Goal: Task Accomplishment & Management: Manage account settings

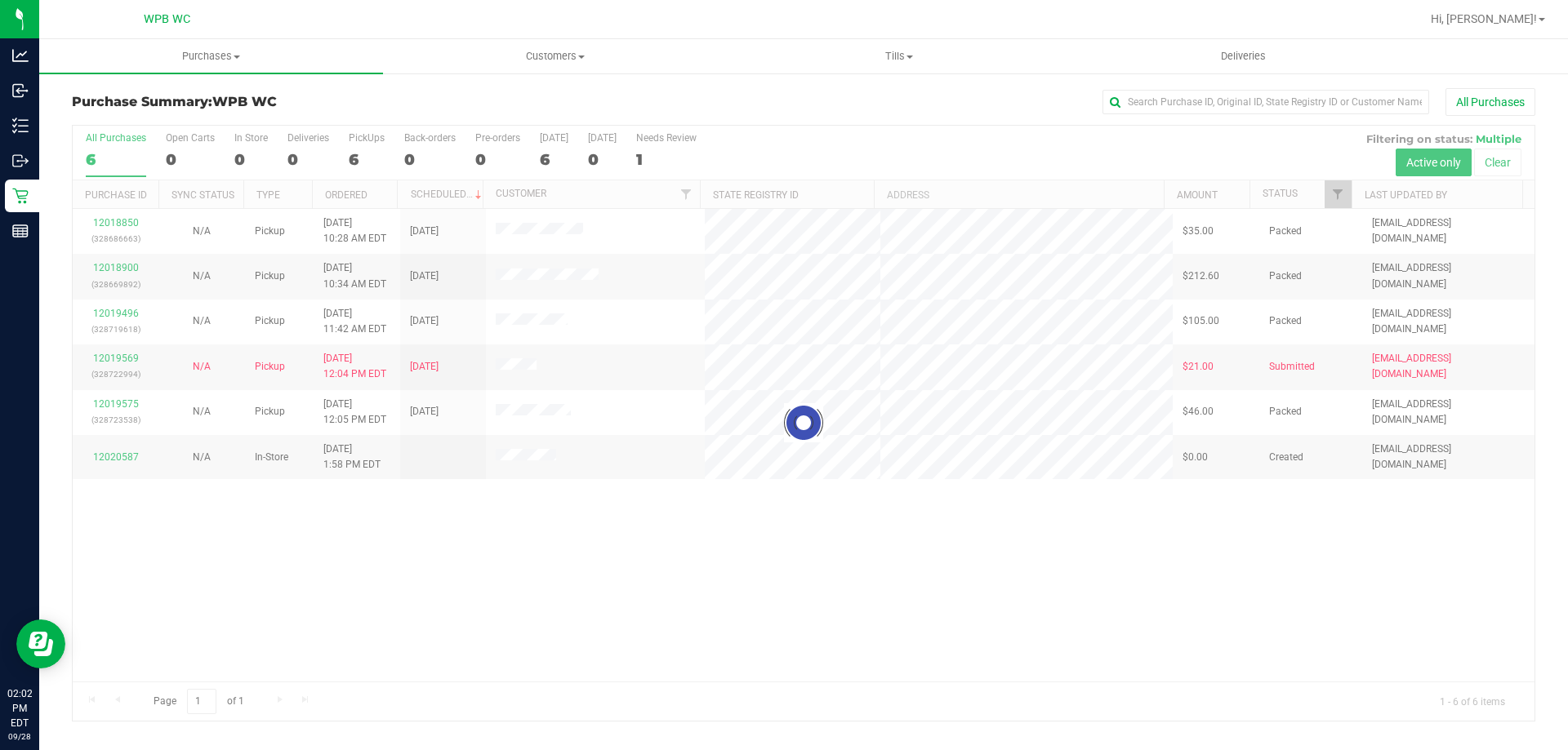
click at [378, 540] on div at bounding box center [803, 423] width 1461 height 595
click at [109, 503] on div at bounding box center [803, 423] width 1461 height 595
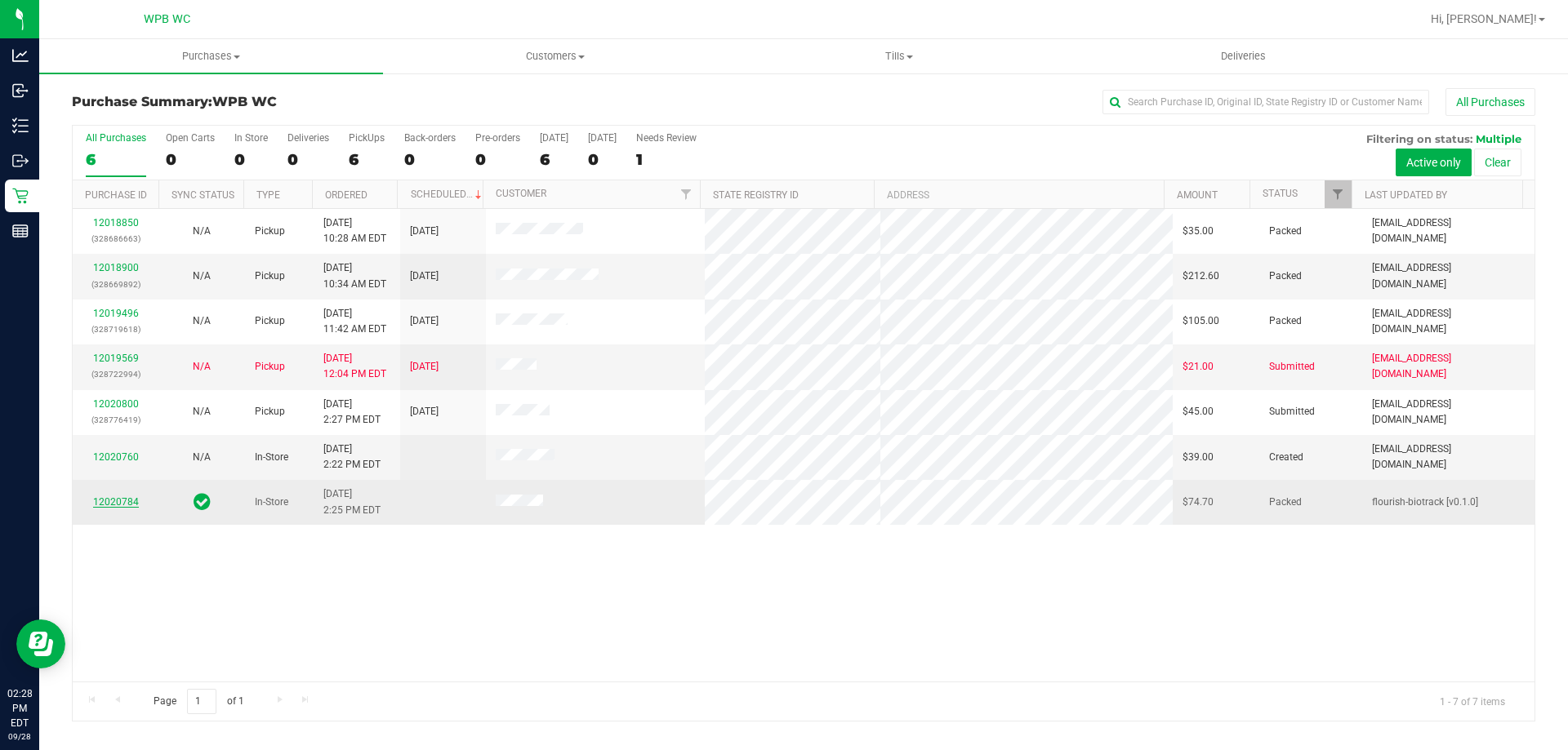
click at [110, 502] on link "12020784" at bounding box center [116, 501] width 46 height 11
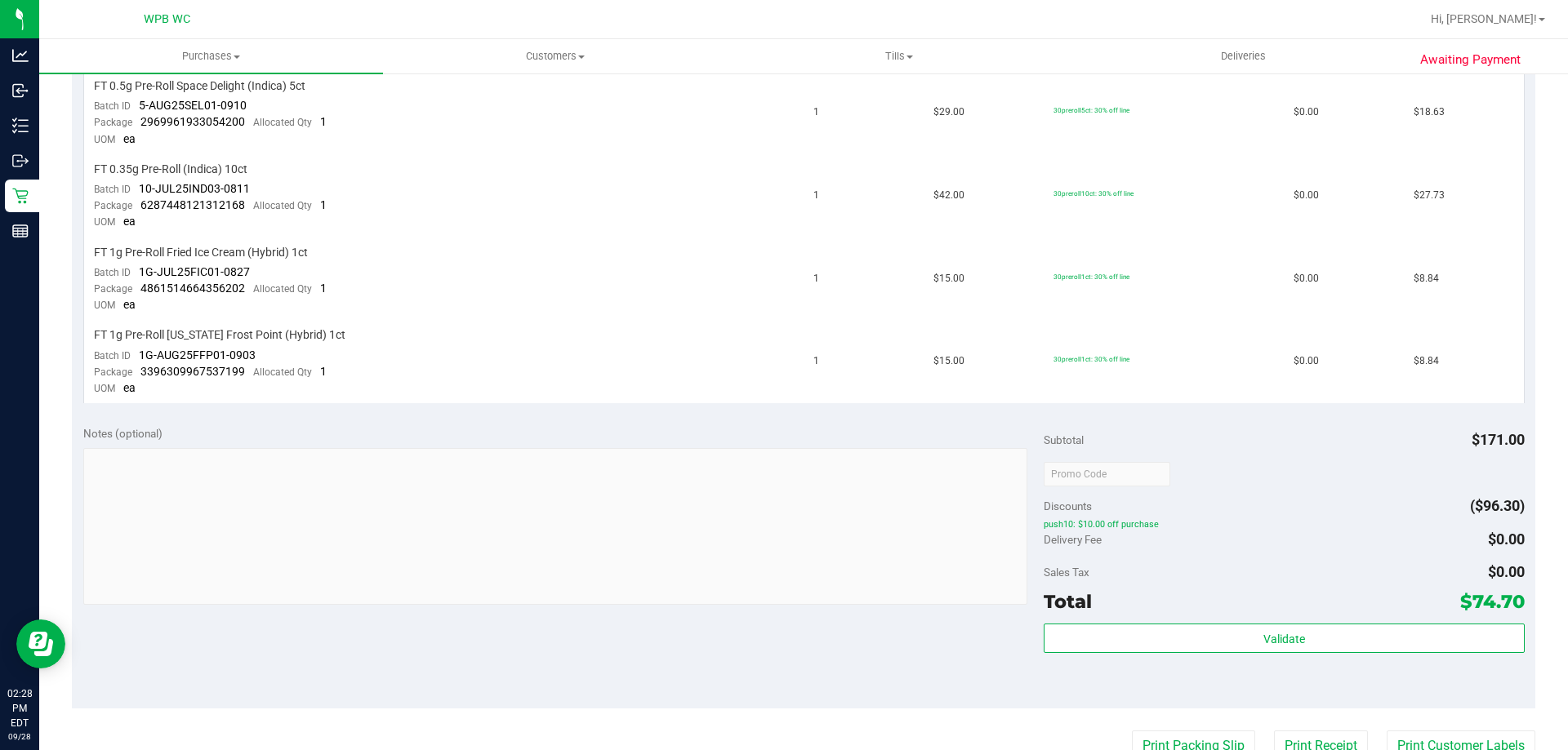
scroll to position [898, 0]
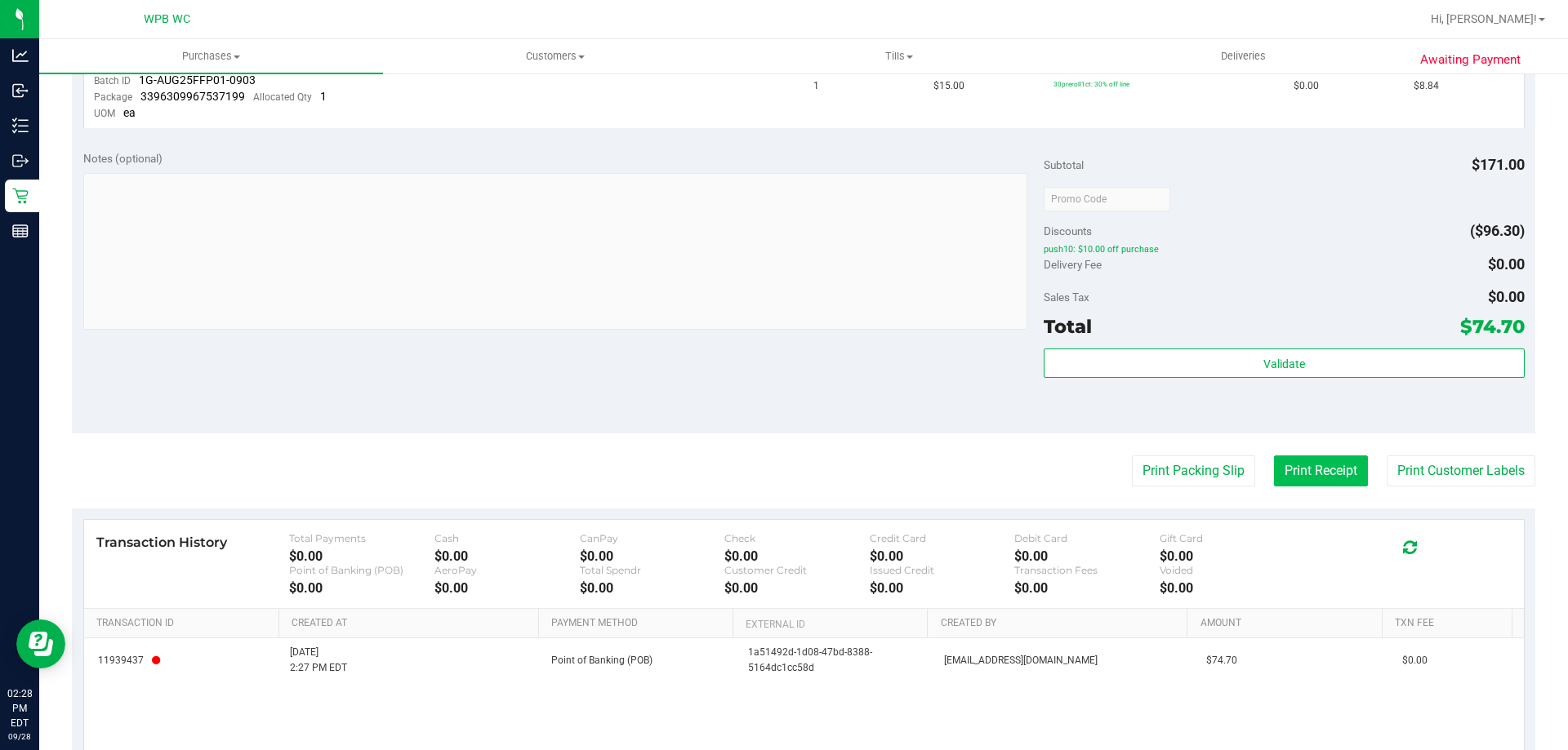
click at [1305, 468] on button "Print Receipt" at bounding box center [1321, 471] width 94 height 31
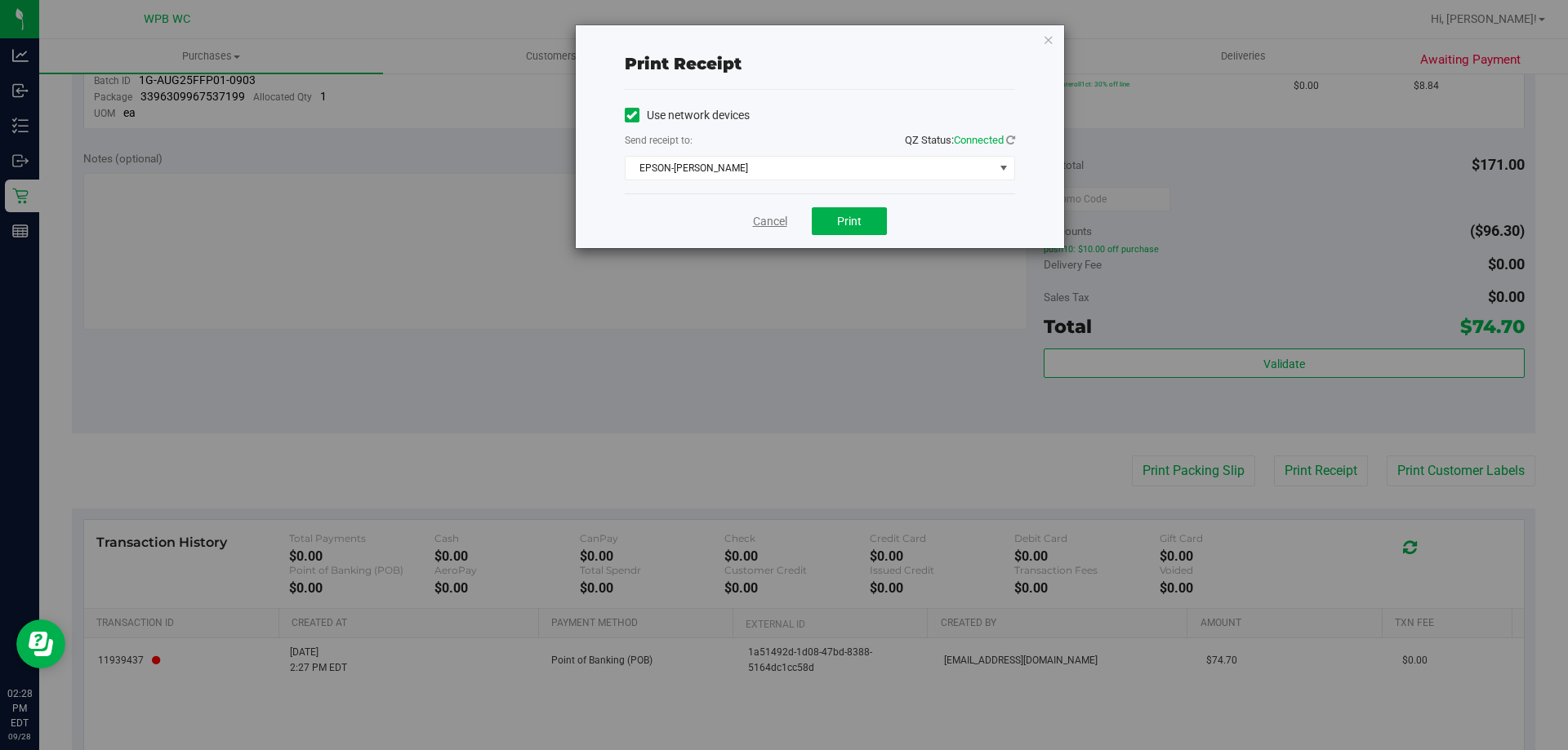
click at [771, 214] on link "Cancel" at bounding box center [770, 221] width 34 height 17
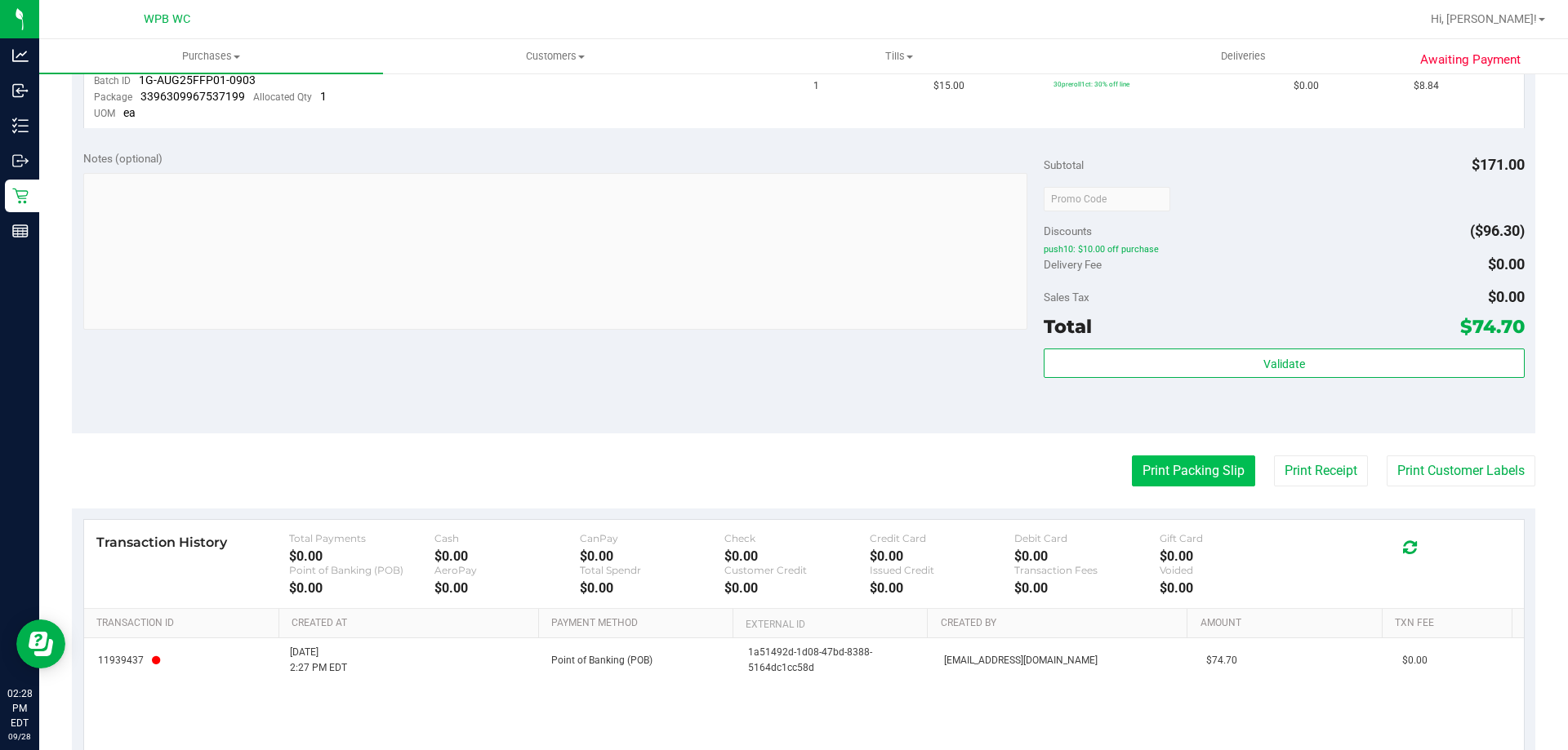
click at [1153, 471] on button "Print Packing Slip" at bounding box center [1193, 471] width 123 height 31
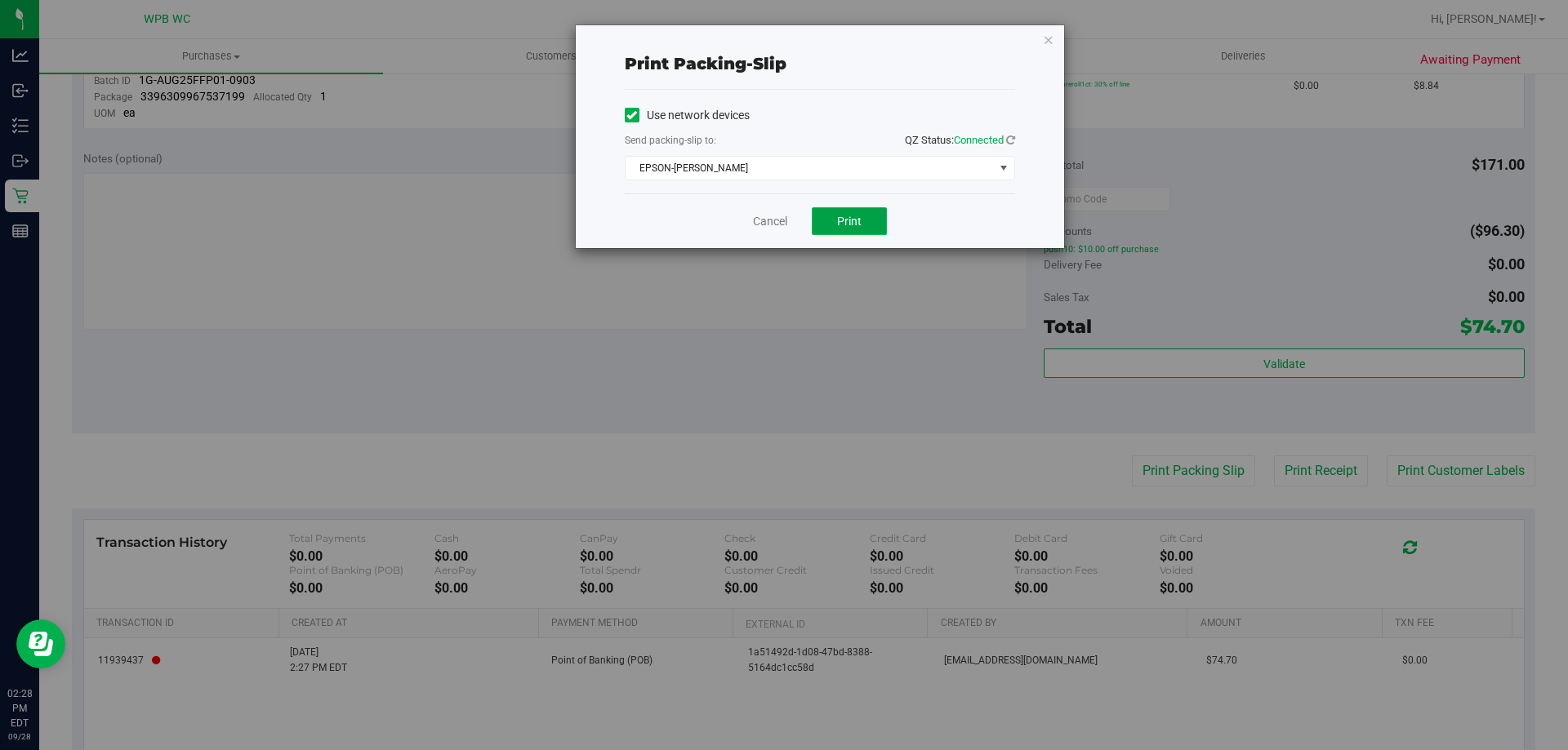
click at [829, 217] on button "Print" at bounding box center [849, 221] width 75 height 28
click at [772, 229] on link "Cancel" at bounding box center [770, 221] width 34 height 17
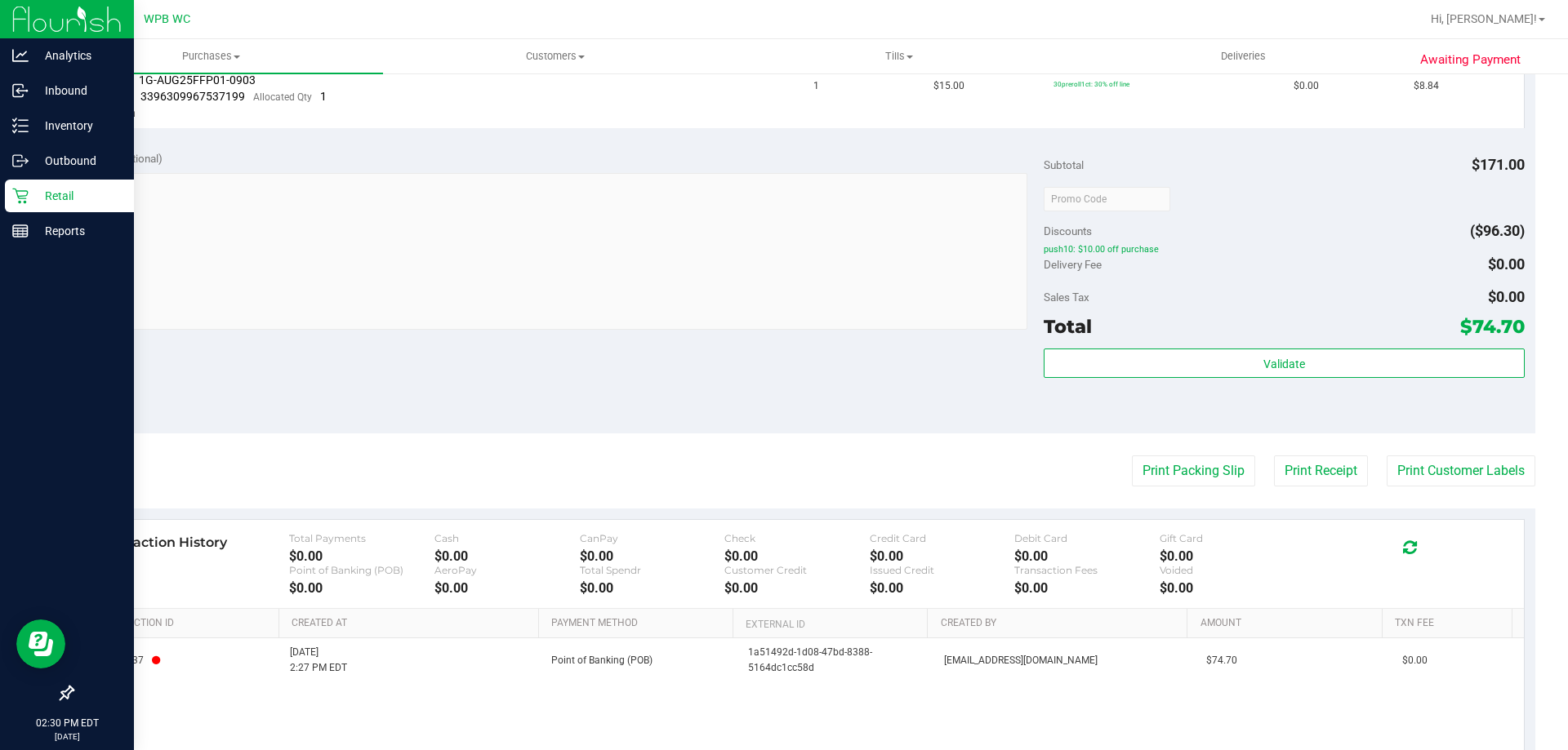
click at [17, 213] on link "Retail" at bounding box center [67, 197] width 134 height 35
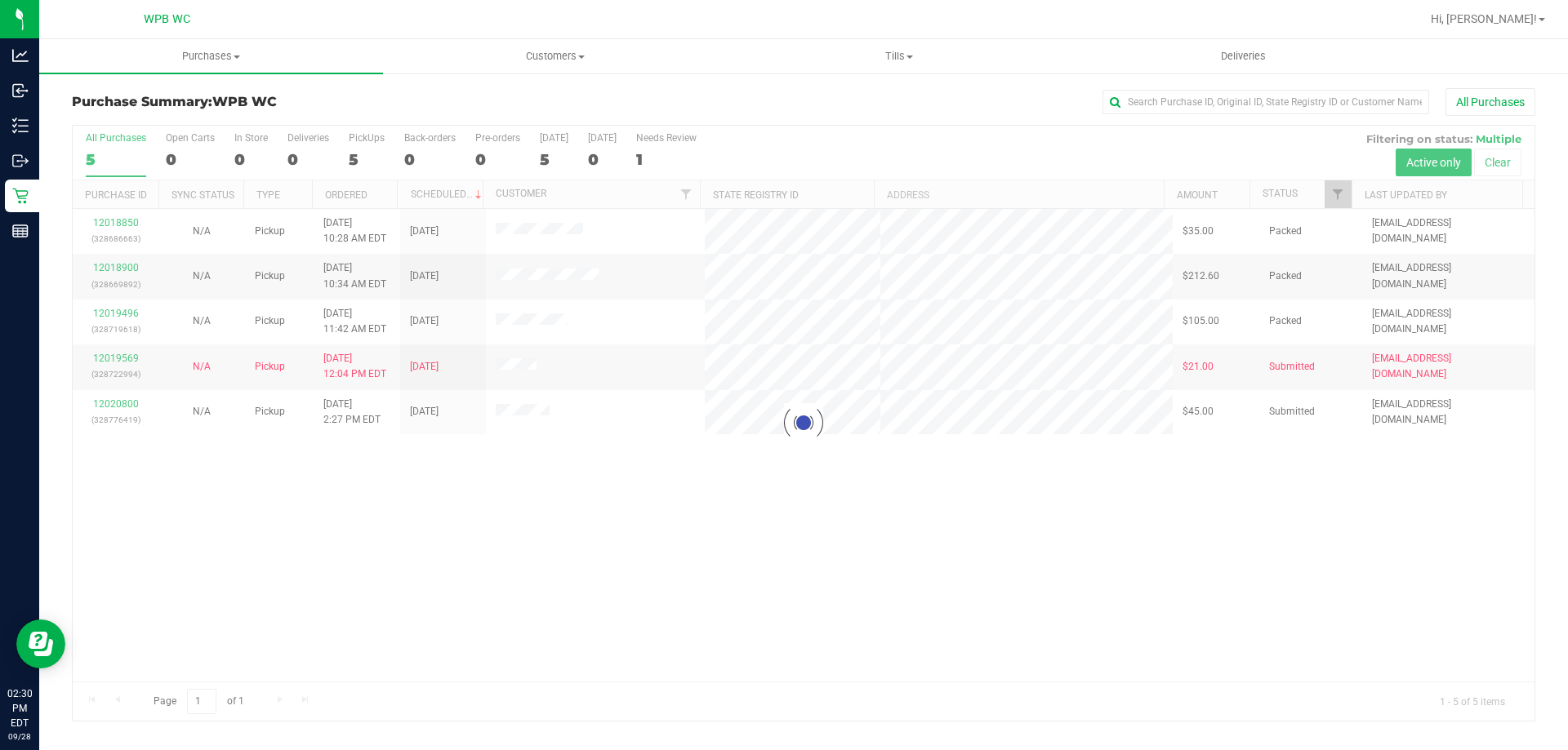
click at [716, 595] on div at bounding box center [803, 423] width 1461 height 595
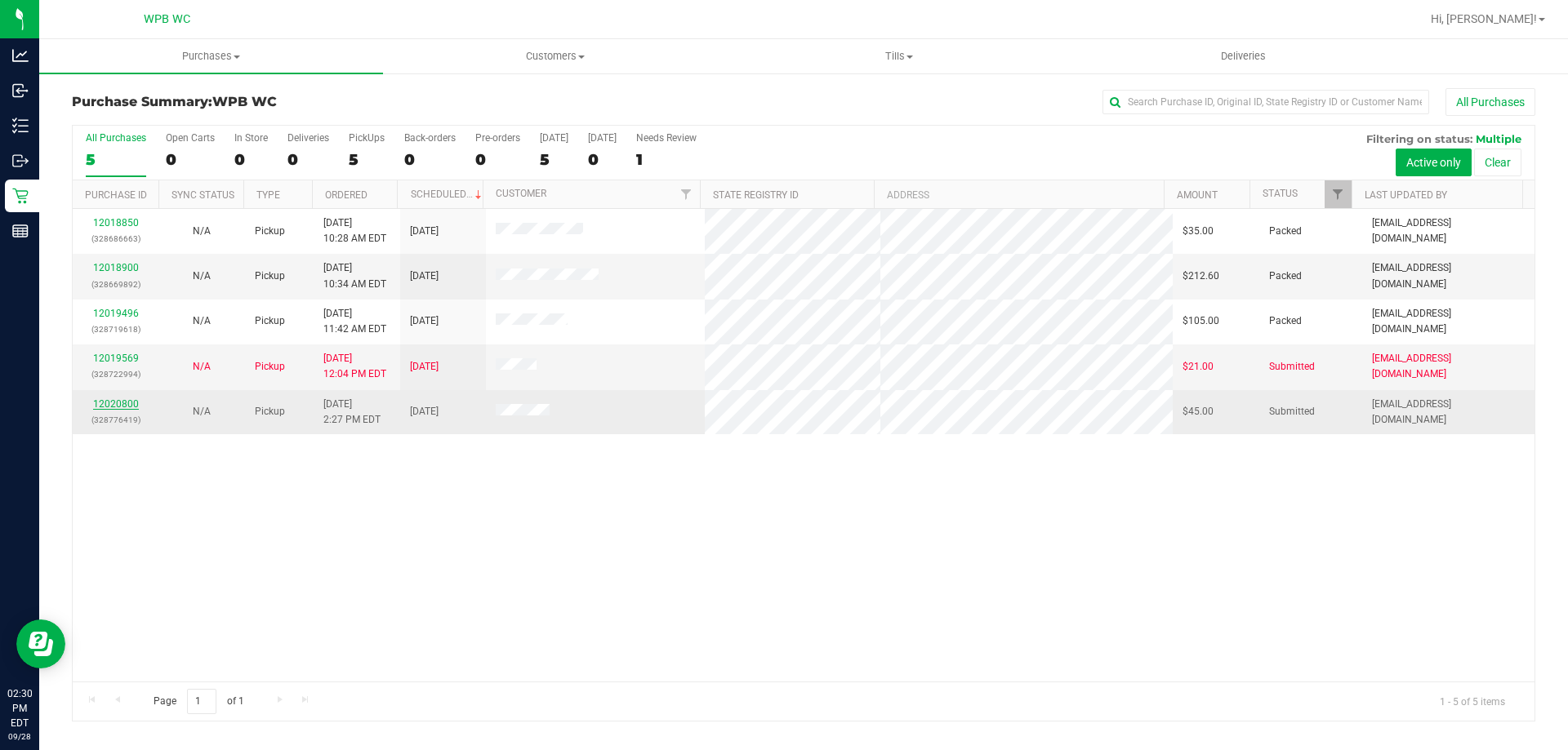
click at [124, 406] on link "12020800" at bounding box center [116, 404] width 46 height 11
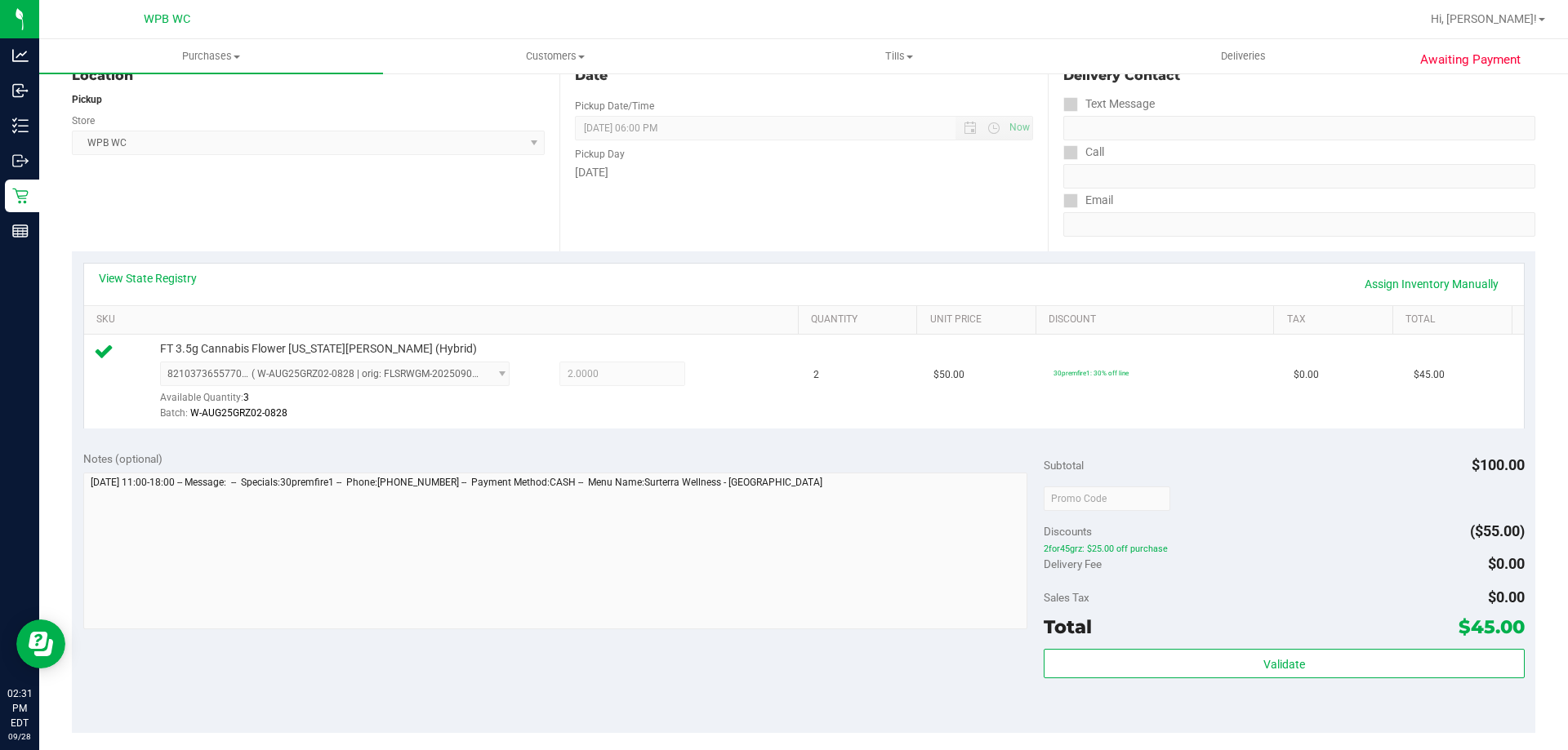
scroll to position [489, 0]
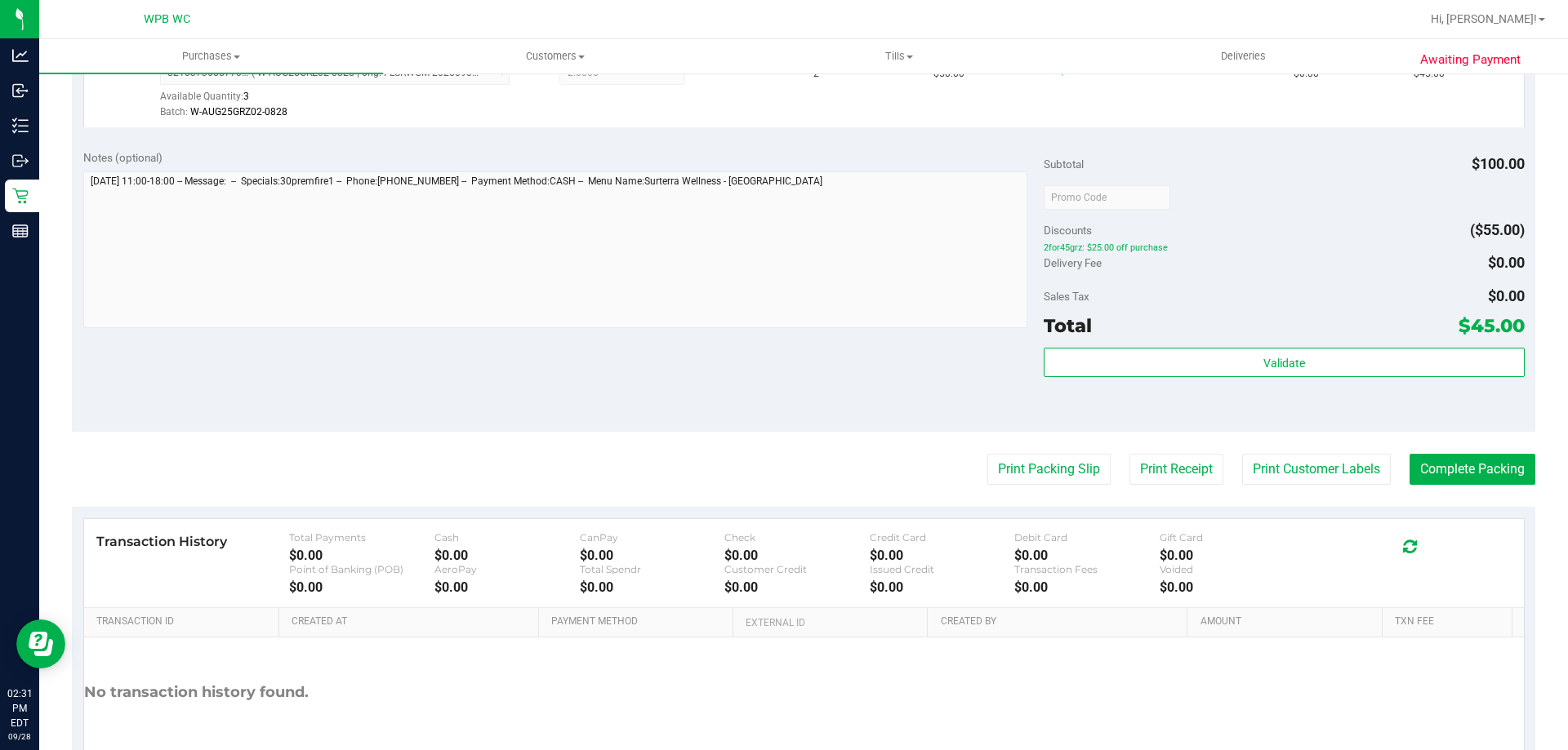
click at [1147, 391] on div "Validate" at bounding box center [1283, 385] width 480 height 73
click at [1141, 384] on div "Validate" at bounding box center [1283, 385] width 480 height 73
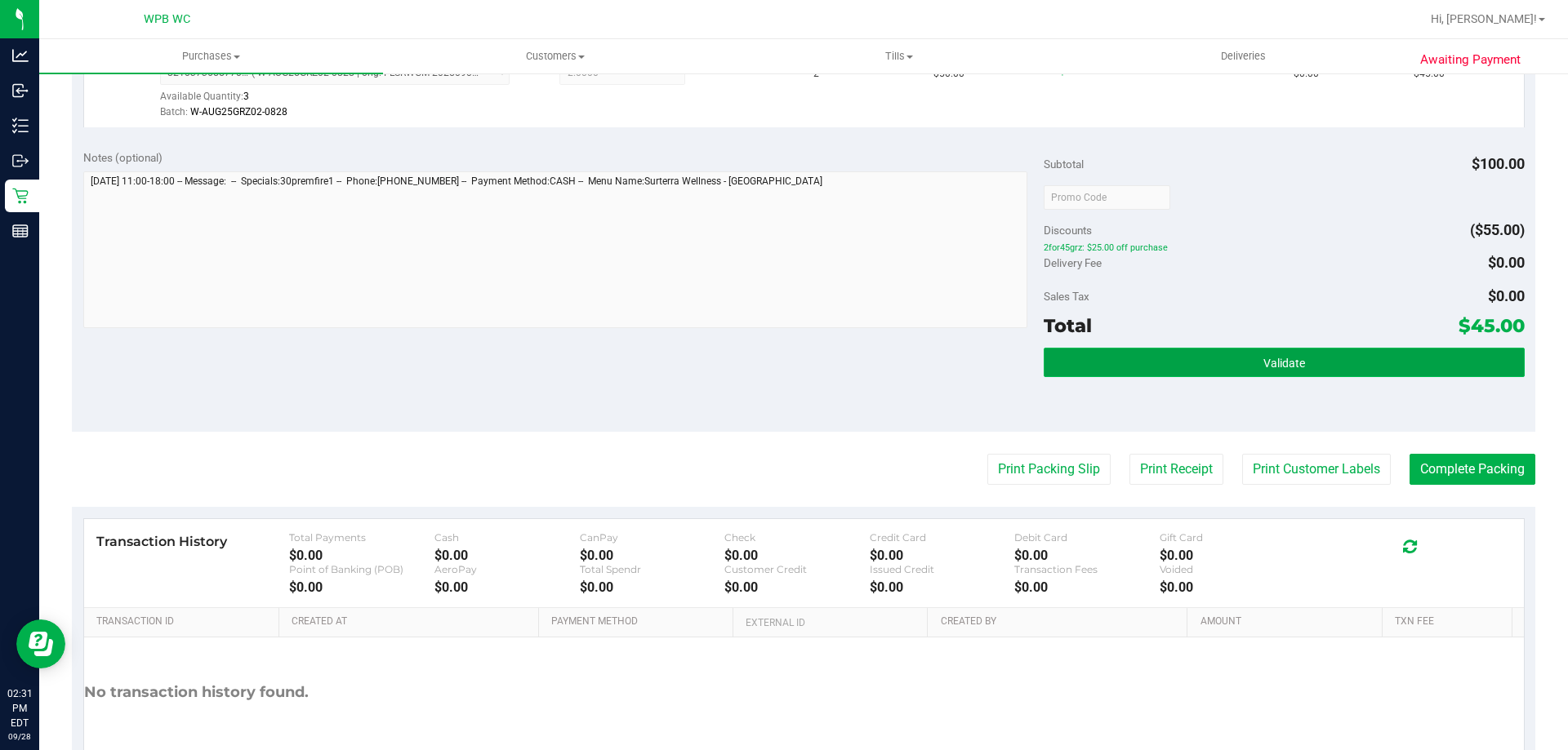
click at [1137, 369] on button "Validate" at bounding box center [1283, 363] width 480 height 29
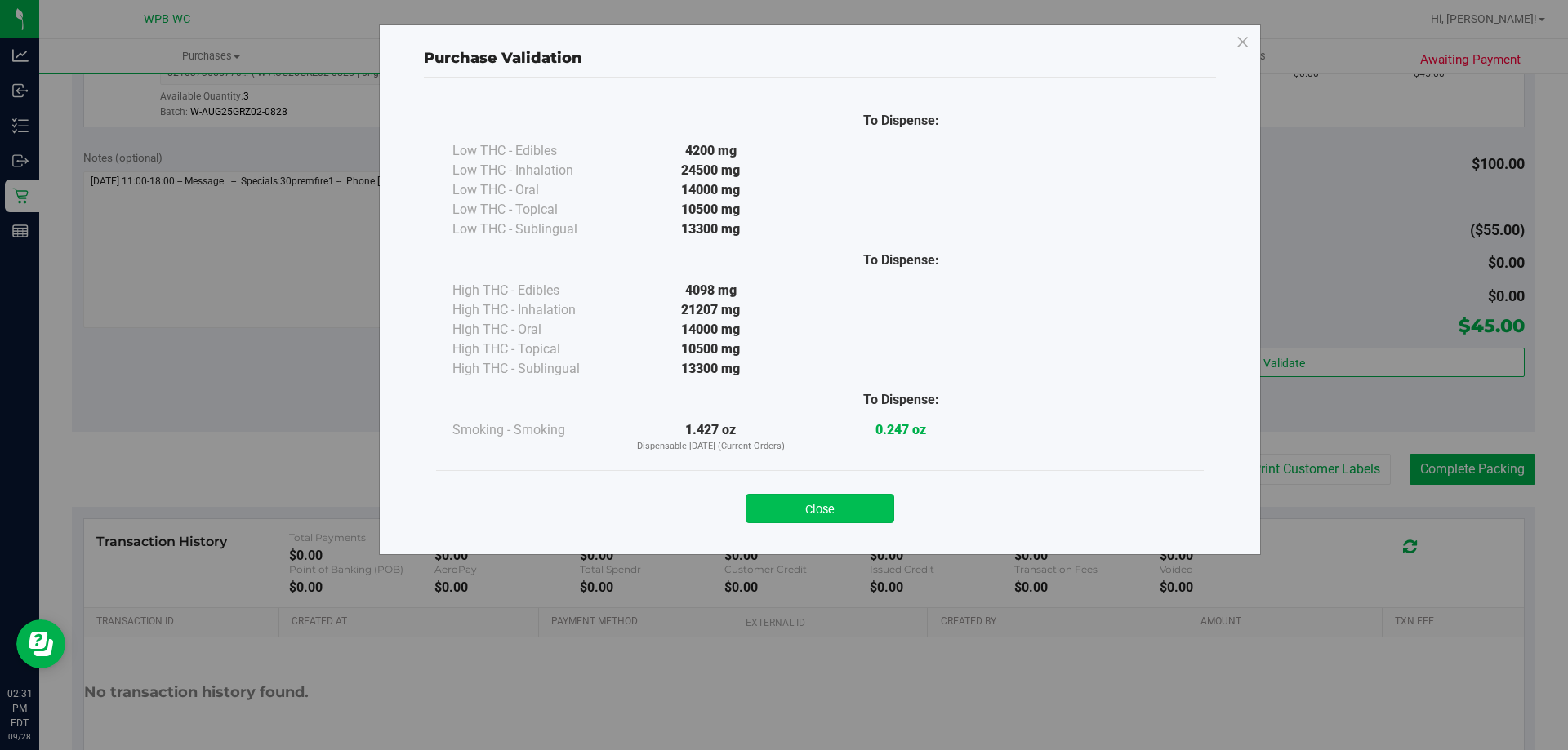
click at [870, 506] on button "Close" at bounding box center [820, 509] width 149 height 29
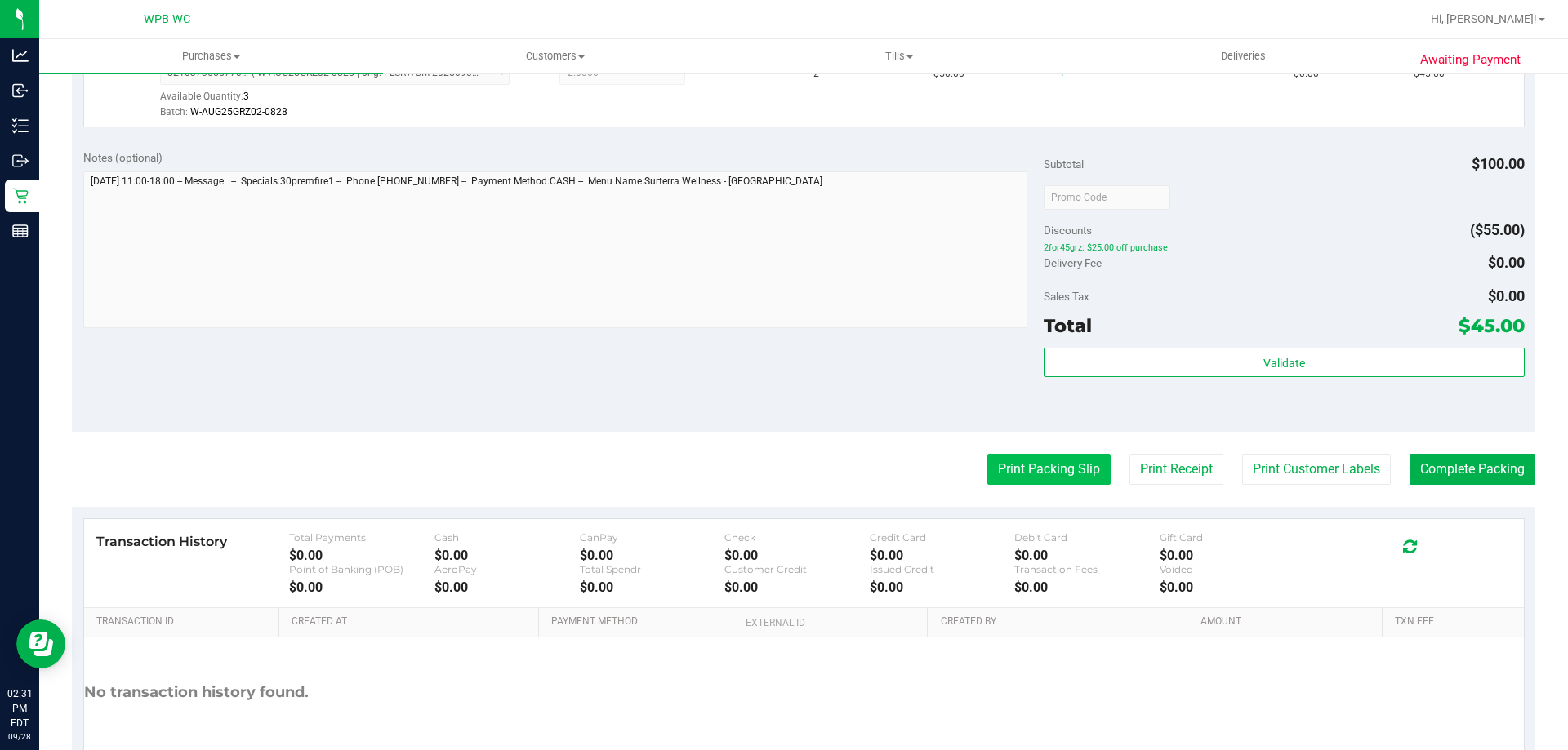
click at [1021, 473] on button "Print Packing Slip" at bounding box center [1049, 469] width 123 height 31
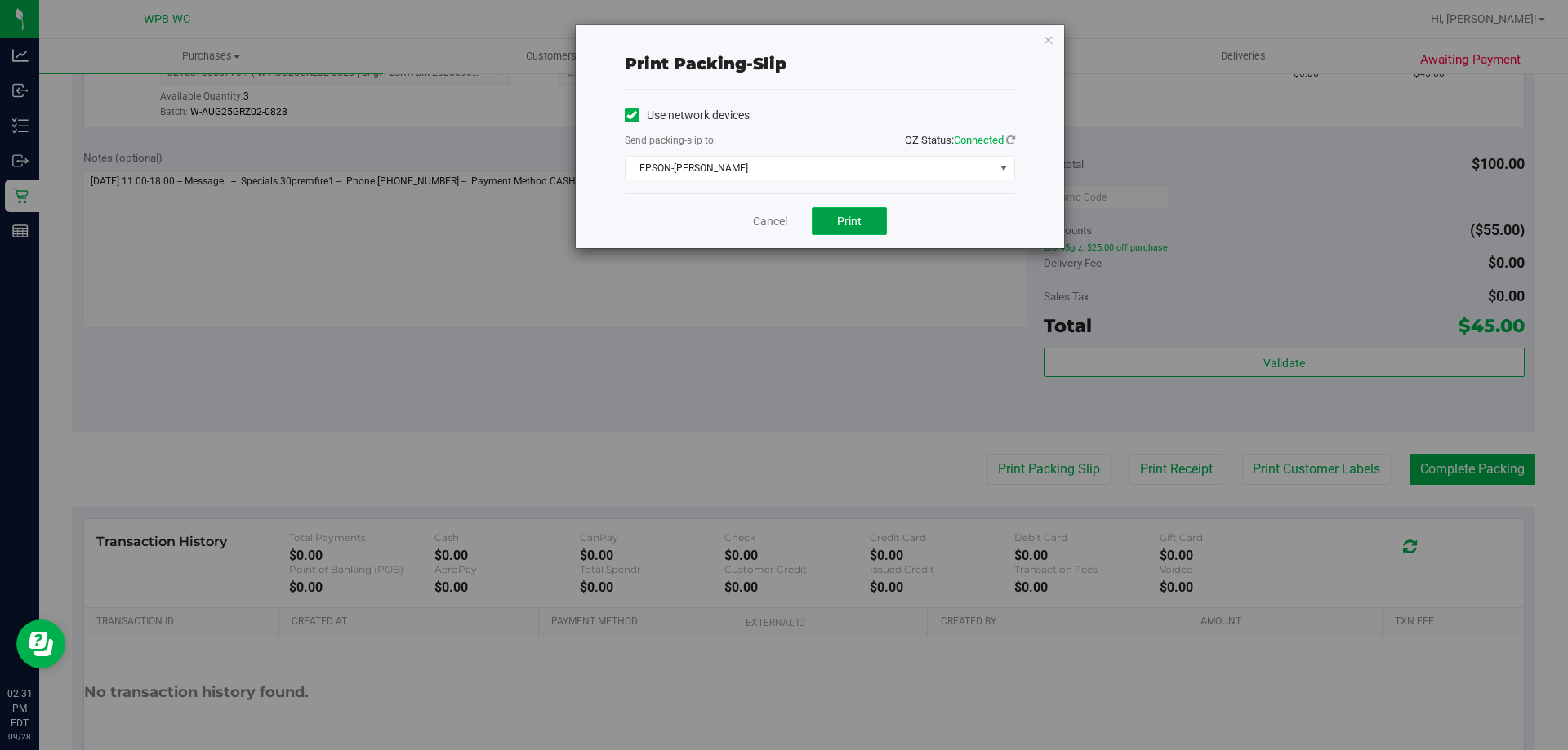
drag, startPoint x: 876, startPoint y: 230, endPoint x: 854, endPoint y: 224, distance: 22.8
click at [874, 230] on button "Print" at bounding box center [849, 221] width 75 height 28
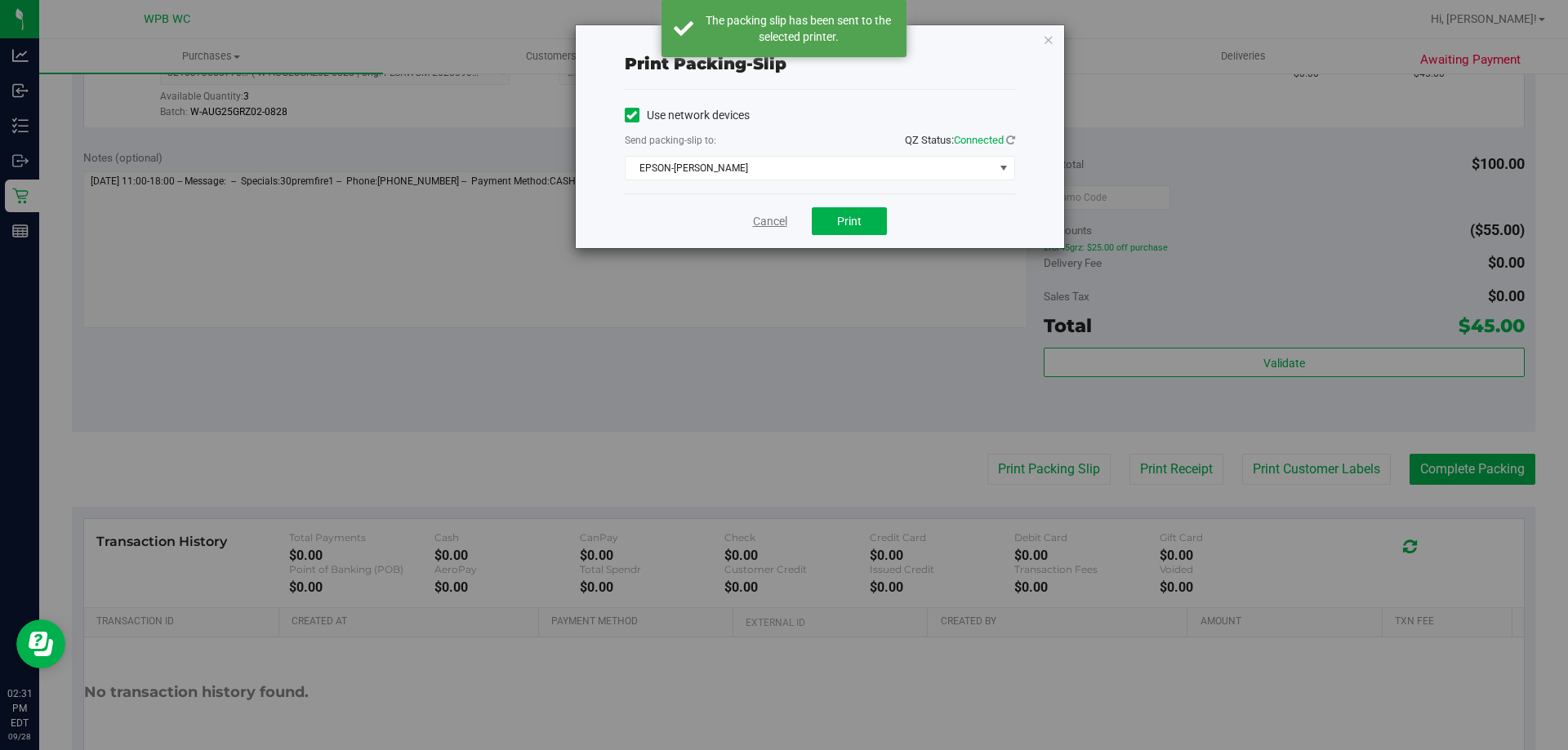
click at [784, 222] on link "Cancel" at bounding box center [770, 221] width 34 height 17
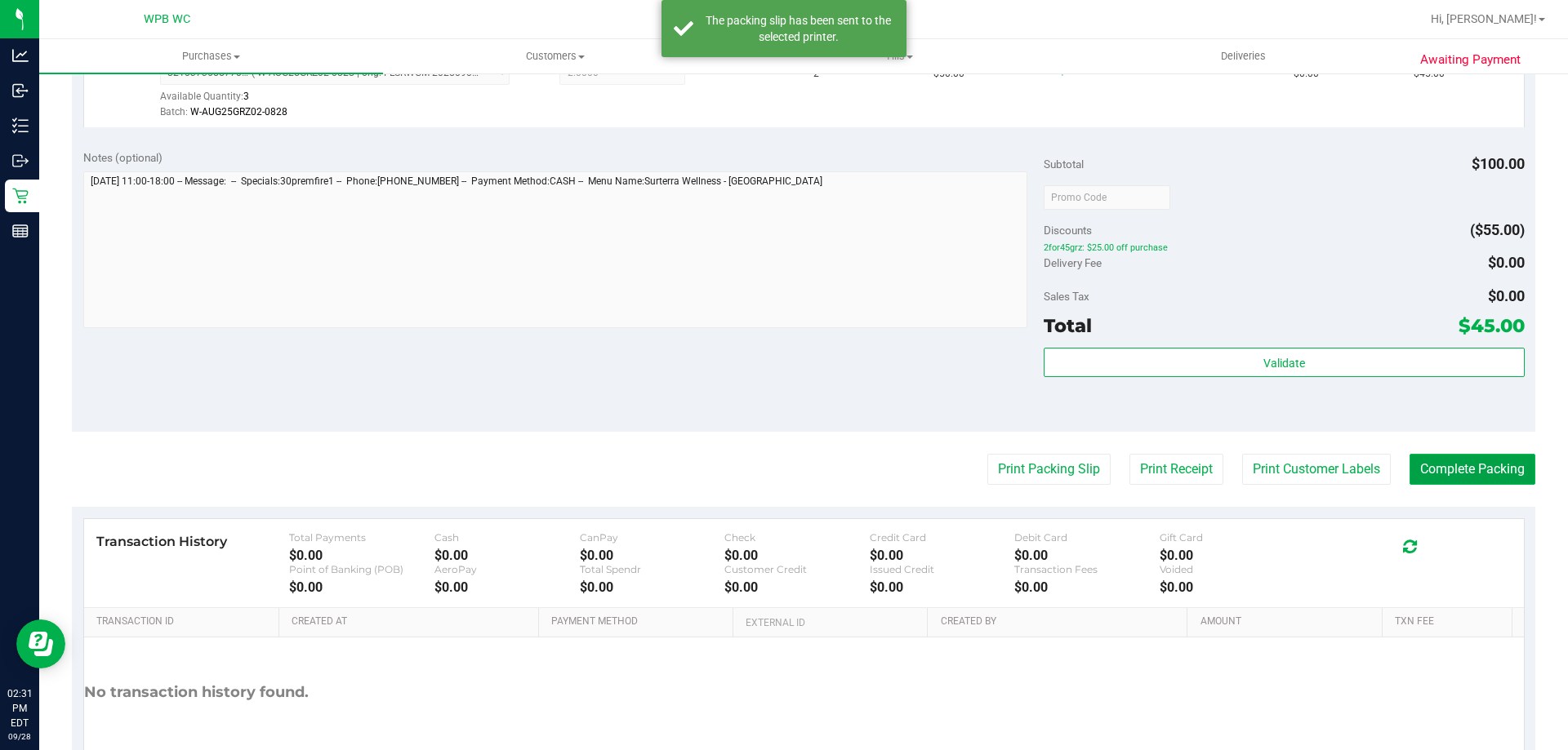
click at [1486, 474] on button "Complete Packing" at bounding box center [1472, 469] width 126 height 31
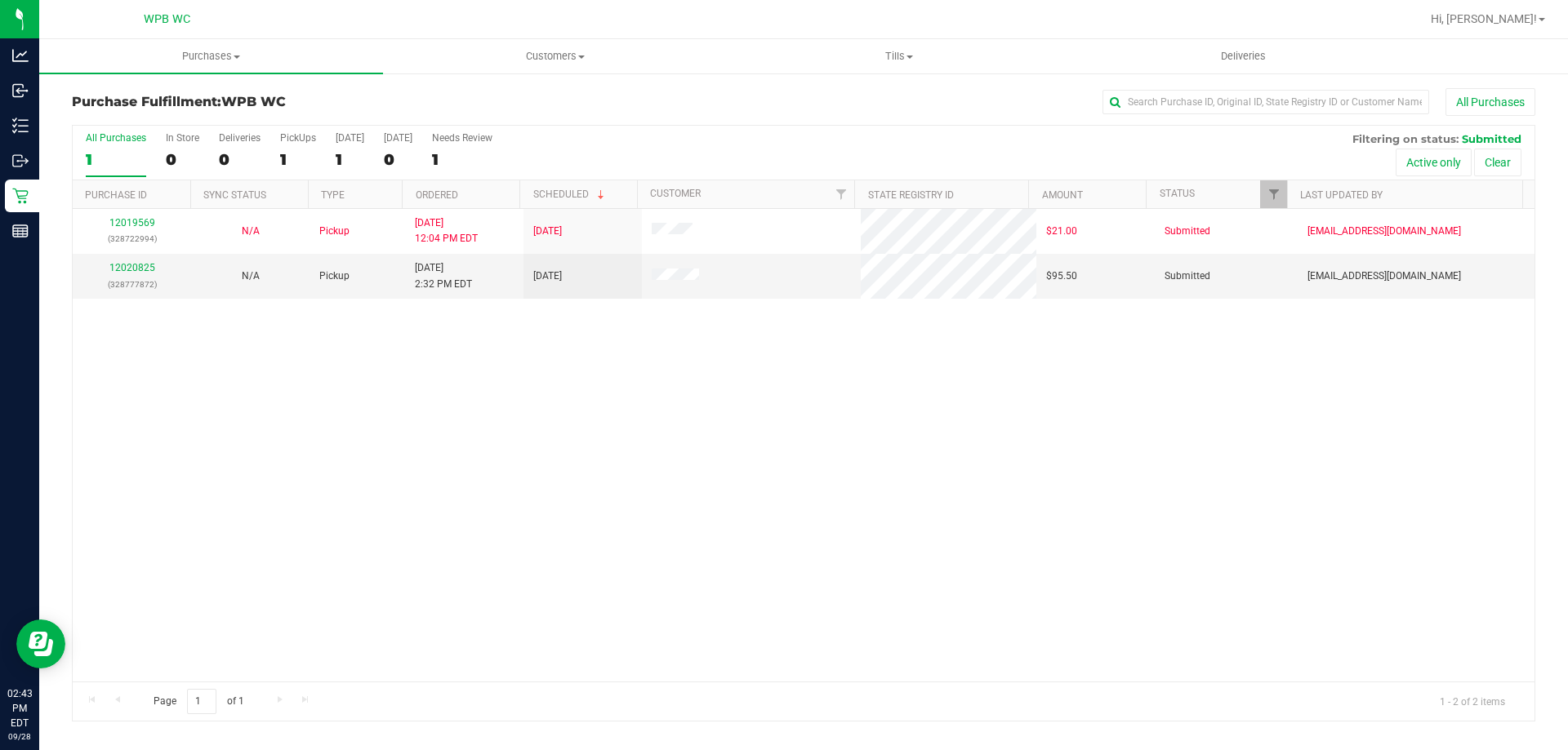
click at [904, 453] on div "12019569 (328722994) N/A Pickup [DATE] 12:04 PM EDT 9/28/2025 $21.00 Submitted …" at bounding box center [803, 445] width 1461 height 473
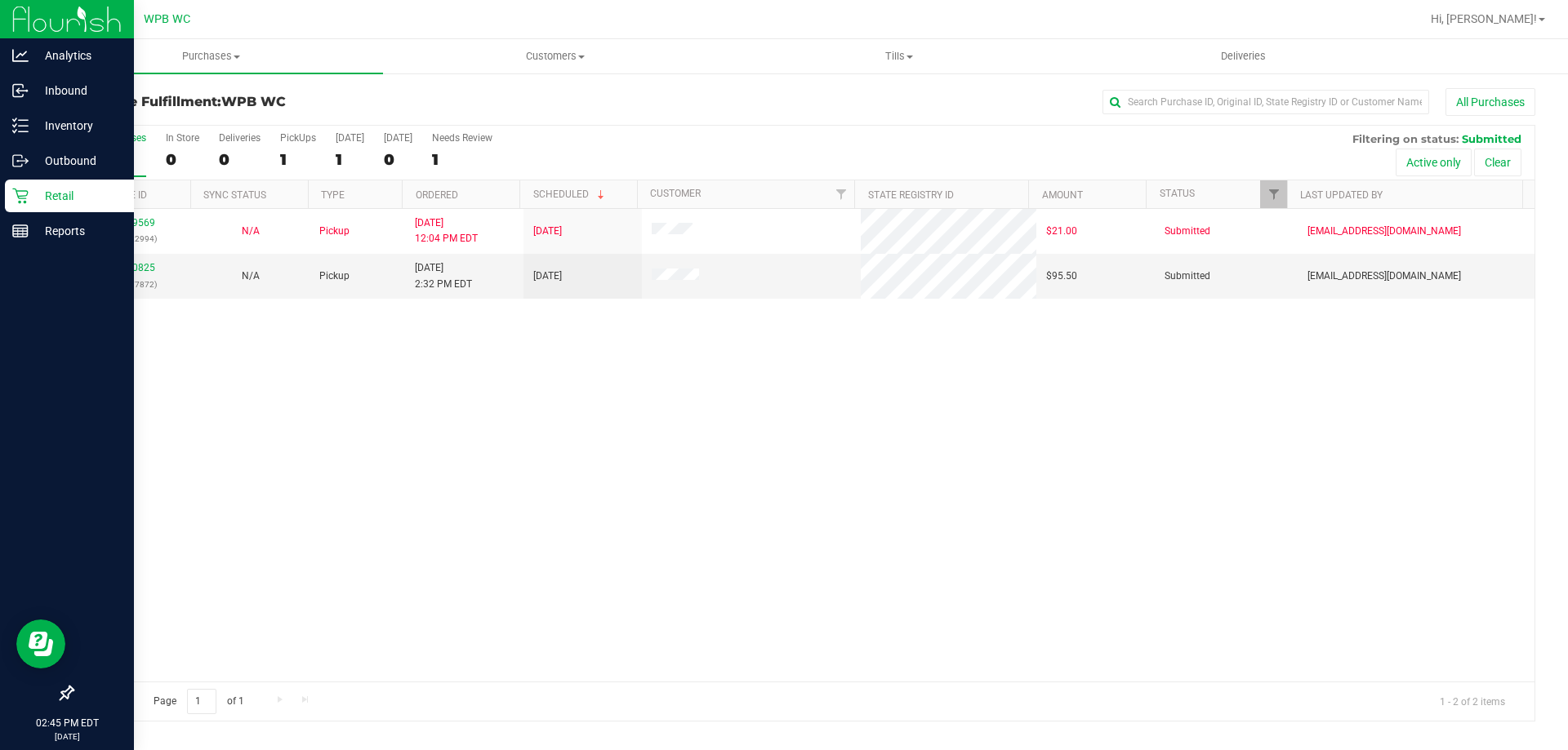
click at [33, 203] on p "Retail" at bounding box center [77, 196] width 98 height 19
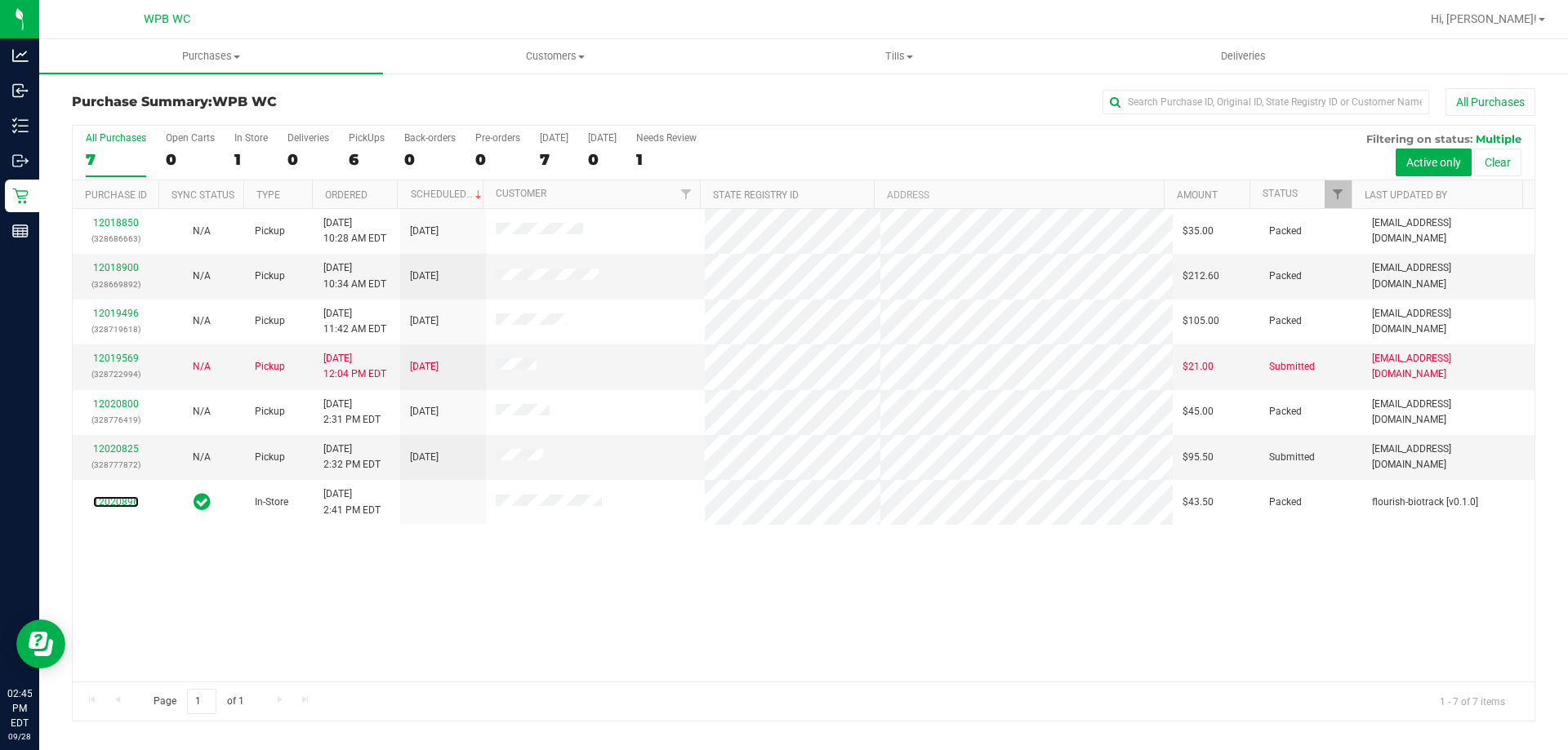
click at [118, 502] on link "12020896" at bounding box center [116, 501] width 46 height 11
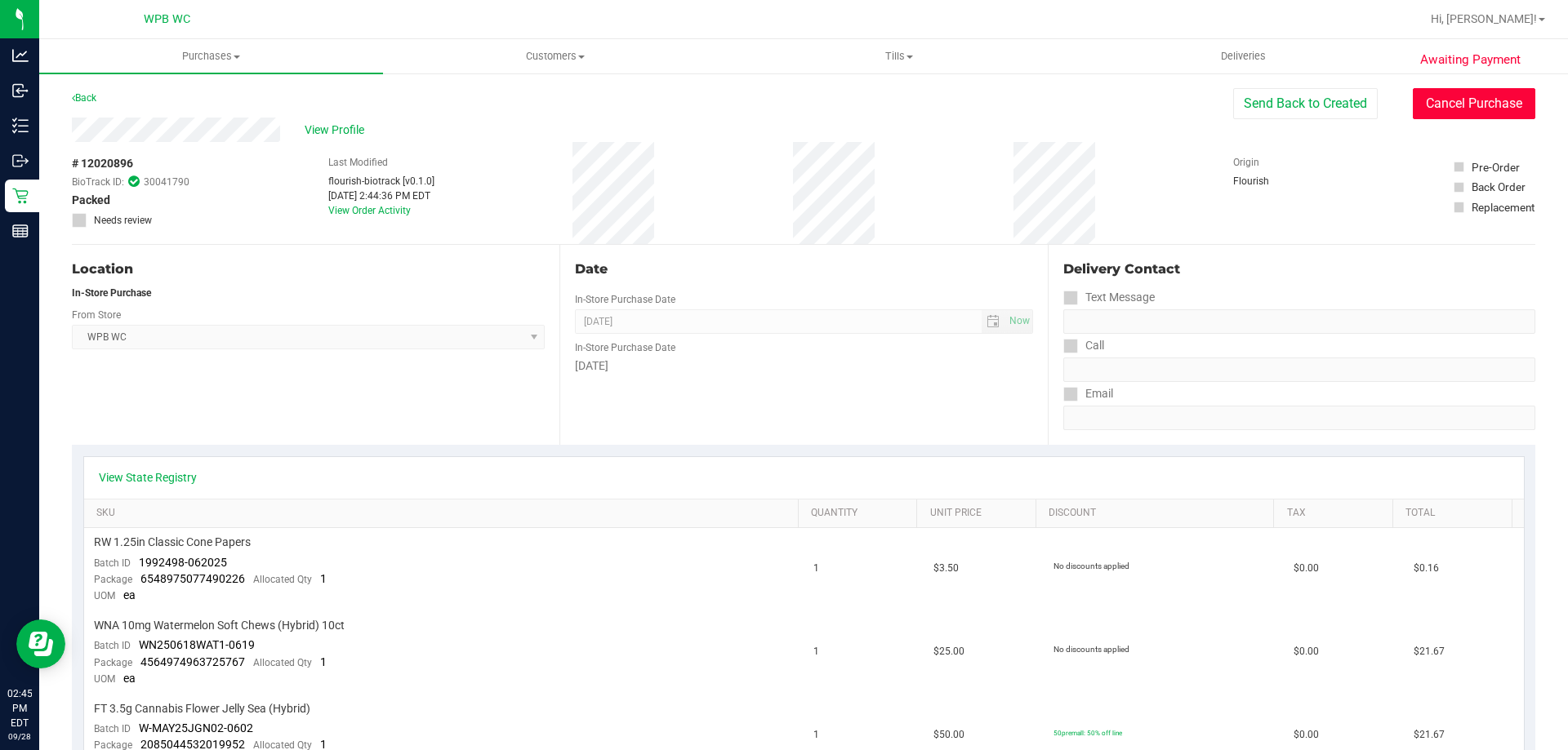
click at [1452, 99] on button "Cancel Purchase" at bounding box center [1473, 104] width 122 height 31
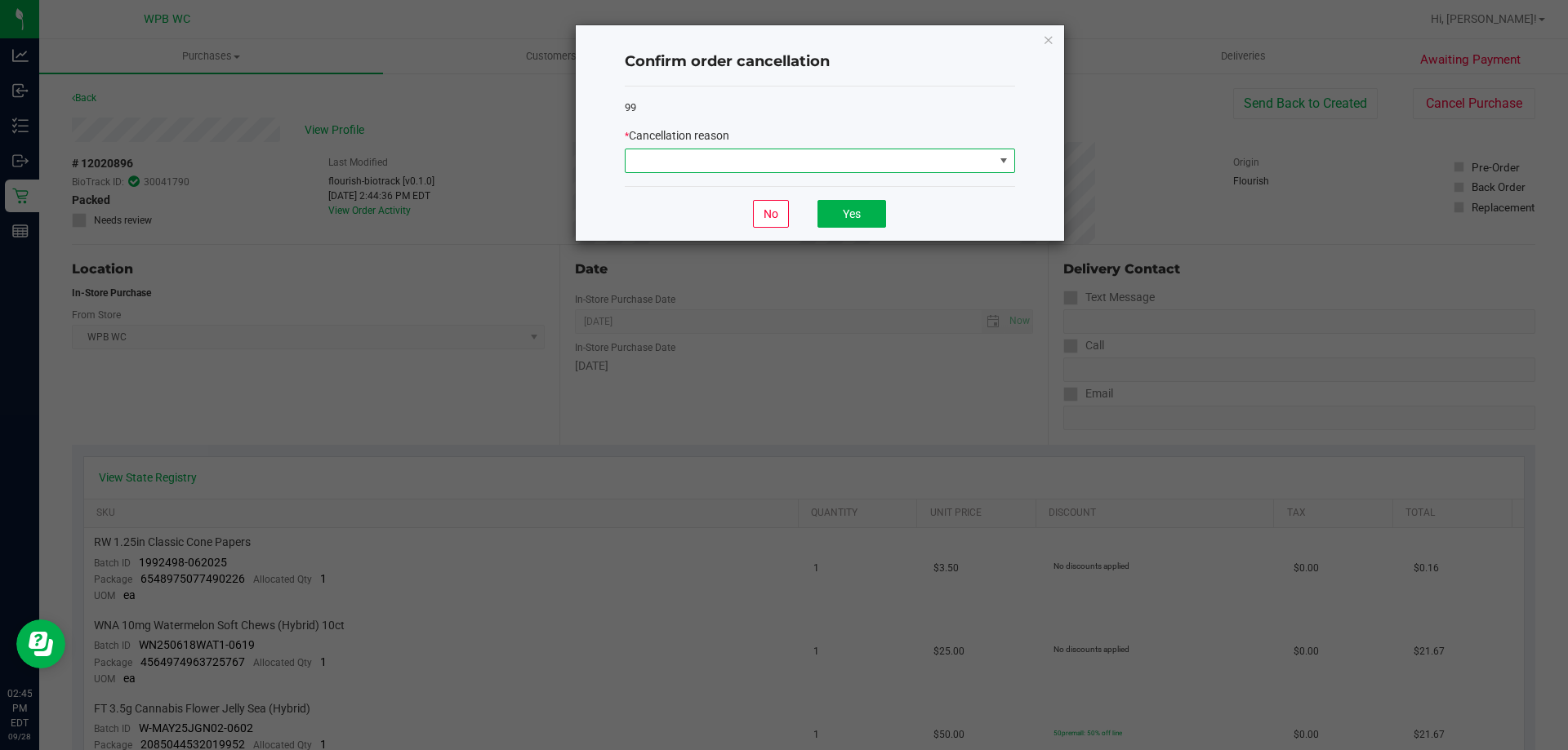
click at [759, 160] on span at bounding box center [809, 161] width 368 height 23
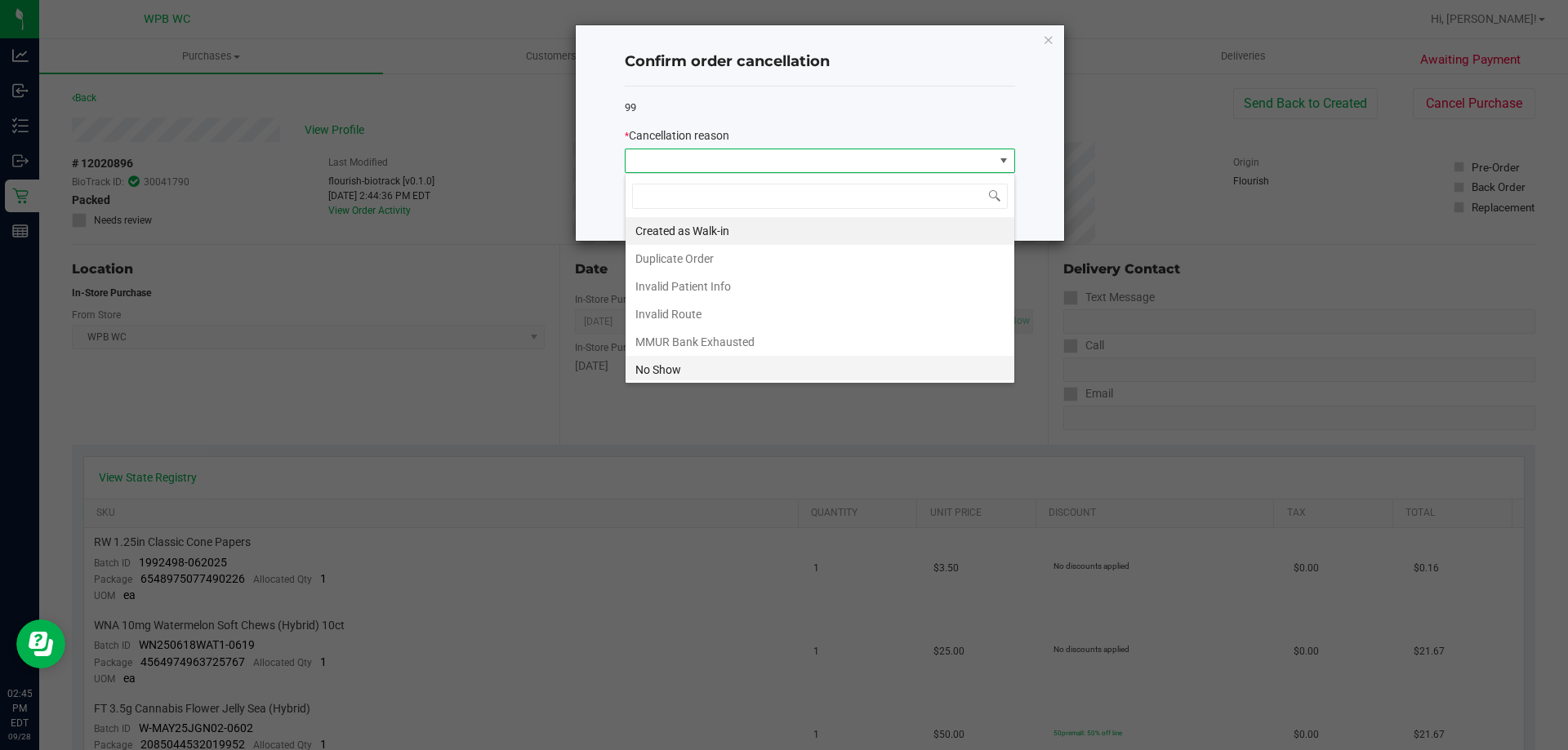
scroll to position [82, 0]
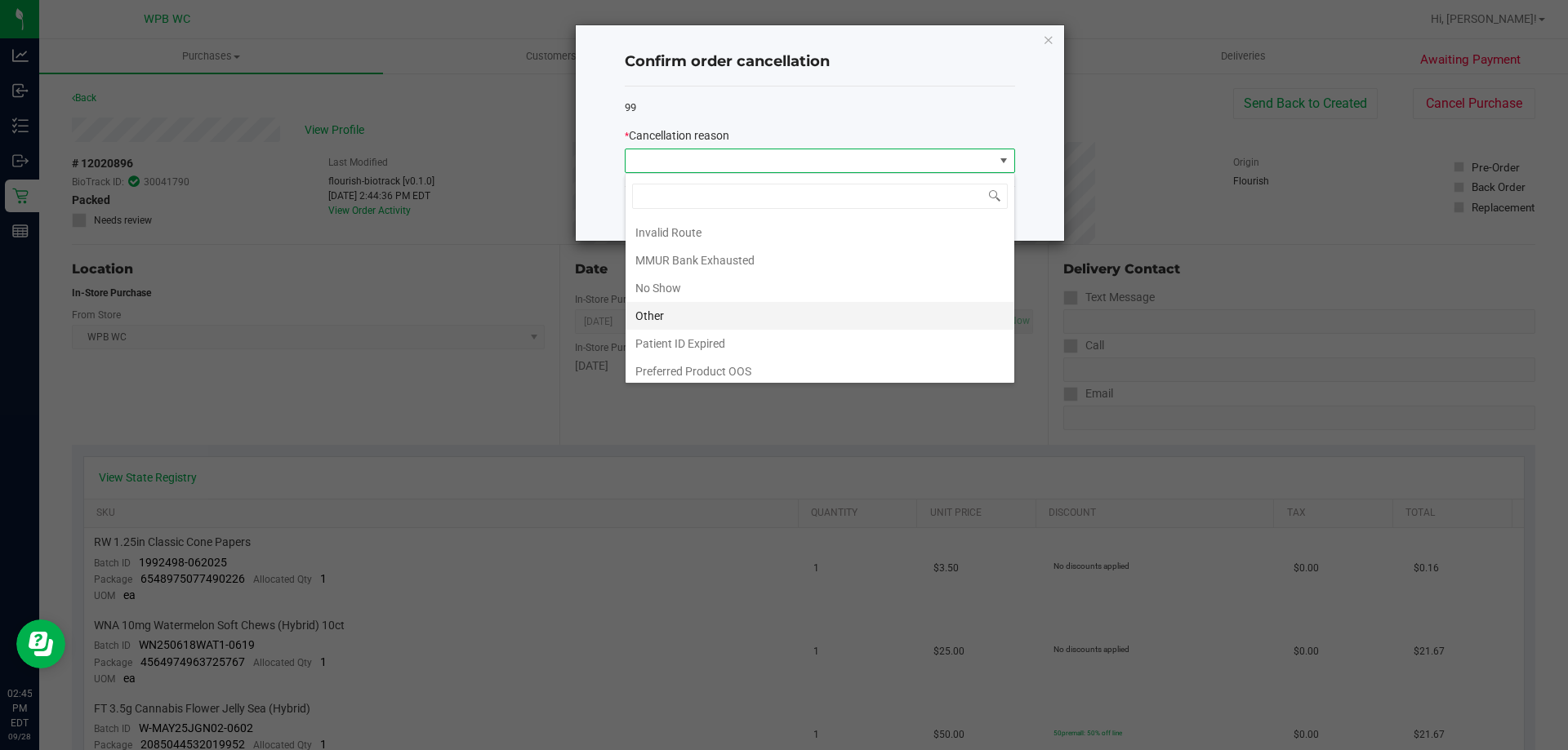
click at [673, 318] on li "Other" at bounding box center [819, 316] width 389 height 28
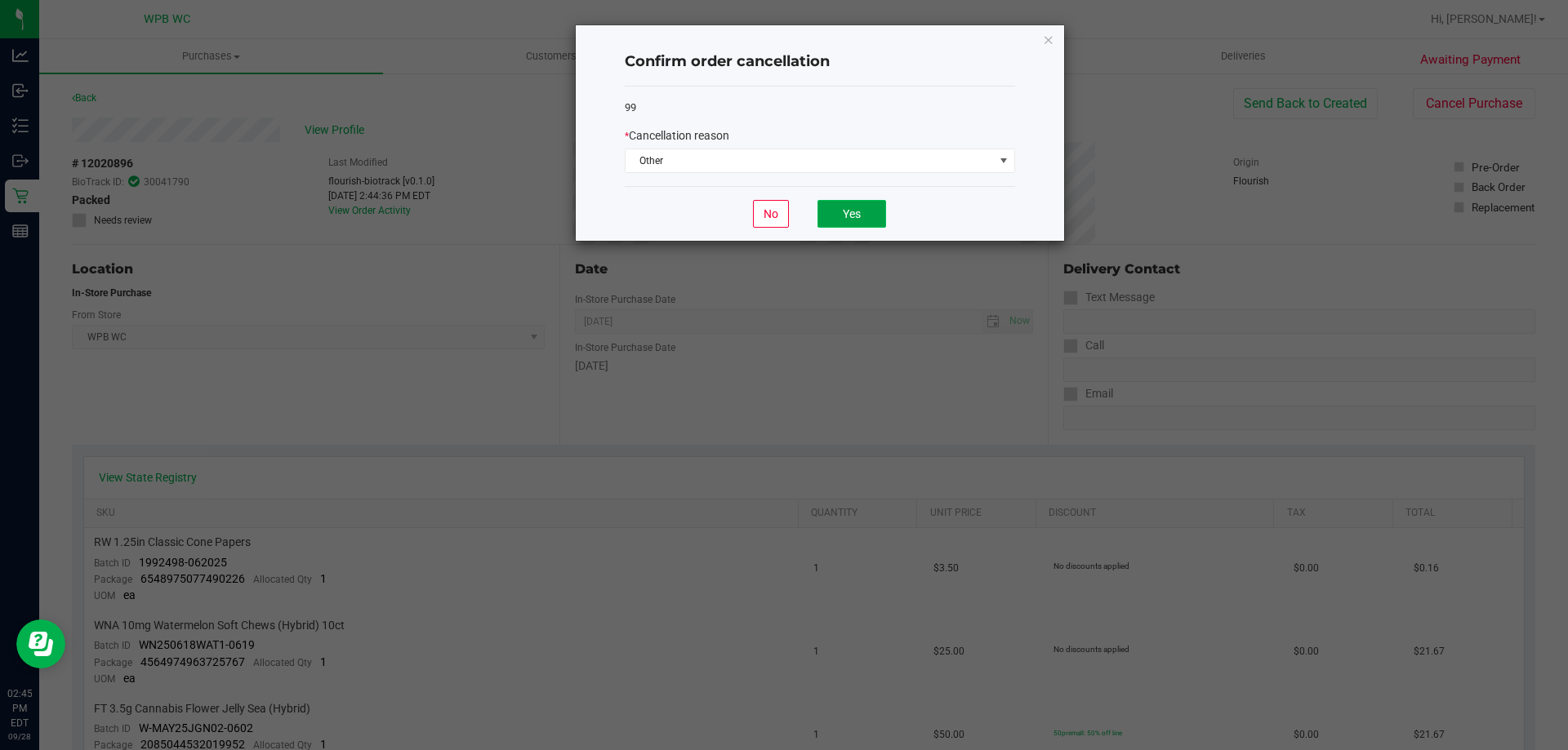
click at [856, 209] on button "Yes" at bounding box center [852, 214] width 69 height 28
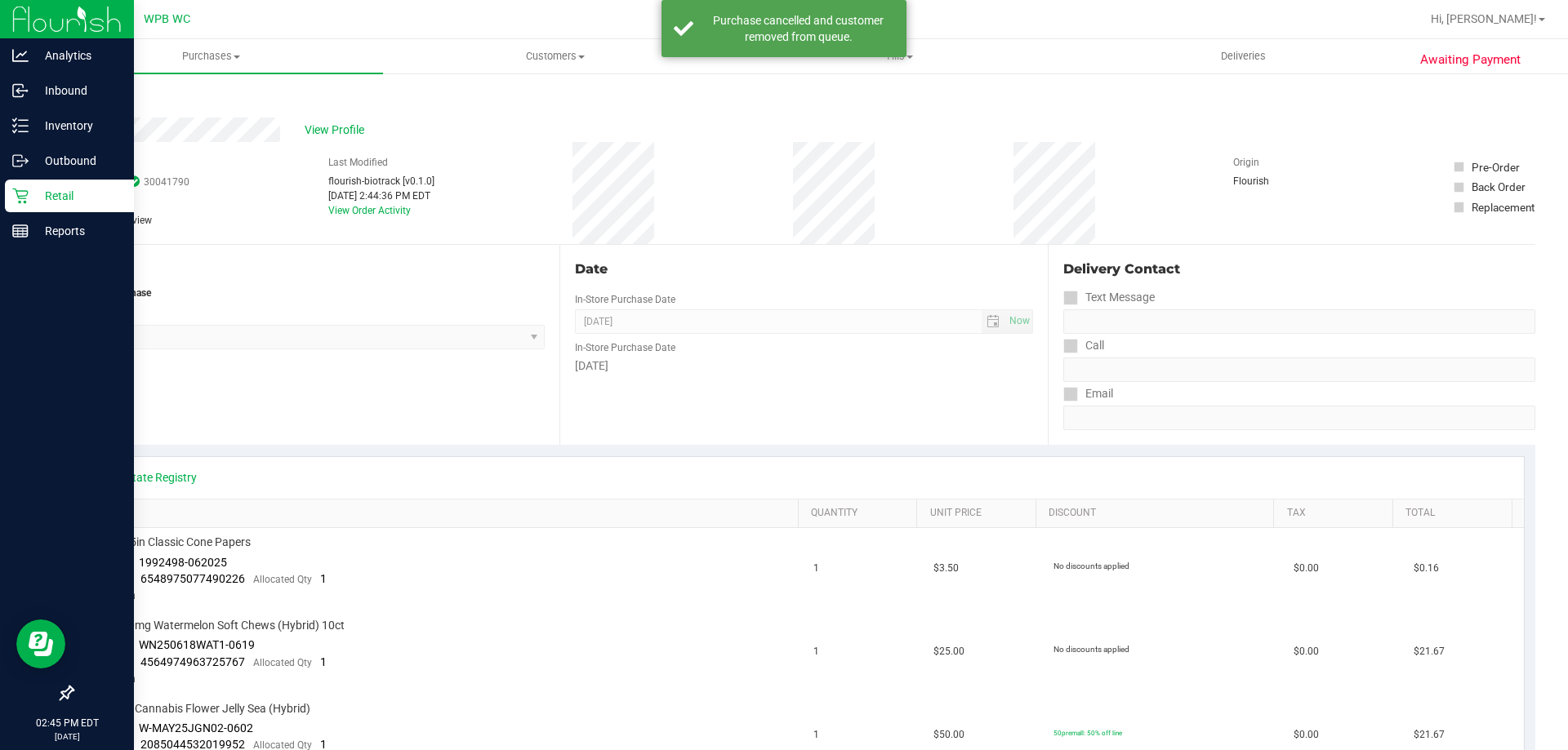
click at [25, 193] on icon at bounding box center [20, 196] width 17 height 17
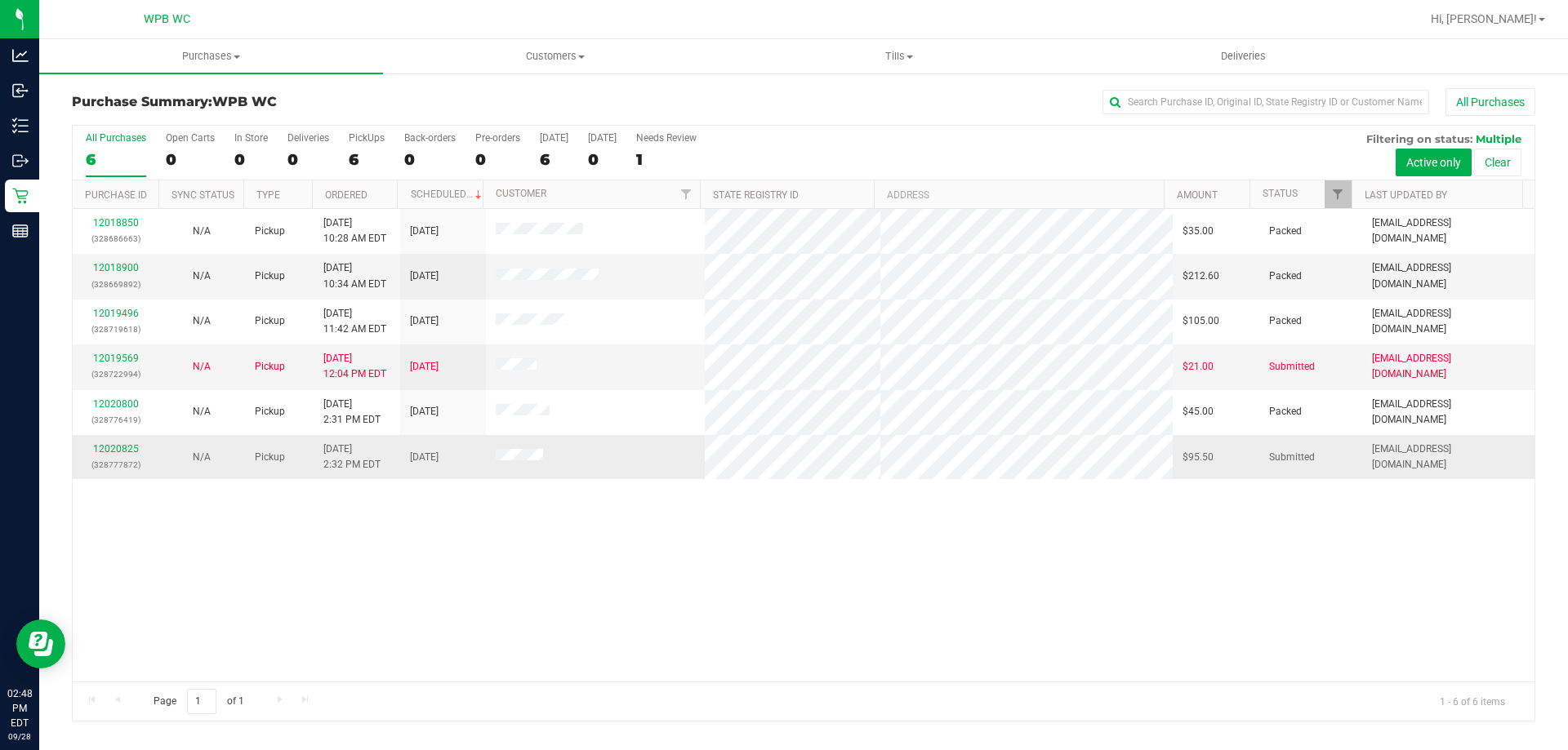
click at [102, 455] on div "12020825 (328777872)" at bounding box center [116, 457] width 66 height 31
click at [108, 452] on link "12020825" at bounding box center [116, 449] width 46 height 11
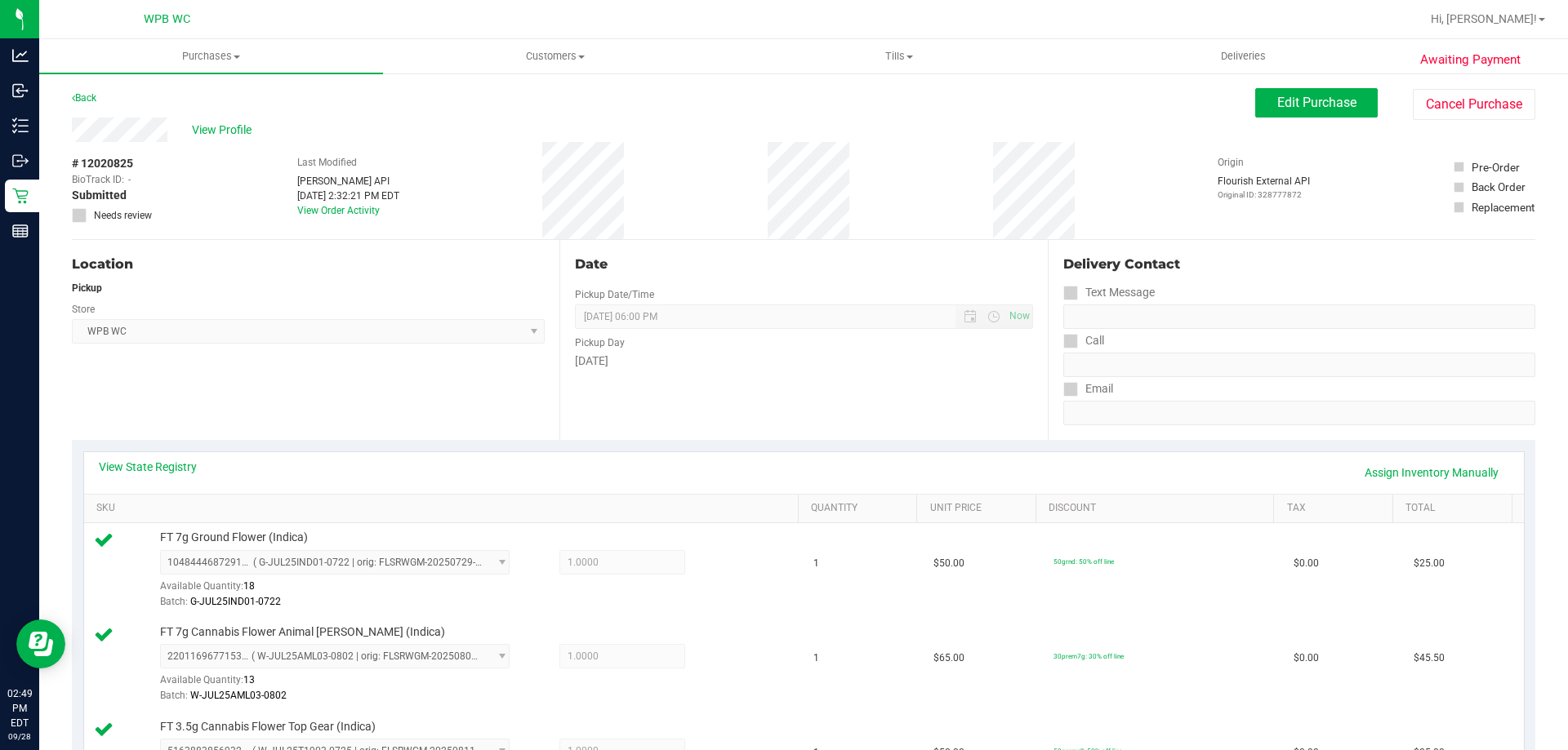
scroll to position [408, 0]
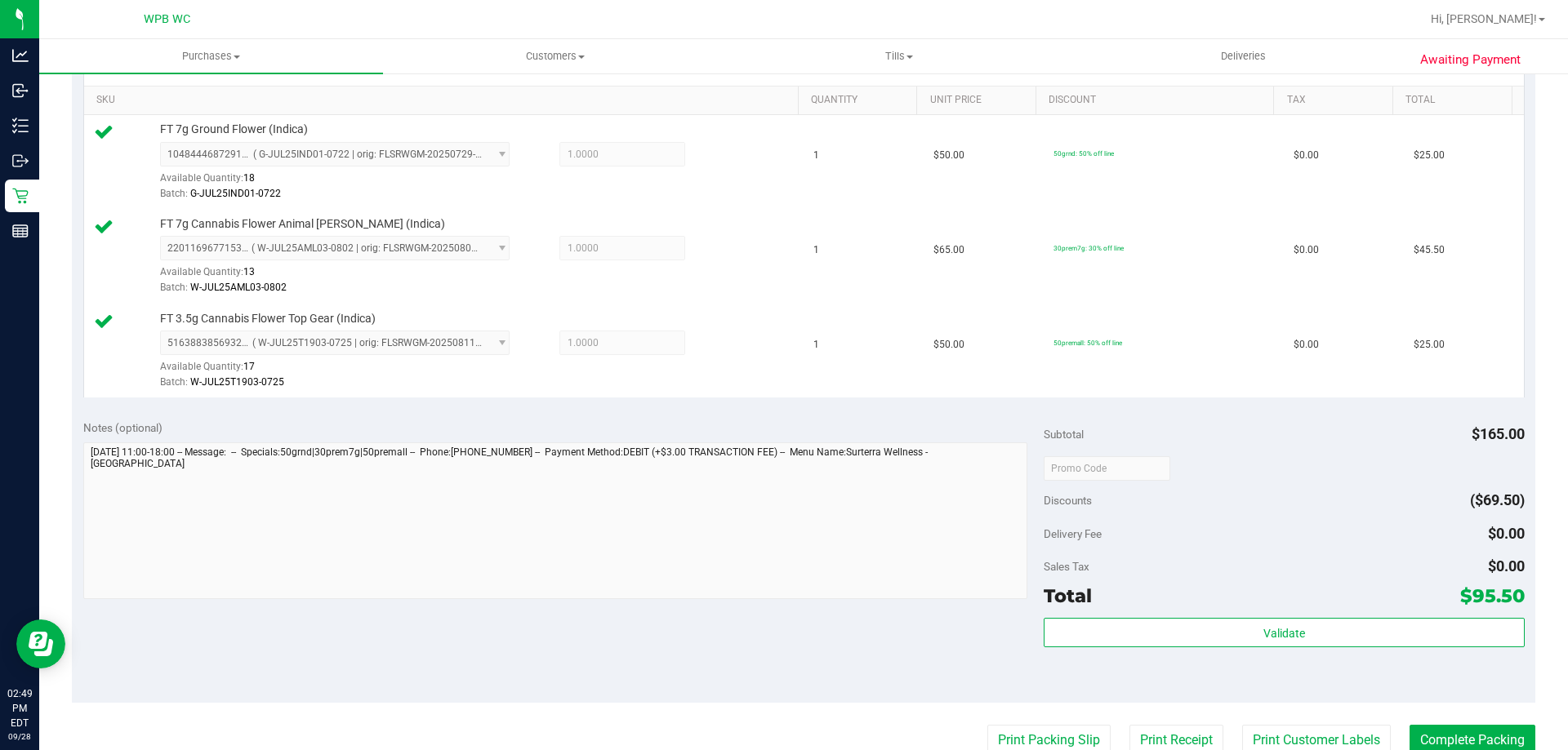
click at [1108, 612] on div "Subtotal $165.00 Discounts ($69.50) Delivery Fee $0.00 Sales Tax $0.00 Total $9…" at bounding box center [1283, 555] width 480 height 272
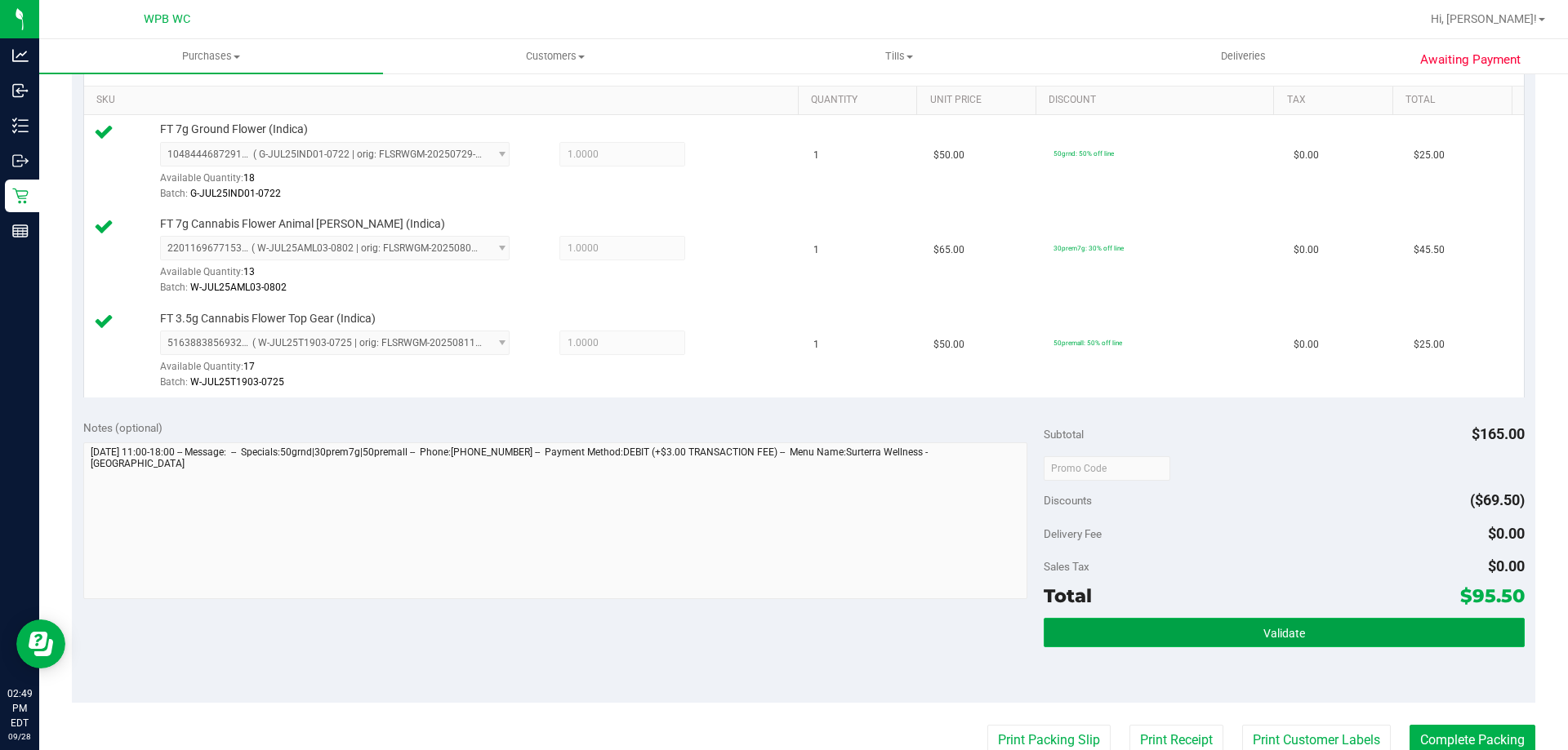
click at [1106, 624] on button "Validate" at bounding box center [1283, 632] width 480 height 29
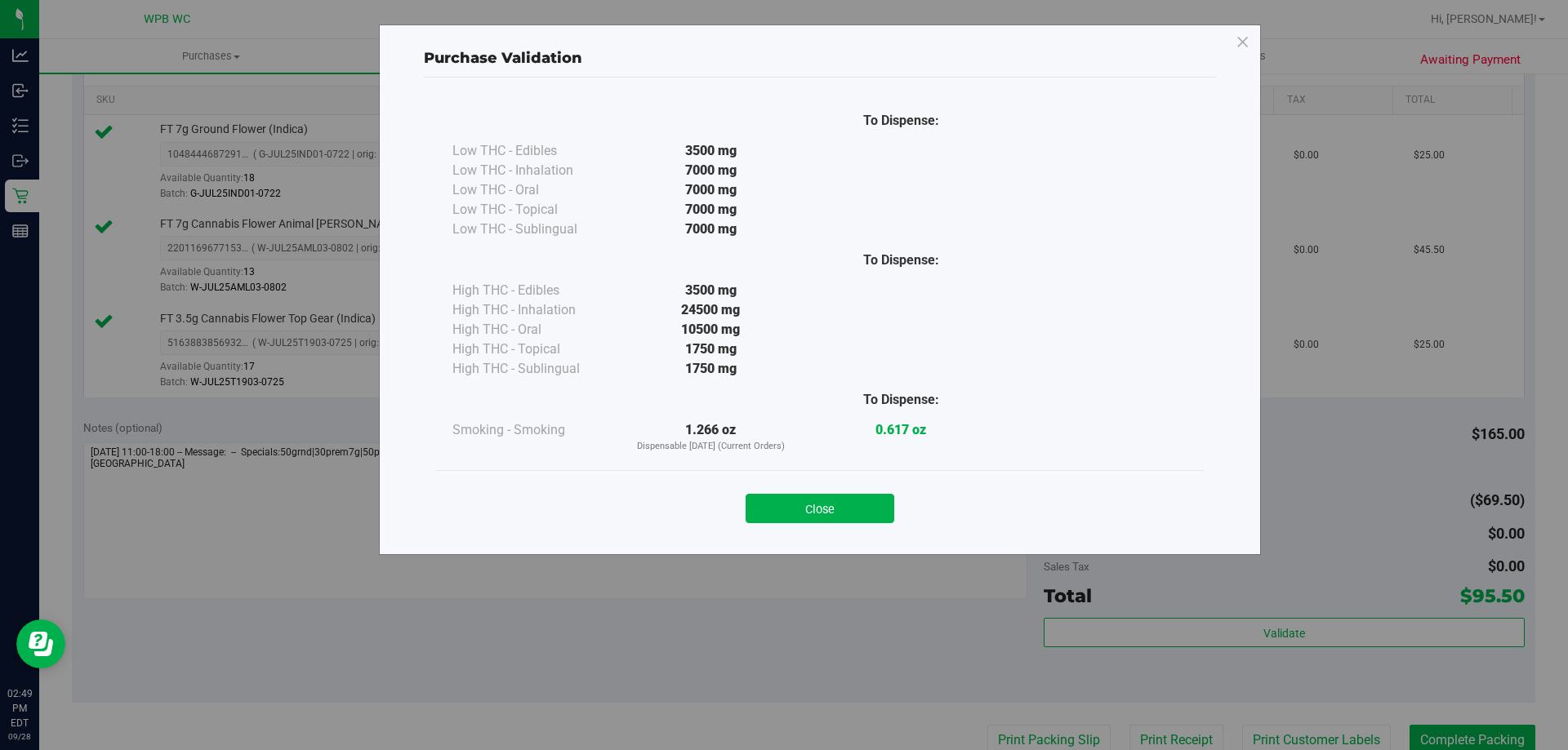
click at [839, 491] on div "Close" at bounding box center [819, 503] width 743 height 40
drag, startPoint x: 839, startPoint y: 503, endPoint x: 1006, endPoint y: 612, distance: 199.4
click at [839, 504] on button "Close" at bounding box center [820, 509] width 149 height 29
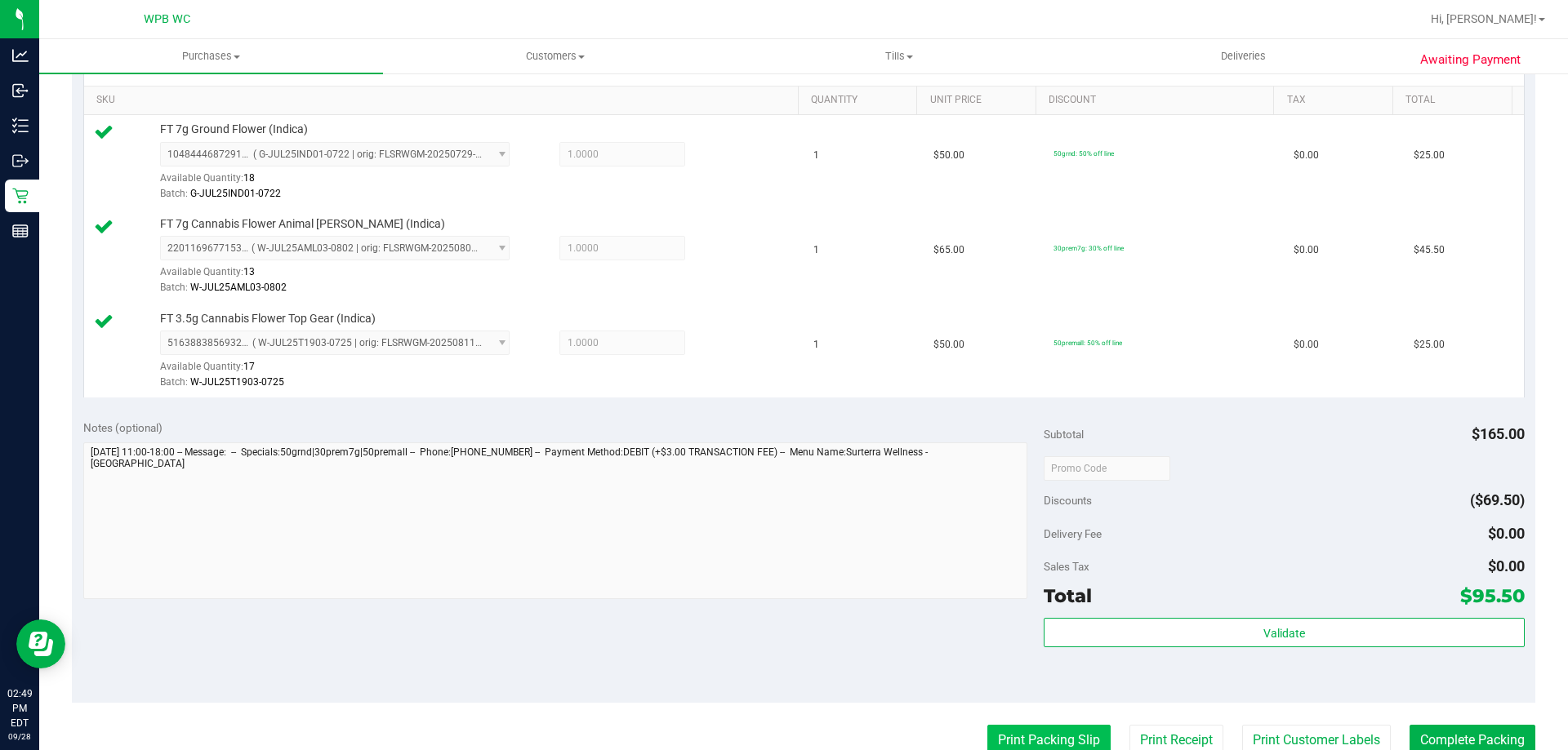
click at [1049, 739] on button "Print Packing Slip" at bounding box center [1049, 740] width 123 height 31
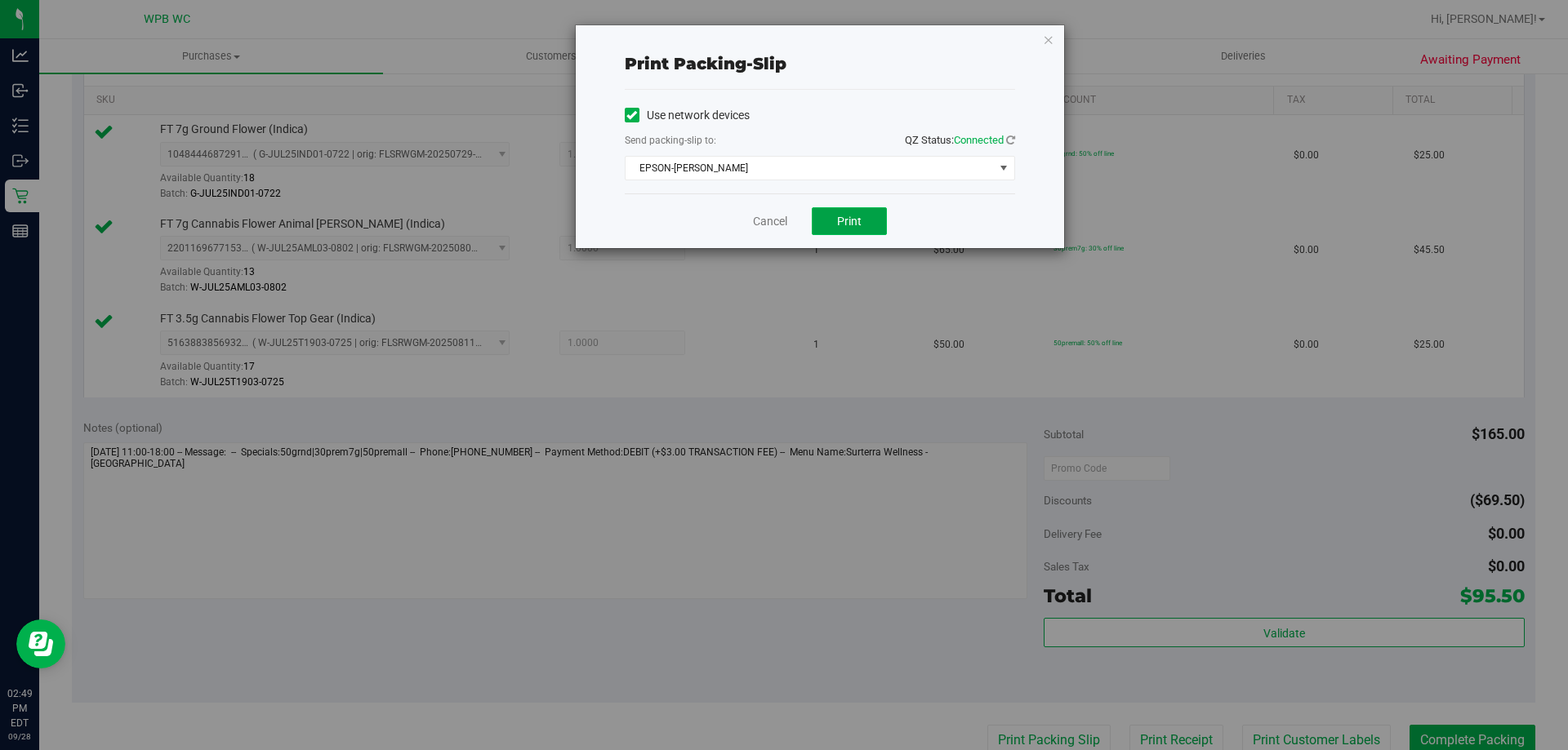
click at [858, 222] on span "Print" at bounding box center [849, 221] width 25 height 13
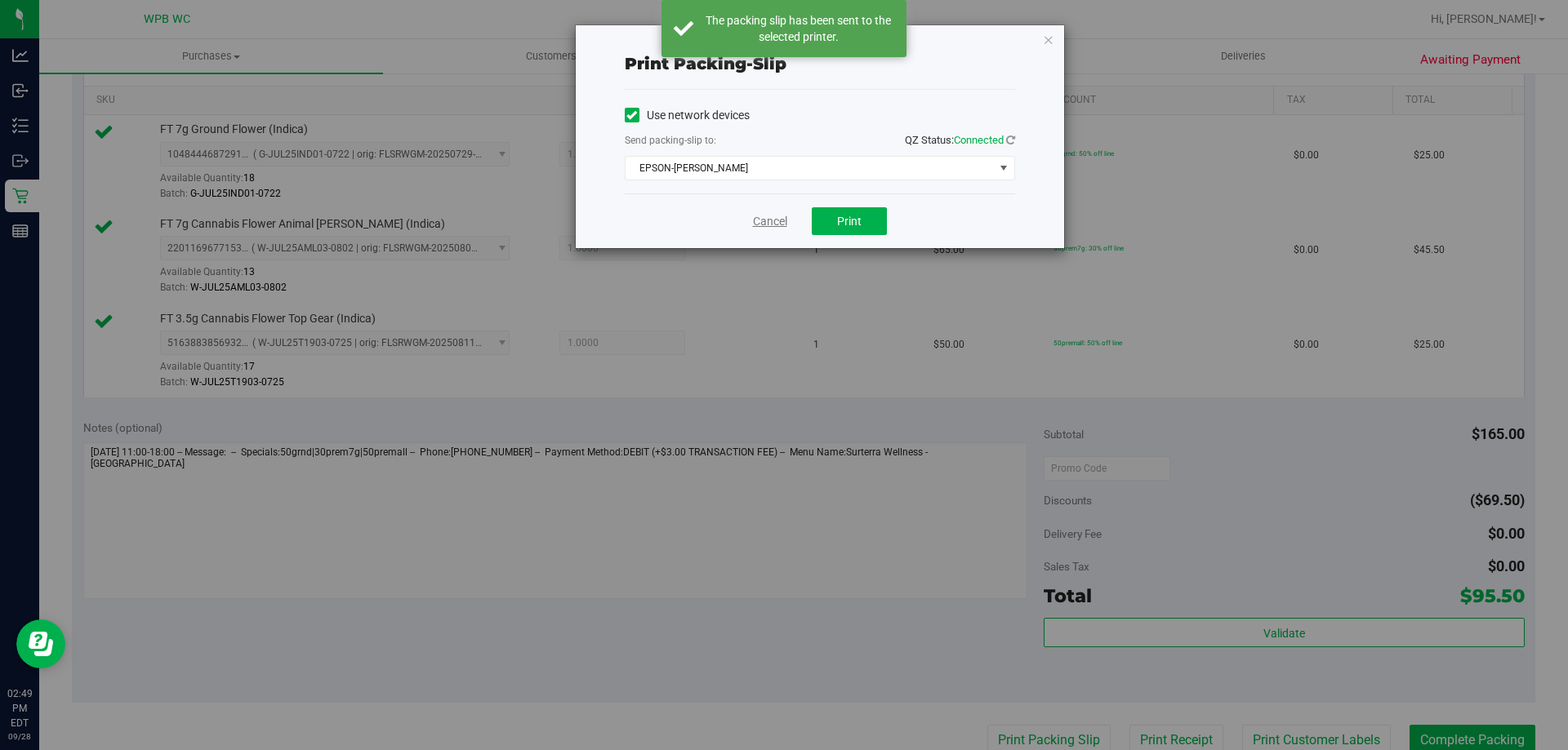
click at [767, 219] on link "Cancel" at bounding box center [770, 221] width 34 height 17
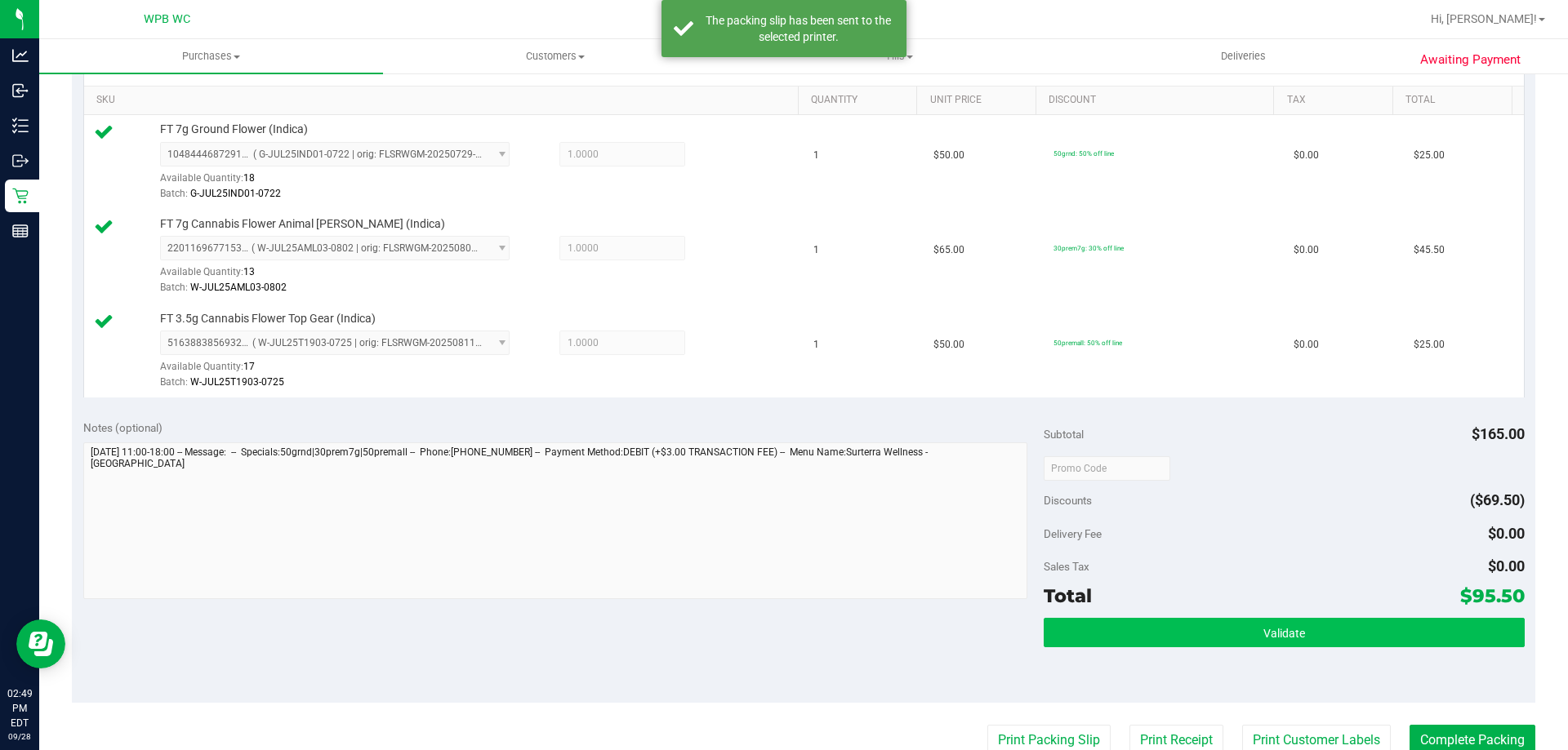
scroll to position [414, 0]
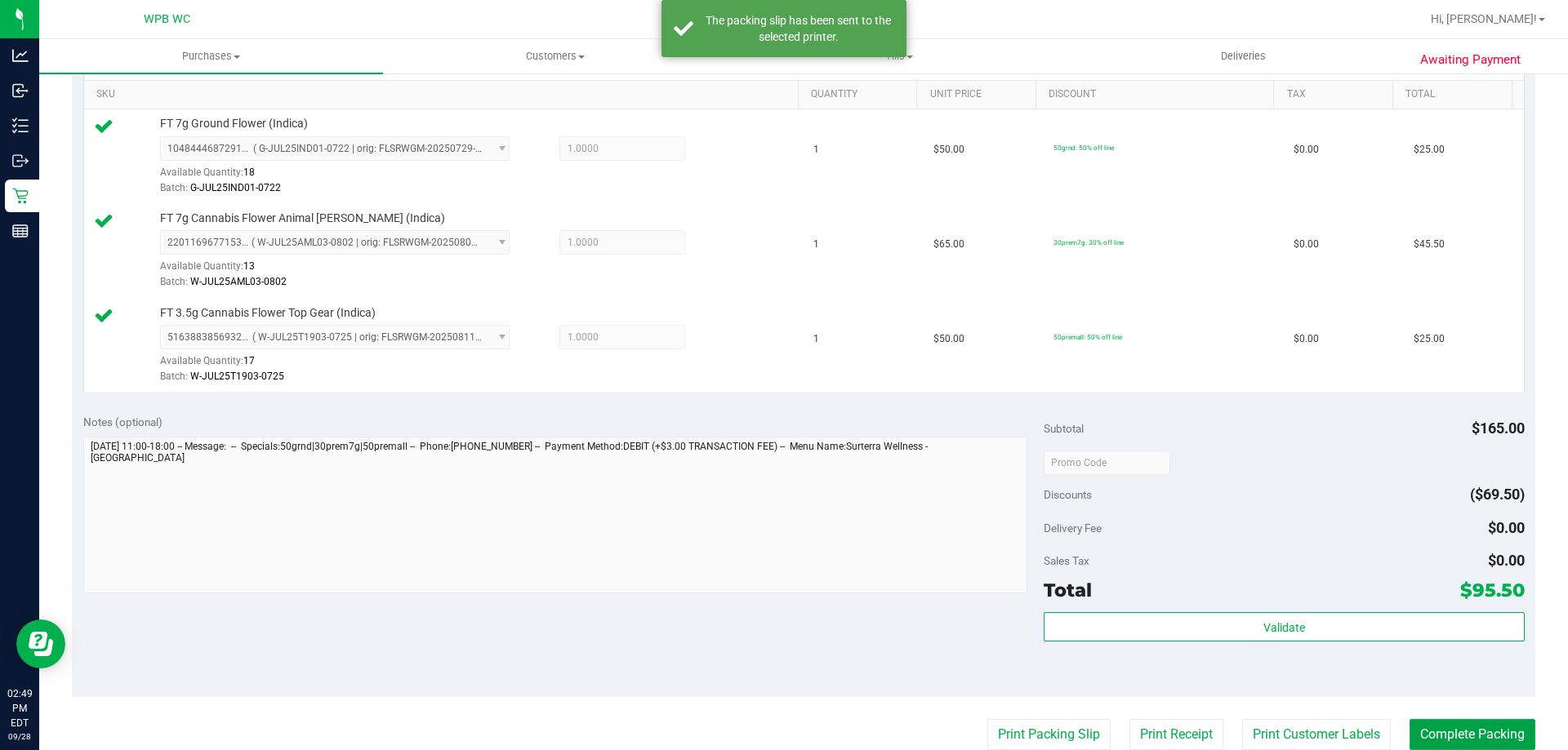
click at [1503, 732] on button "Complete Packing" at bounding box center [1472, 734] width 126 height 31
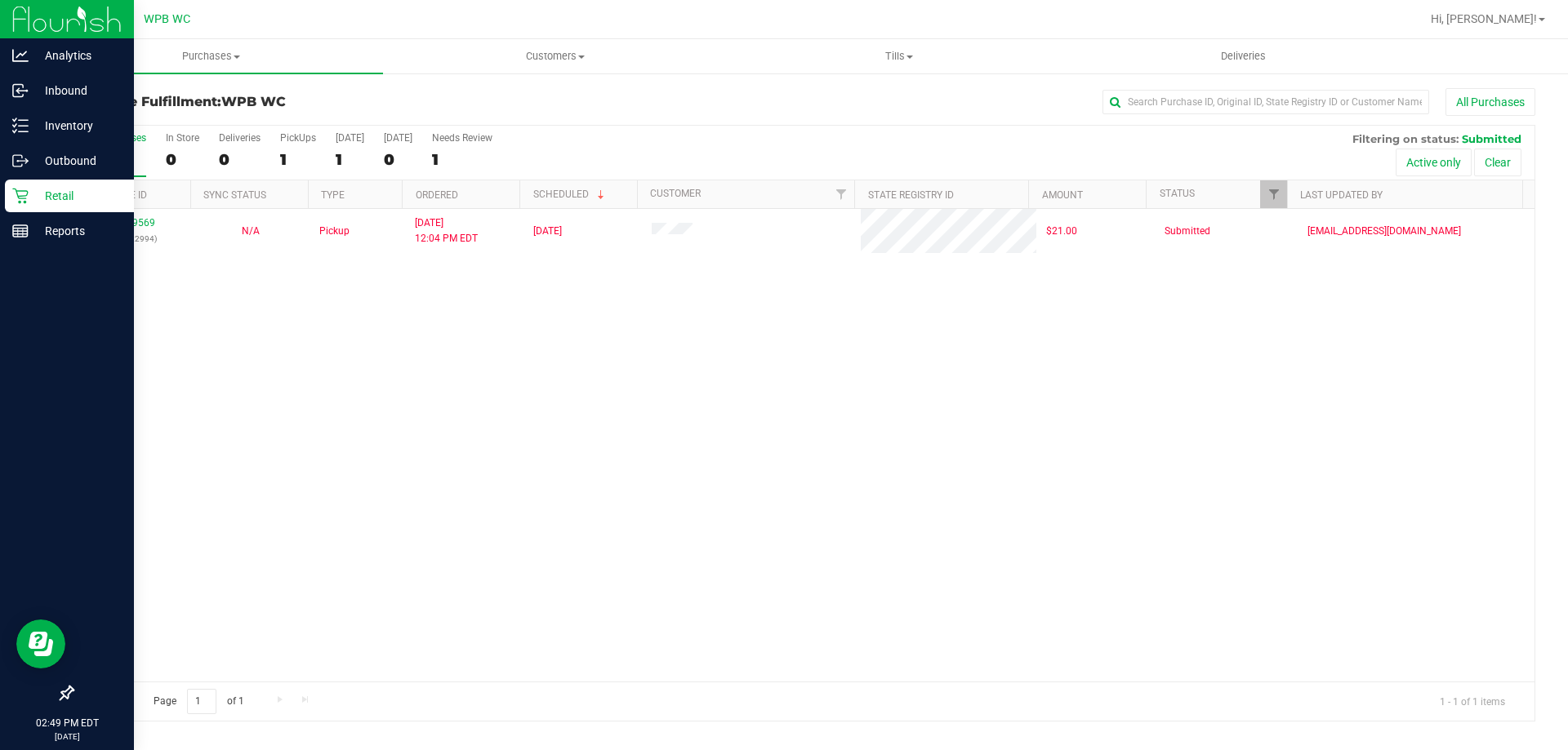
click at [16, 203] on icon at bounding box center [20, 196] width 17 height 17
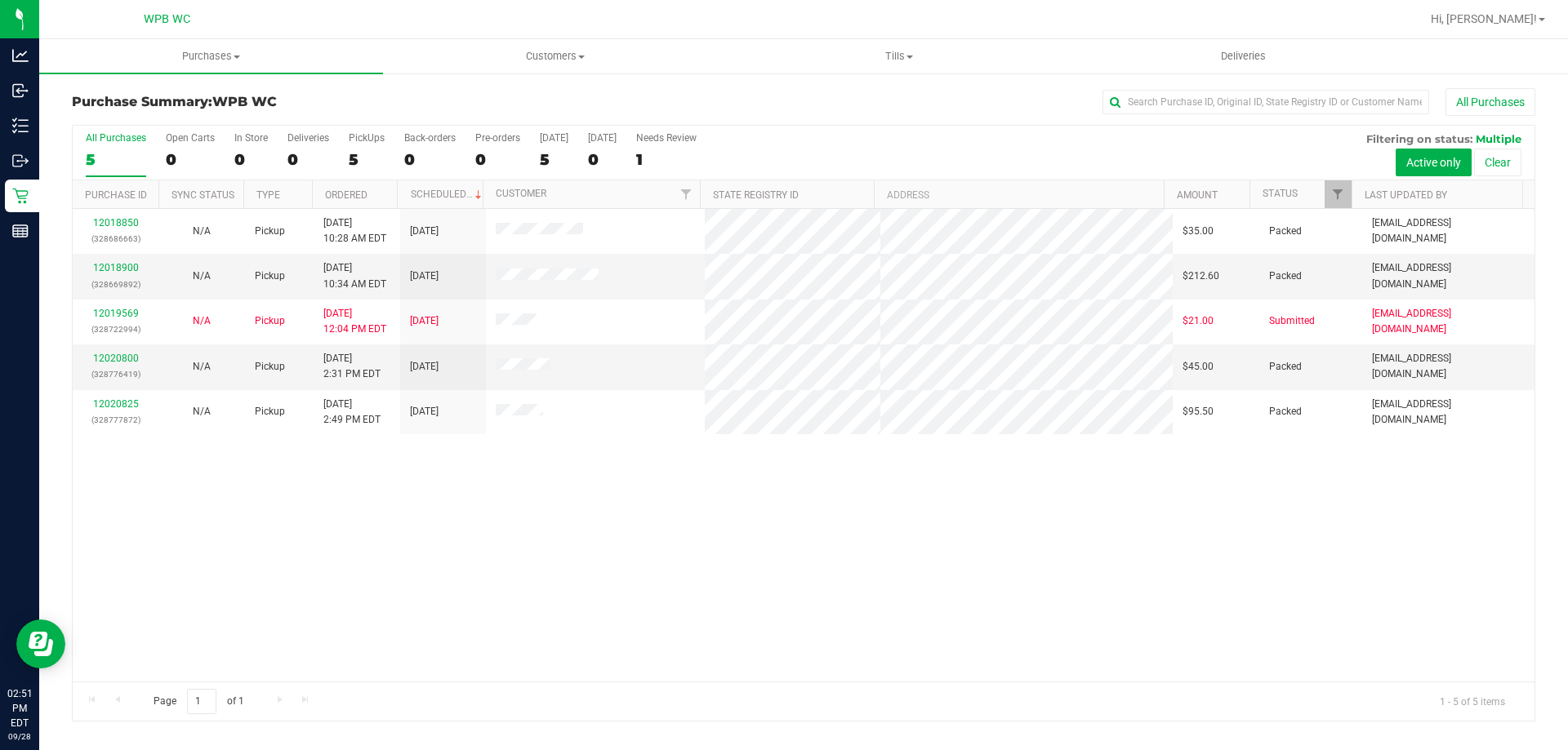
click at [556, 635] on div "12018850 (328686663) N/A Pickup [DATE] 10:28 AM EDT 9/28/2025 $35.00 Packed [EM…" at bounding box center [803, 445] width 1461 height 473
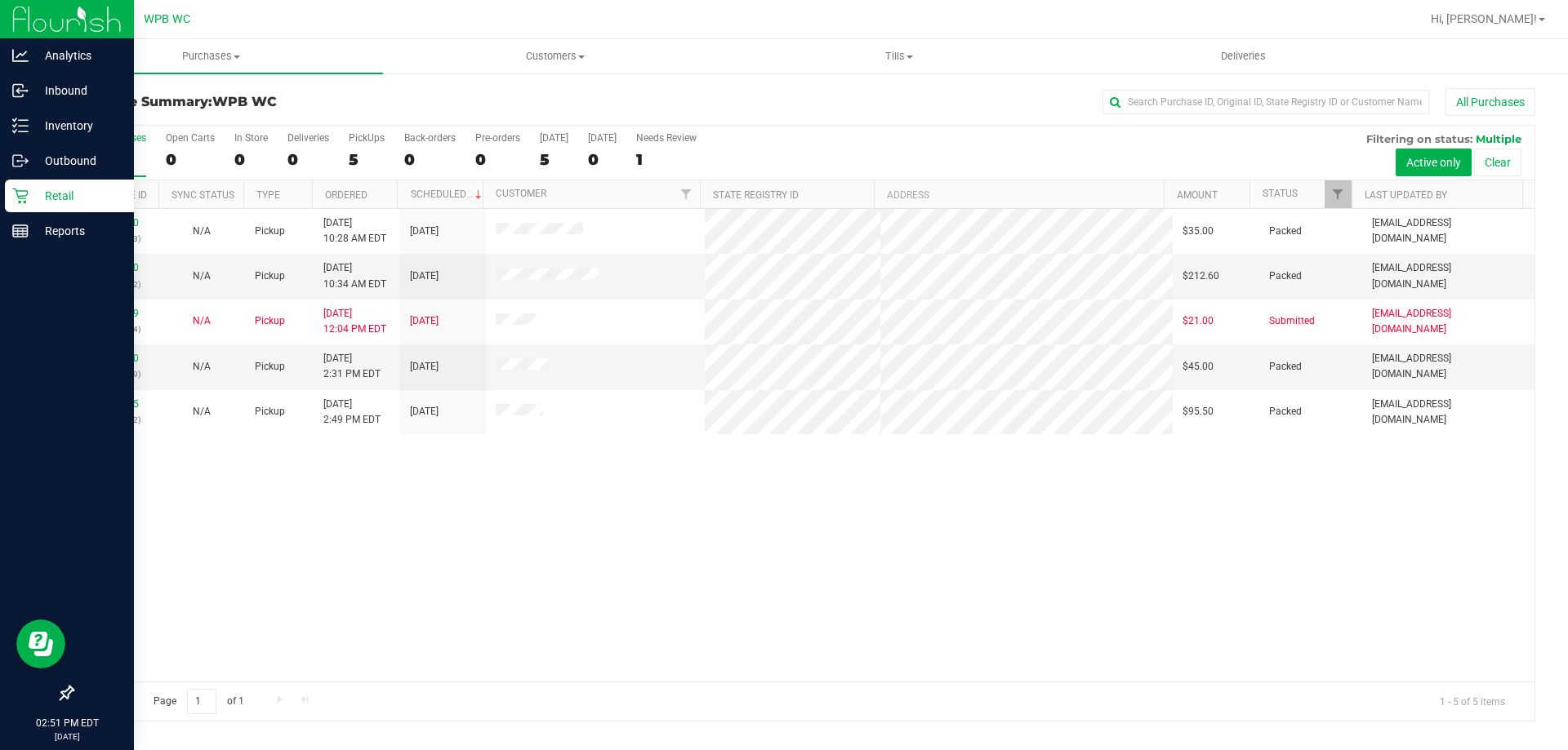
click at [19, 195] on icon at bounding box center [20, 196] width 17 height 17
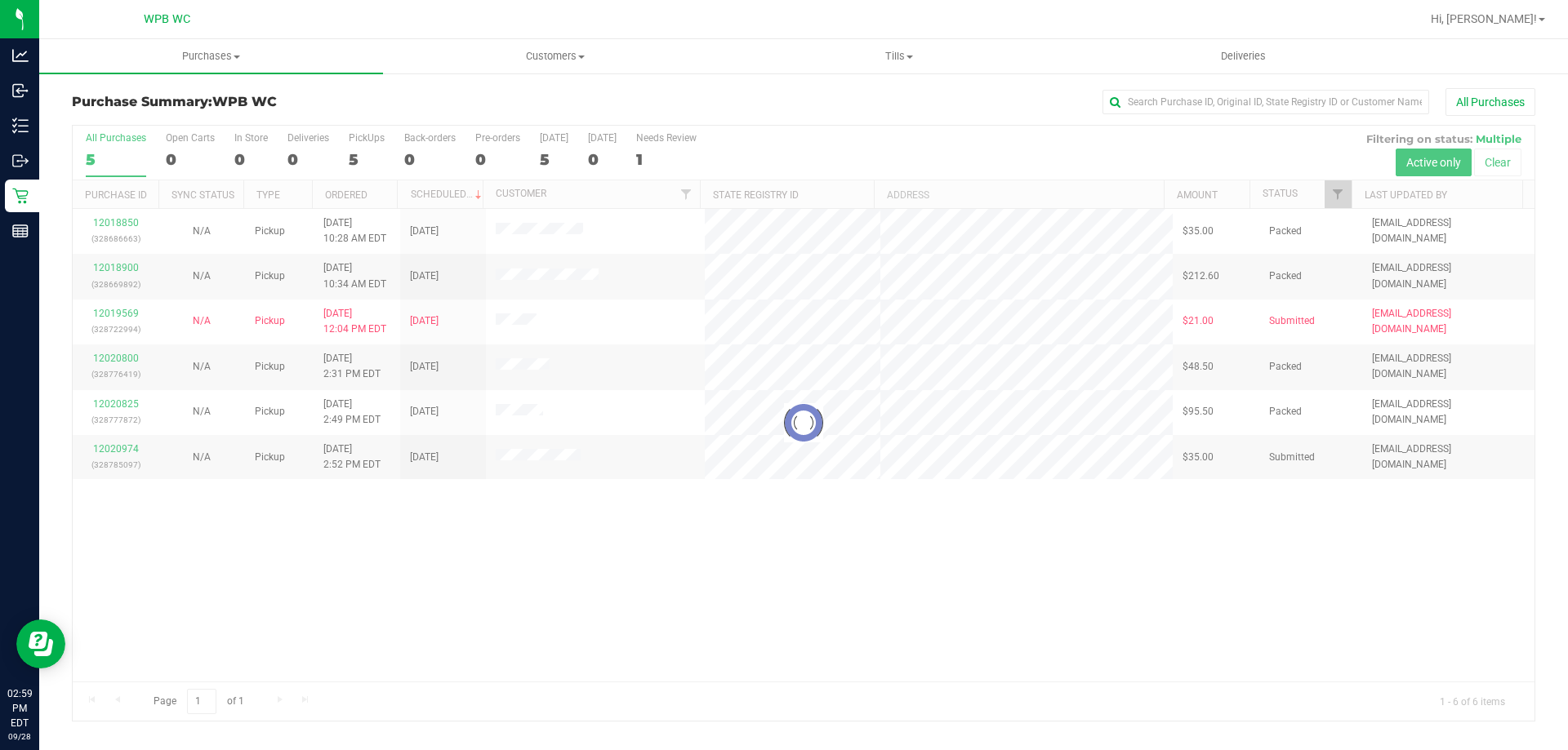
click at [481, 589] on div at bounding box center [803, 423] width 1461 height 595
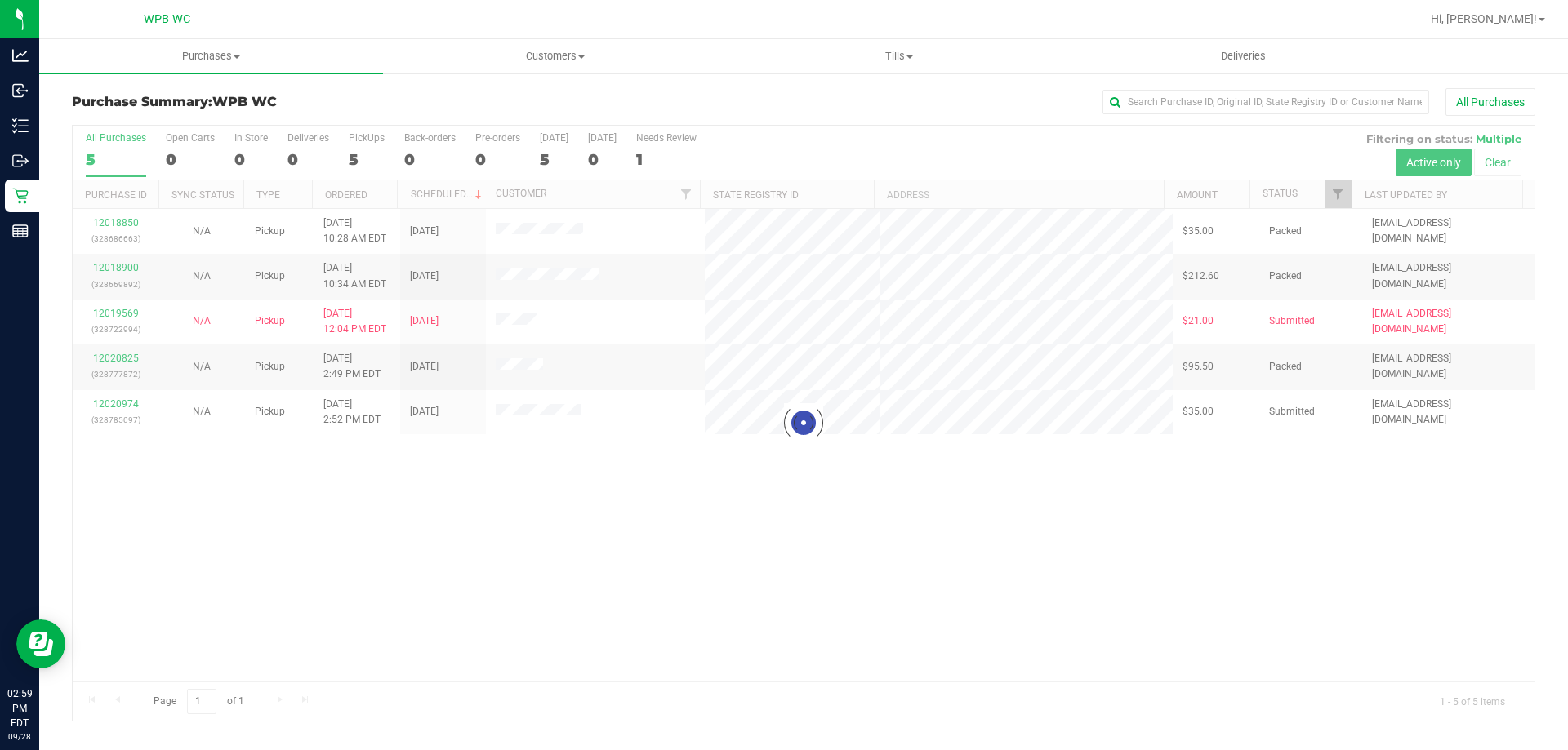
click at [130, 403] on div at bounding box center [803, 423] width 1461 height 595
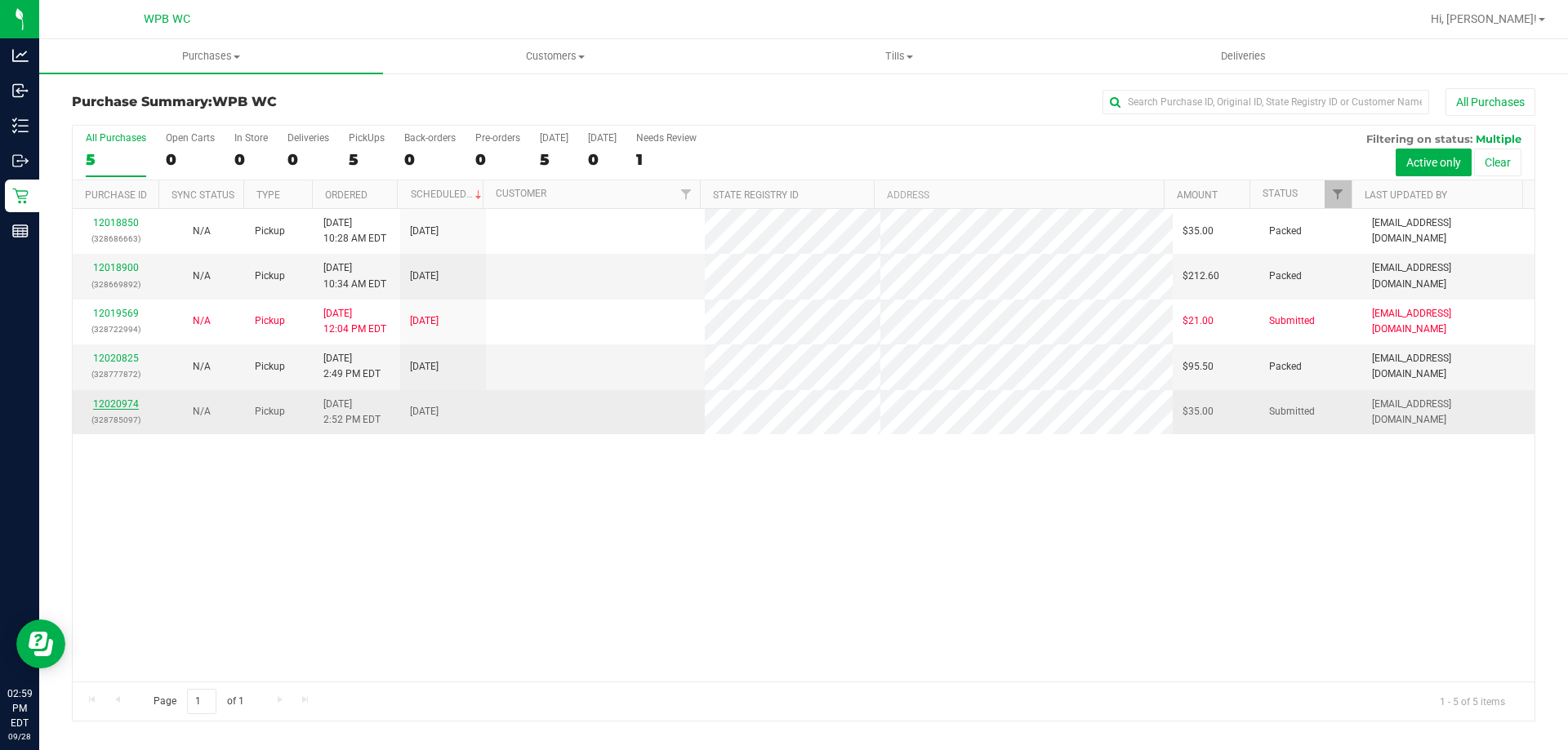
click at [126, 403] on link "12020974" at bounding box center [116, 404] width 46 height 11
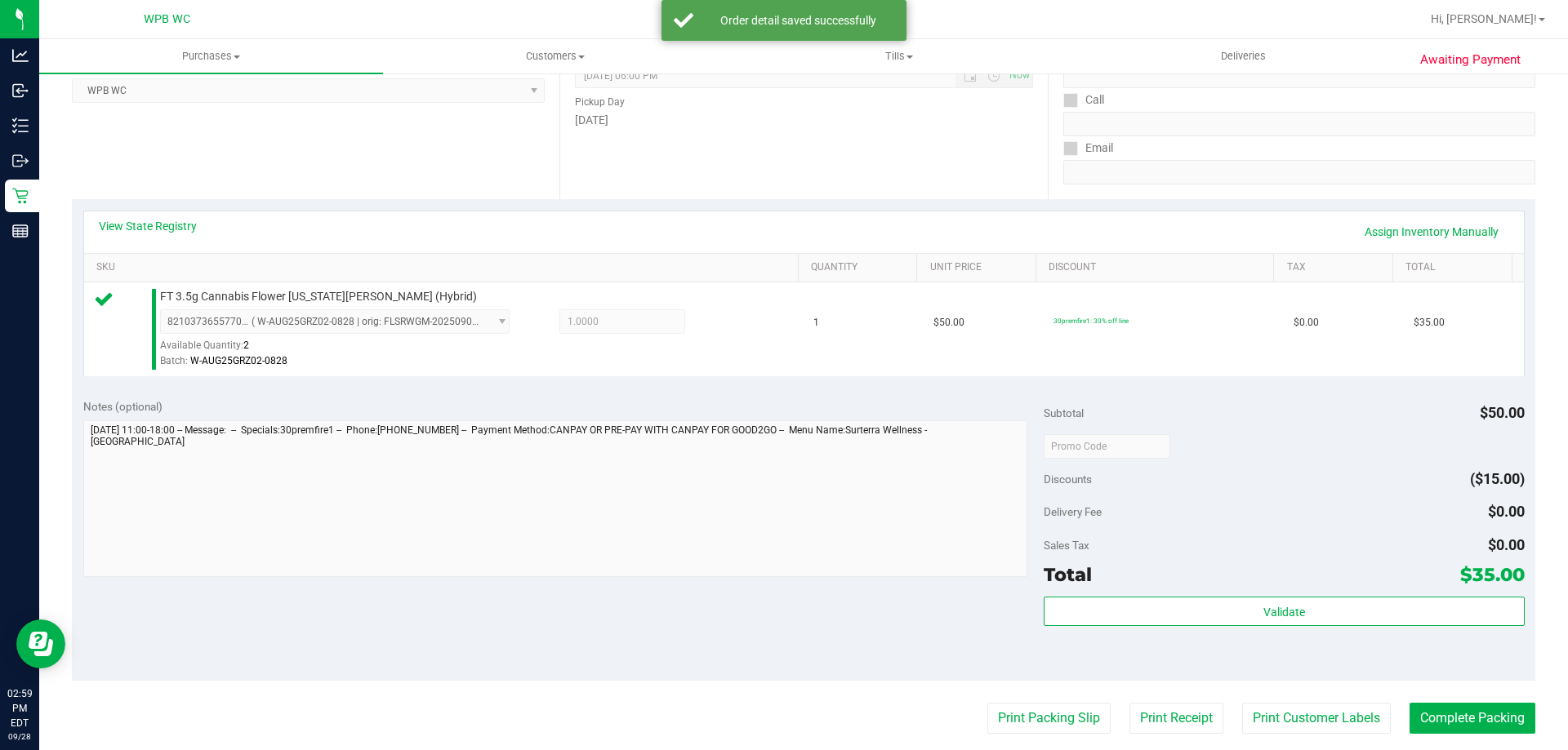
scroll to position [245, 0]
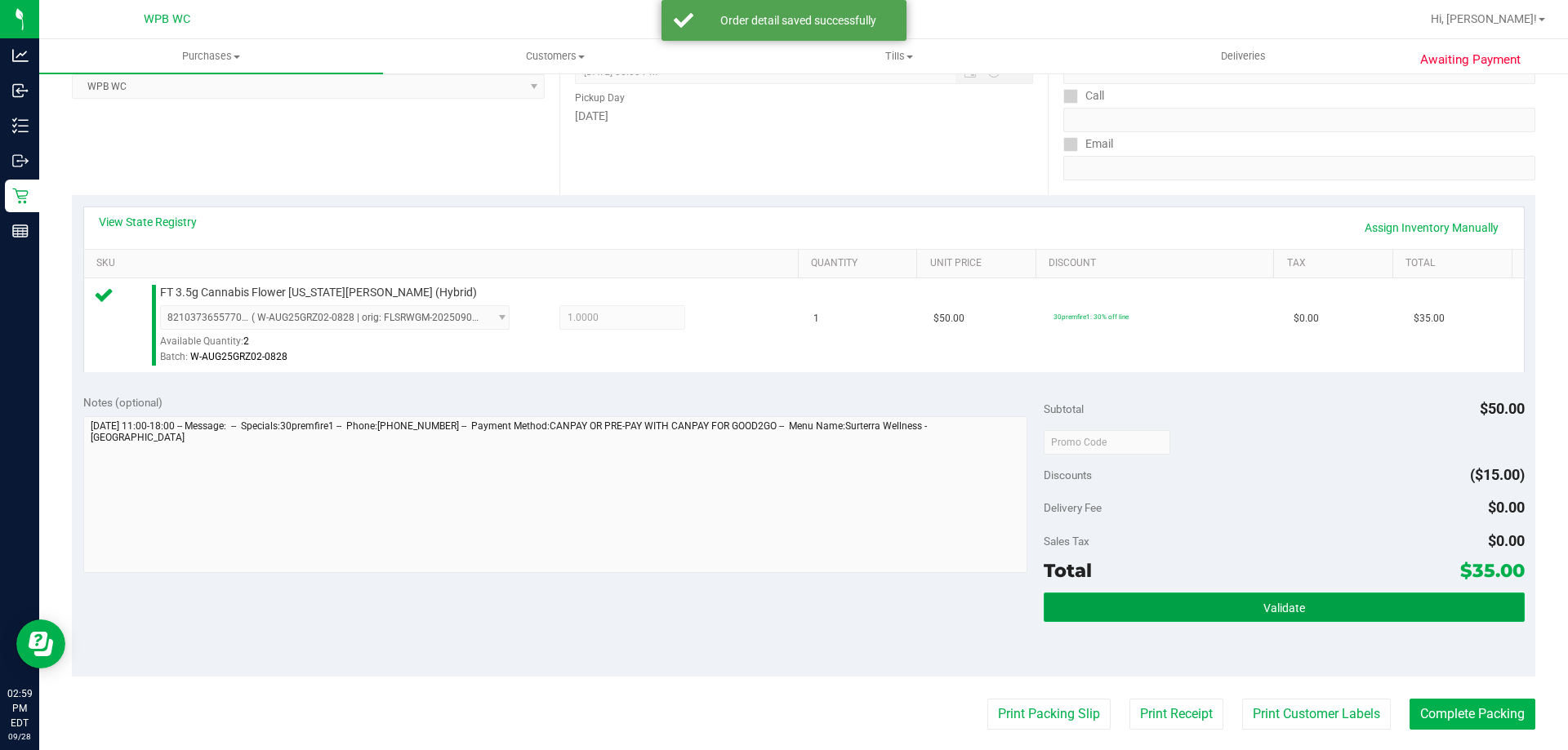
click at [1141, 611] on button "Validate" at bounding box center [1283, 607] width 480 height 29
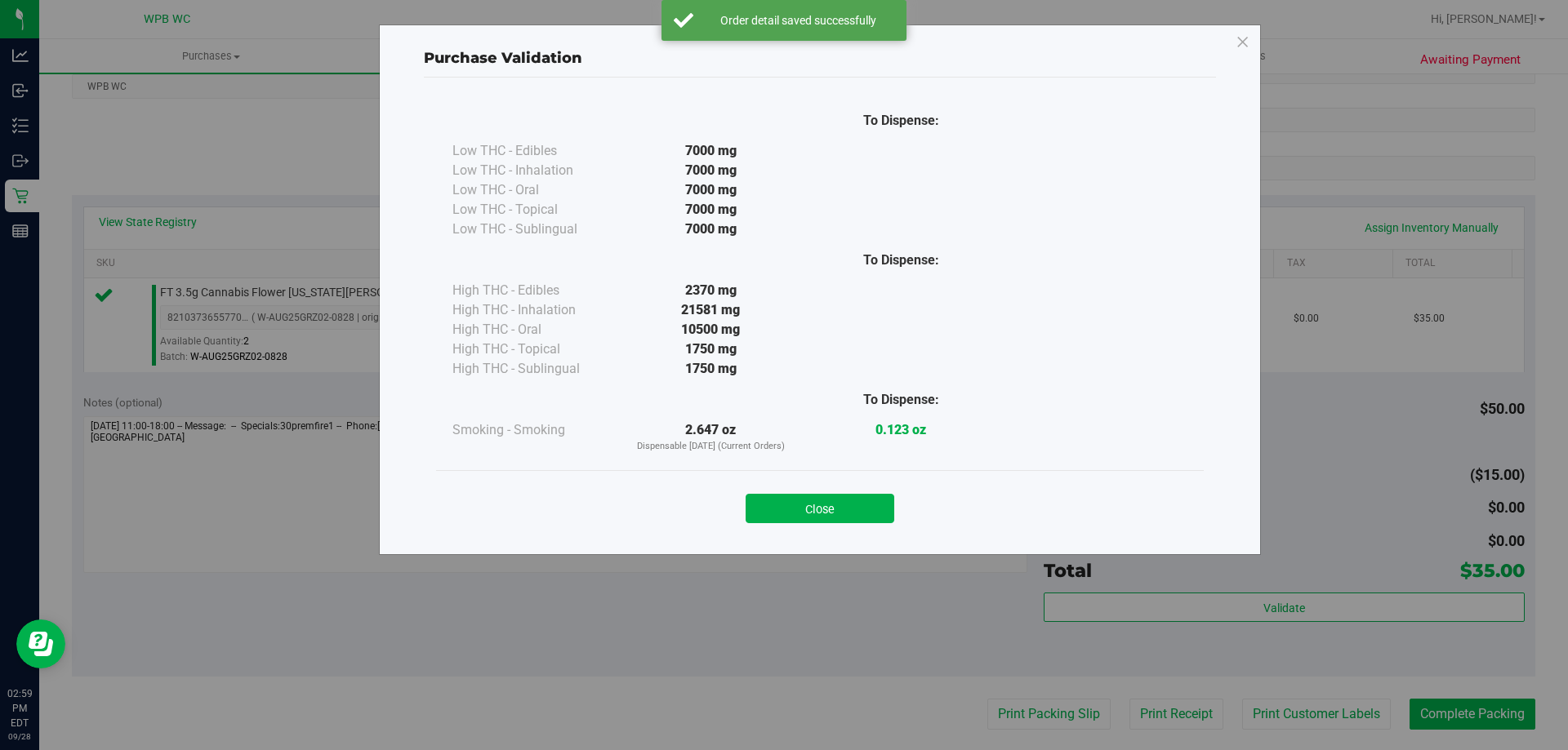
drag, startPoint x: 808, startPoint y: 509, endPoint x: 822, endPoint y: 517, distance: 16.1
click at [809, 509] on button "Close" at bounding box center [820, 509] width 149 height 29
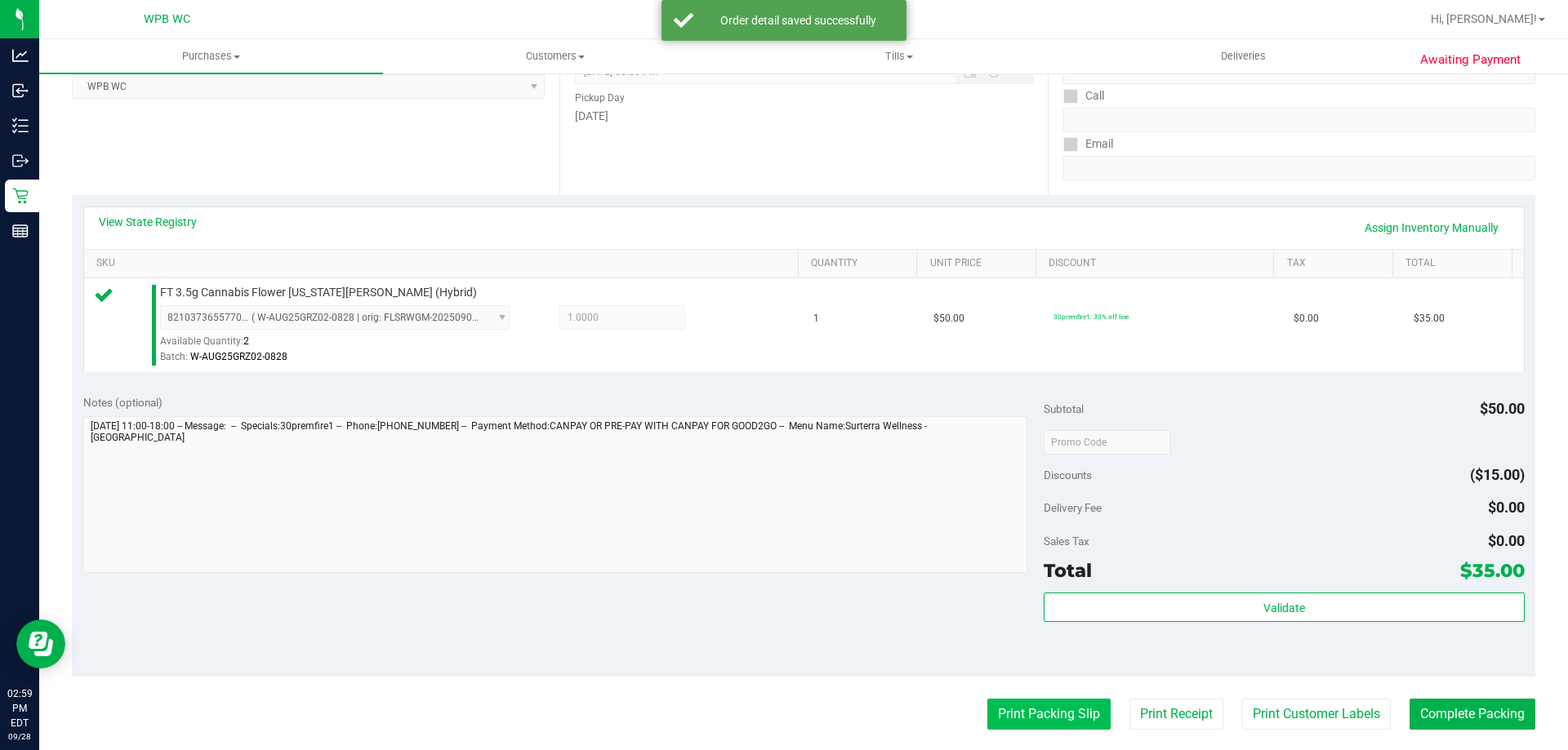
click at [1017, 712] on button "Print Packing Slip" at bounding box center [1049, 714] width 123 height 31
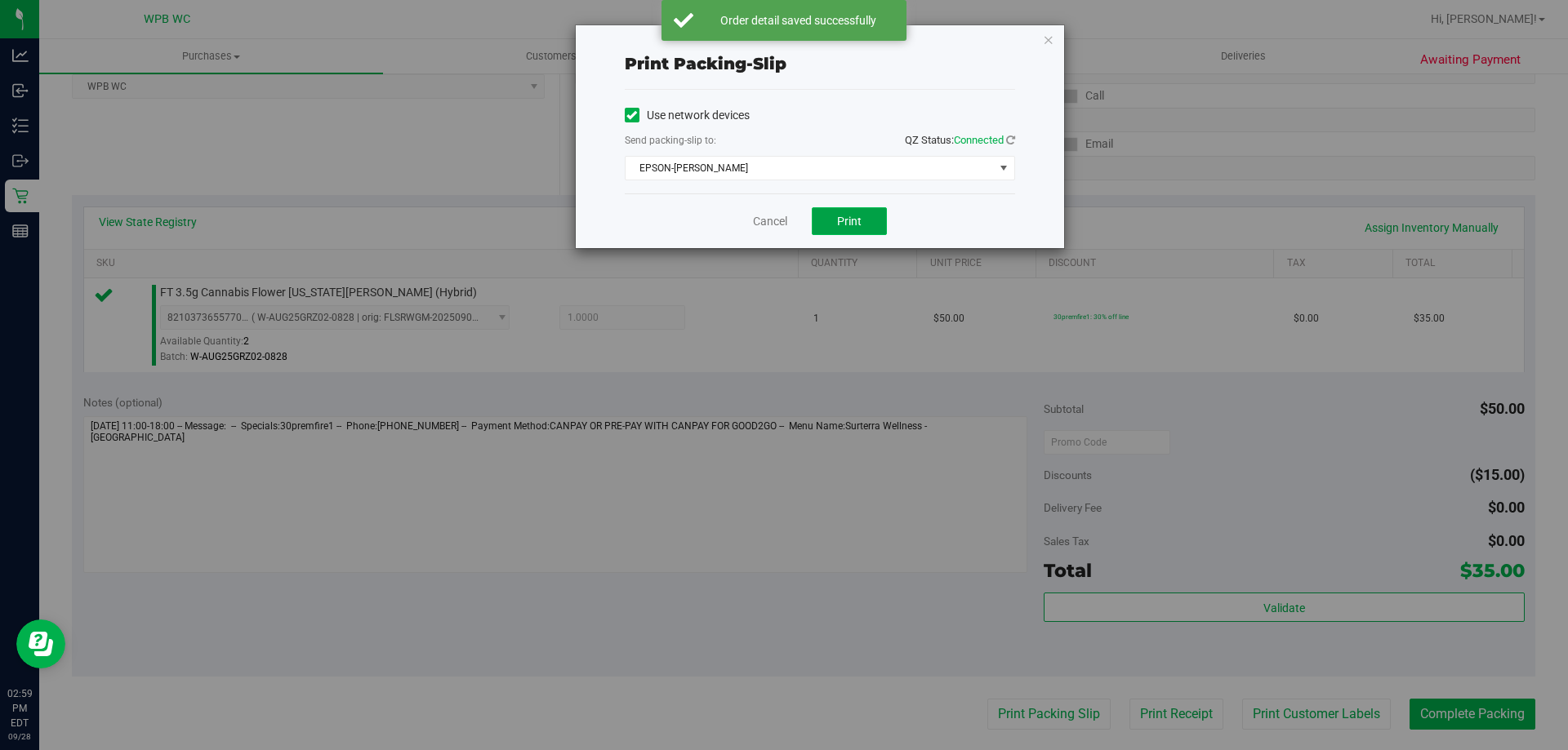
click at [852, 212] on button "Print" at bounding box center [849, 221] width 75 height 28
drag, startPoint x: 761, startPoint y: 224, endPoint x: 778, endPoint y: 224, distance: 17.0
click at [761, 224] on link "Cancel" at bounding box center [770, 221] width 34 height 17
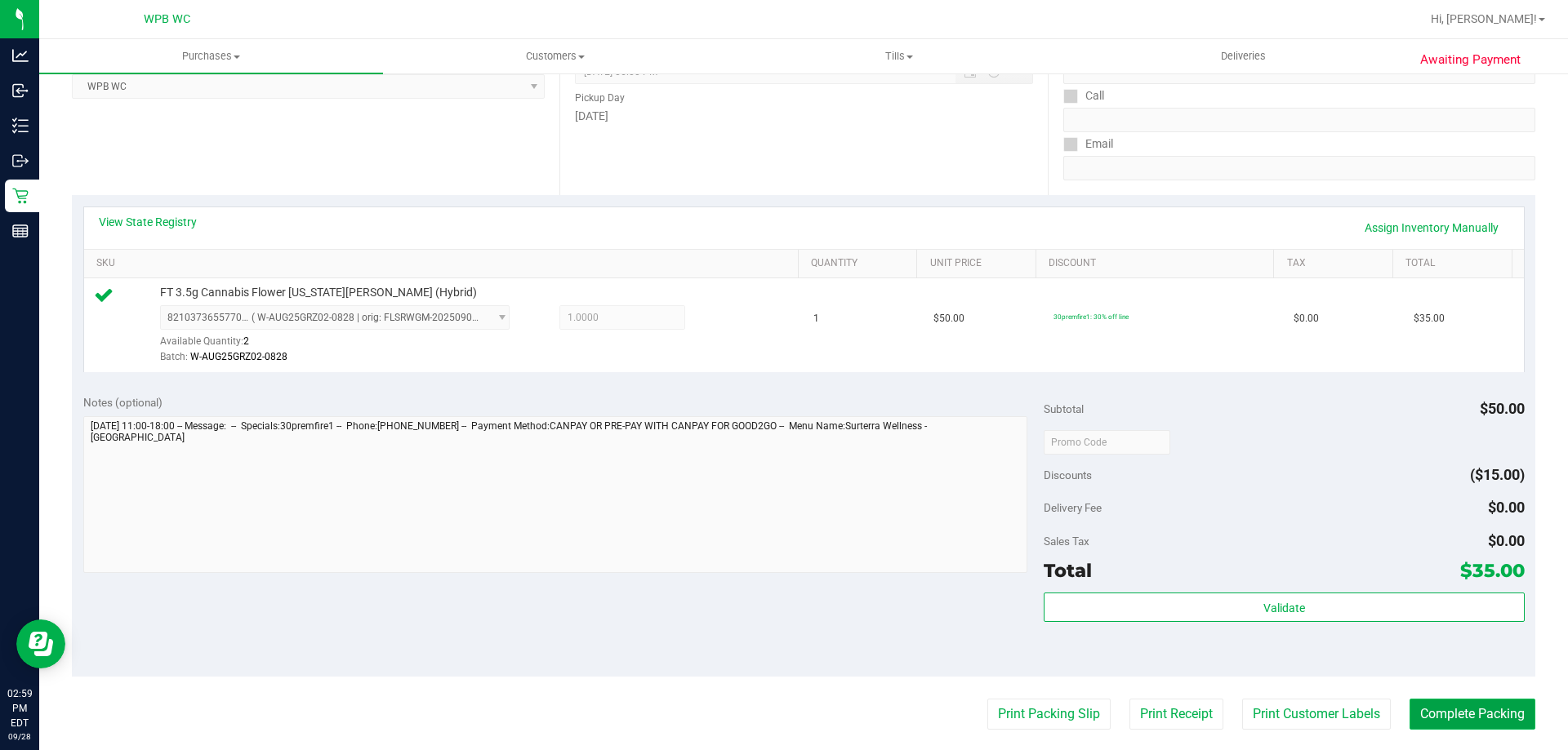
click at [1487, 709] on button "Complete Packing" at bounding box center [1472, 714] width 126 height 31
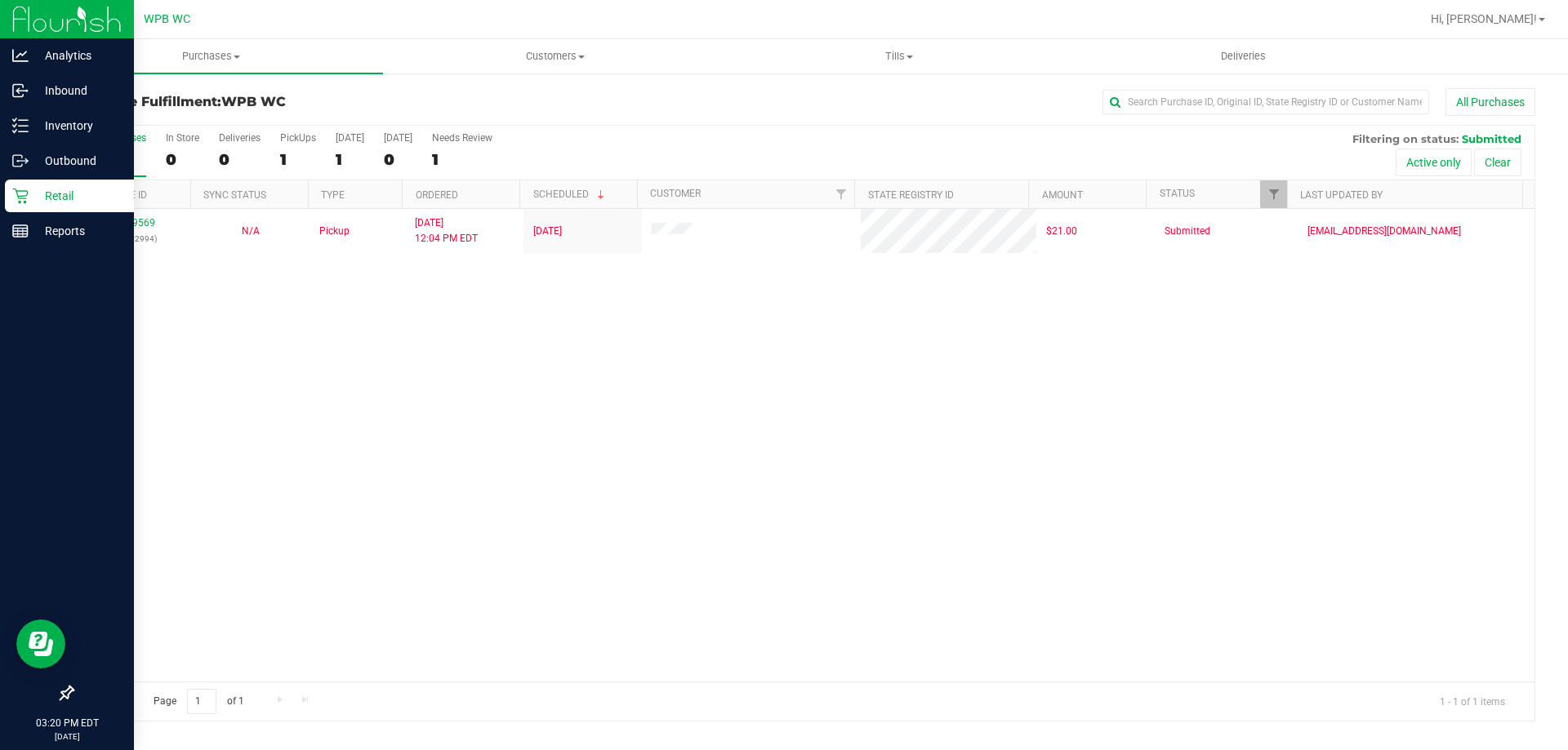
click at [85, 196] on p "Retail" at bounding box center [77, 196] width 98 height 19
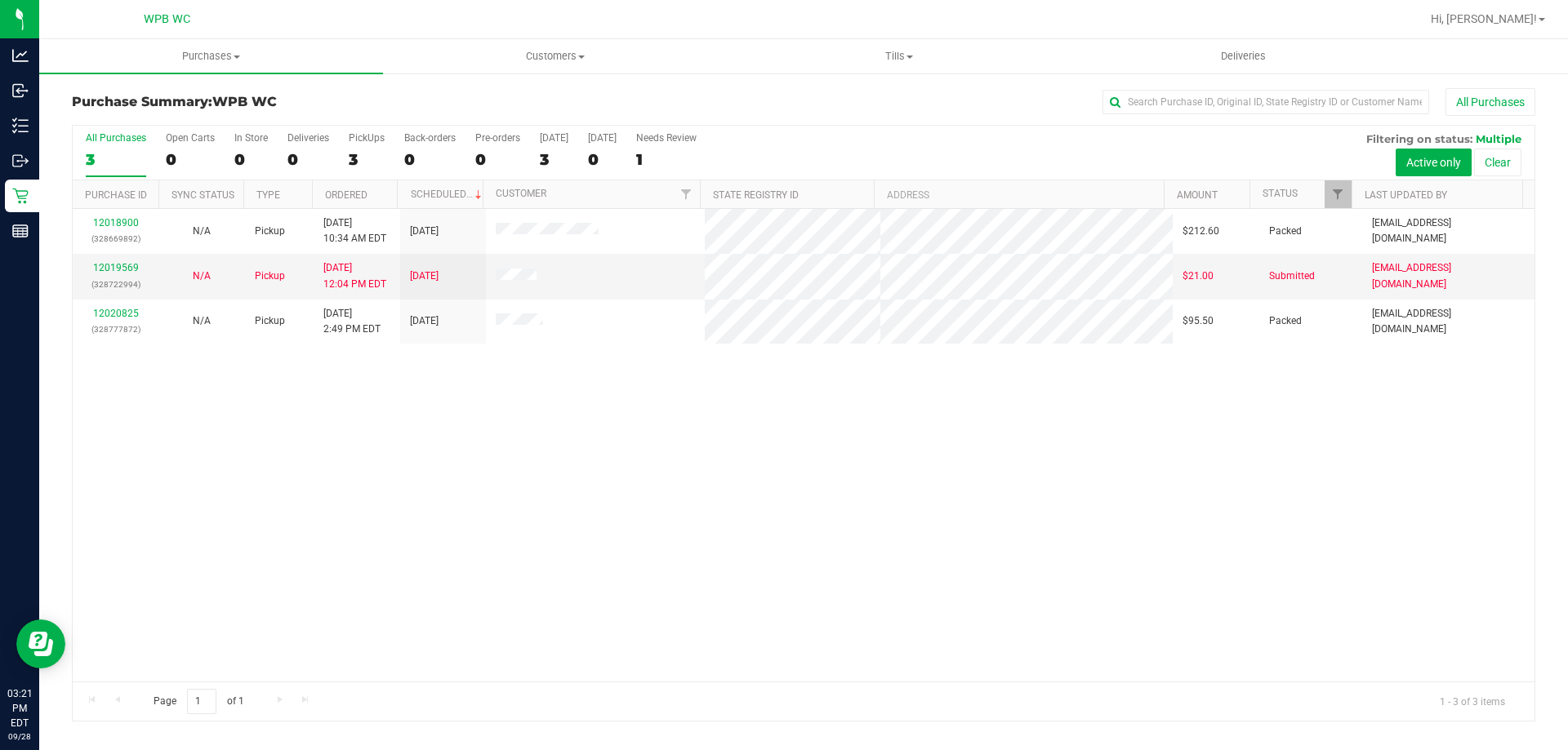
click at [478, 463] on div "12018900 (328669892) N/A Pickup [DATE] 10:34 AM EDT 9/28/2025 $212.60 Packed [E…" at bounding box center [803, 445] width 1461 height 473
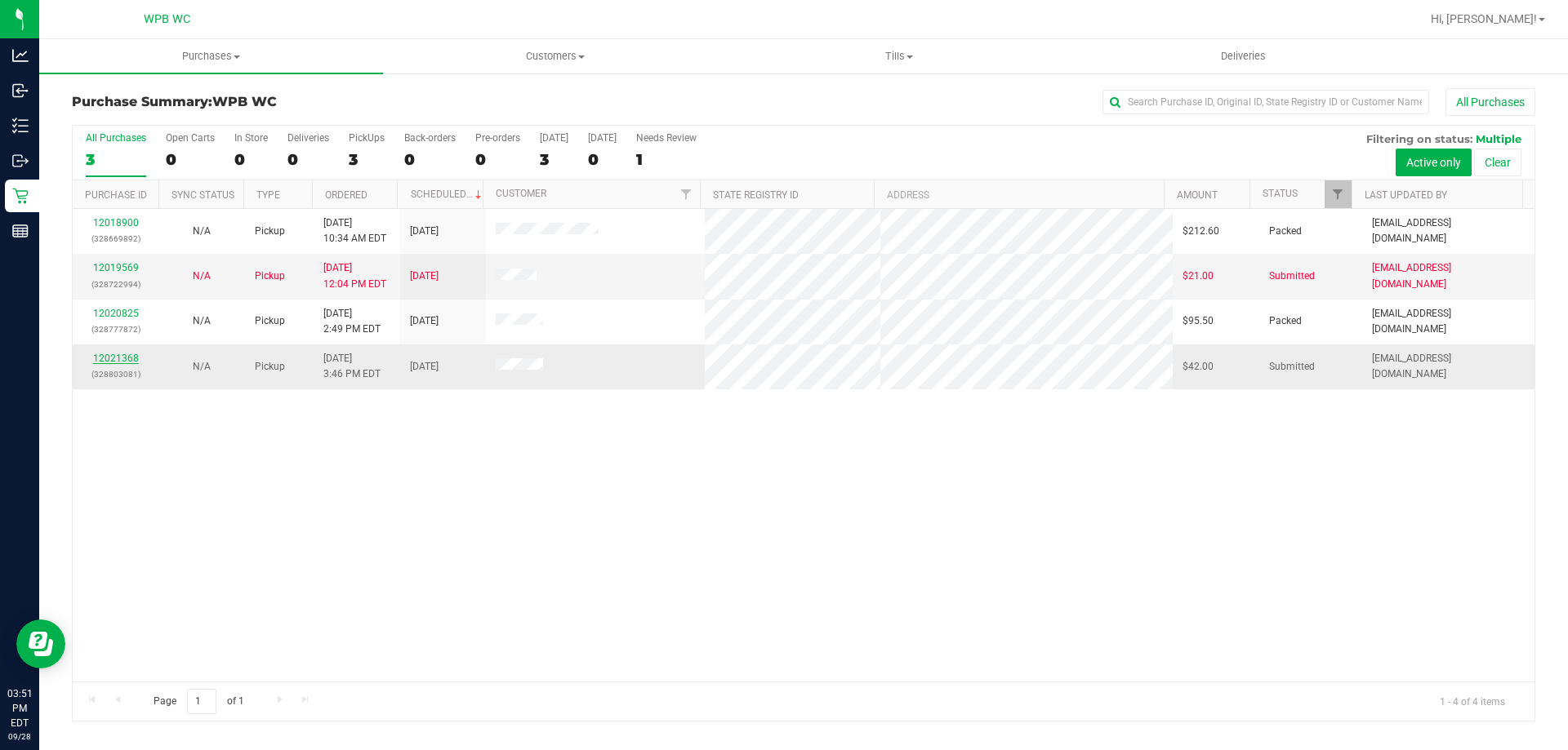
click at [117, 362] on link "12021368" at bounding box center [116, 358] width 46 height 11
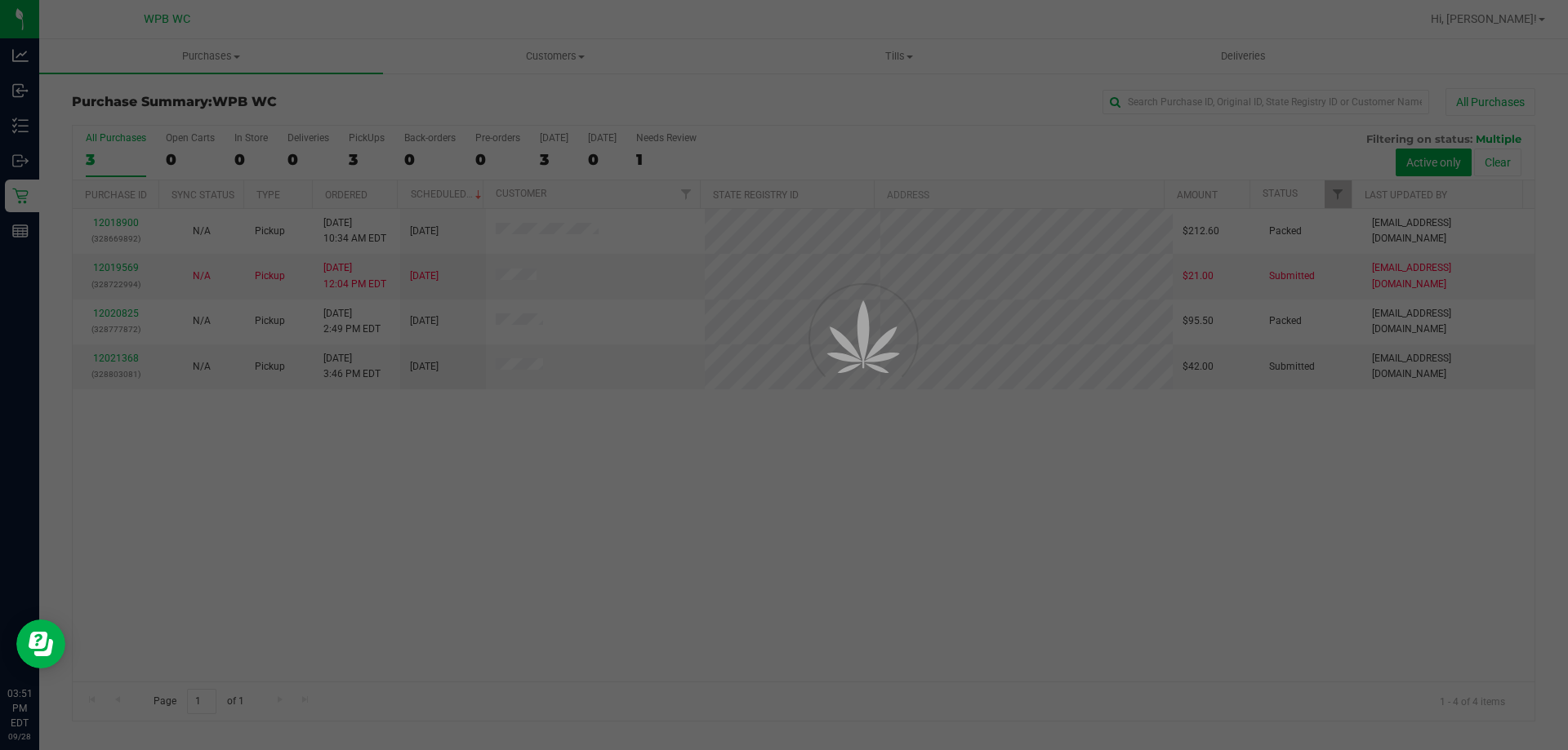
click at [129, 361] on div at bounding box center [784, 375] width 1568 height 750
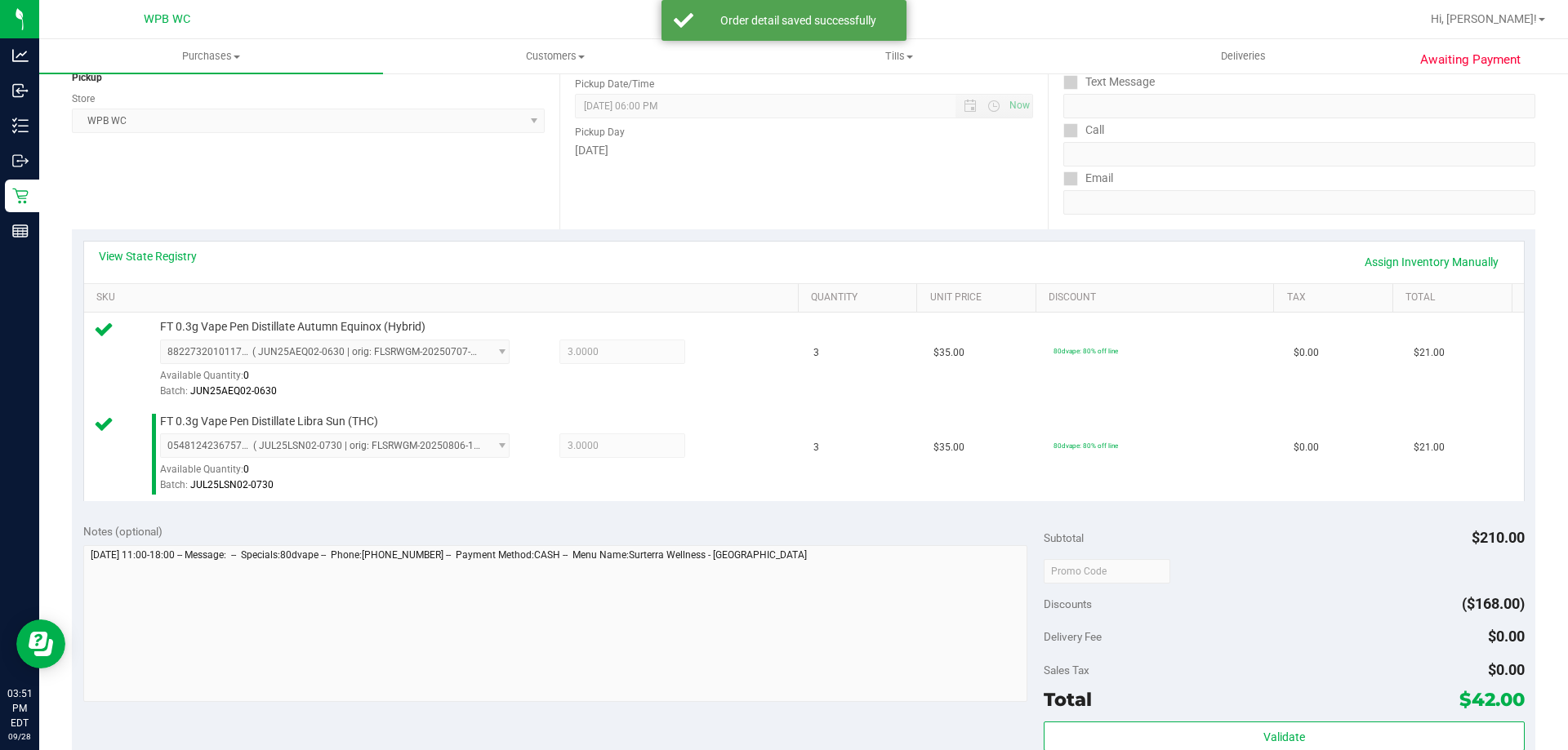
scroll to position [408, 0]
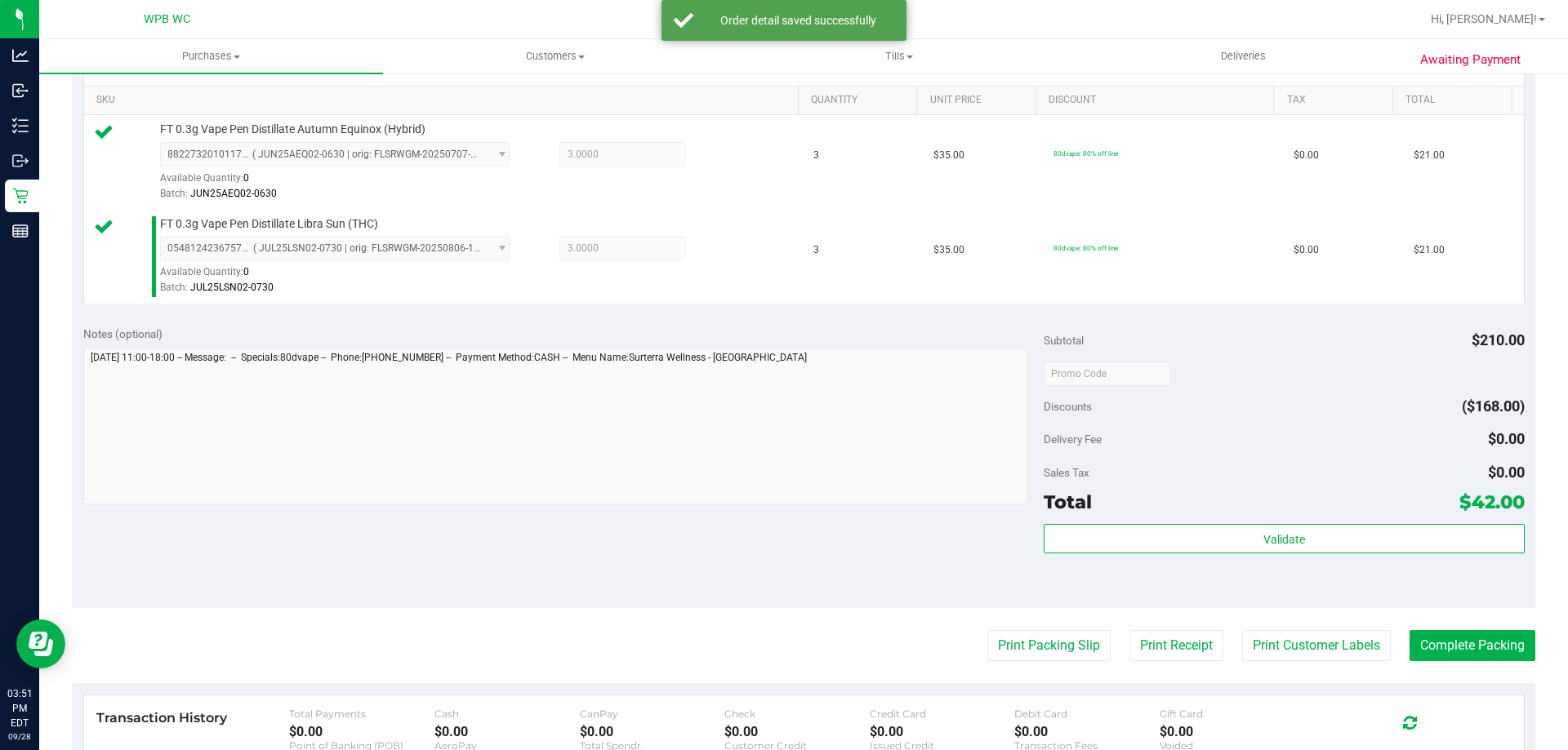
click at [1151, 515] on div "Total $42.00" at bounding box center [1283, 502] width 480 height 29
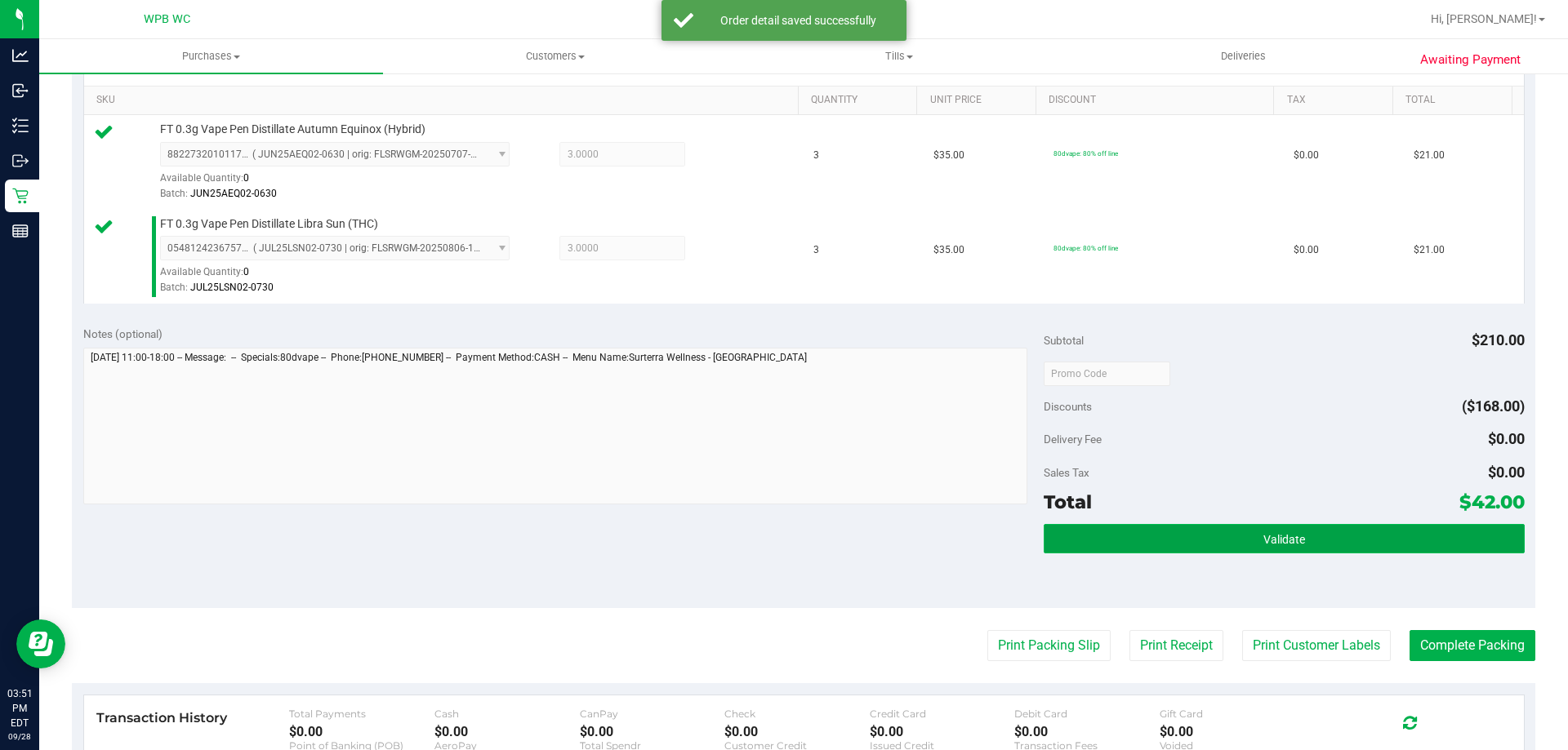
click at [1144, 527] on button "Validate" at bounding box center [1283, 539] width 480 height 29
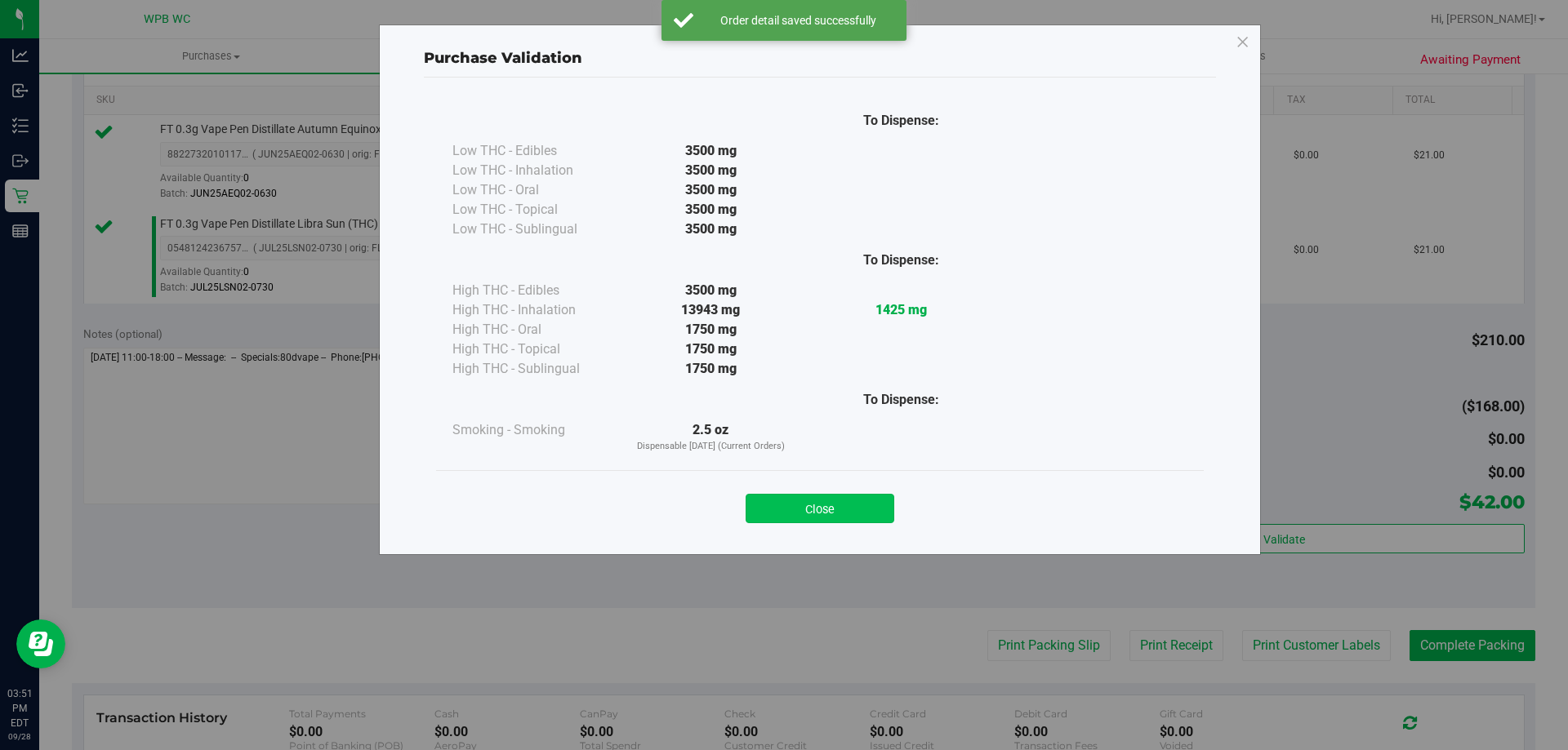
click at [811, 510] on button "Close" at bounding box center [820, 509] width 149 height 29
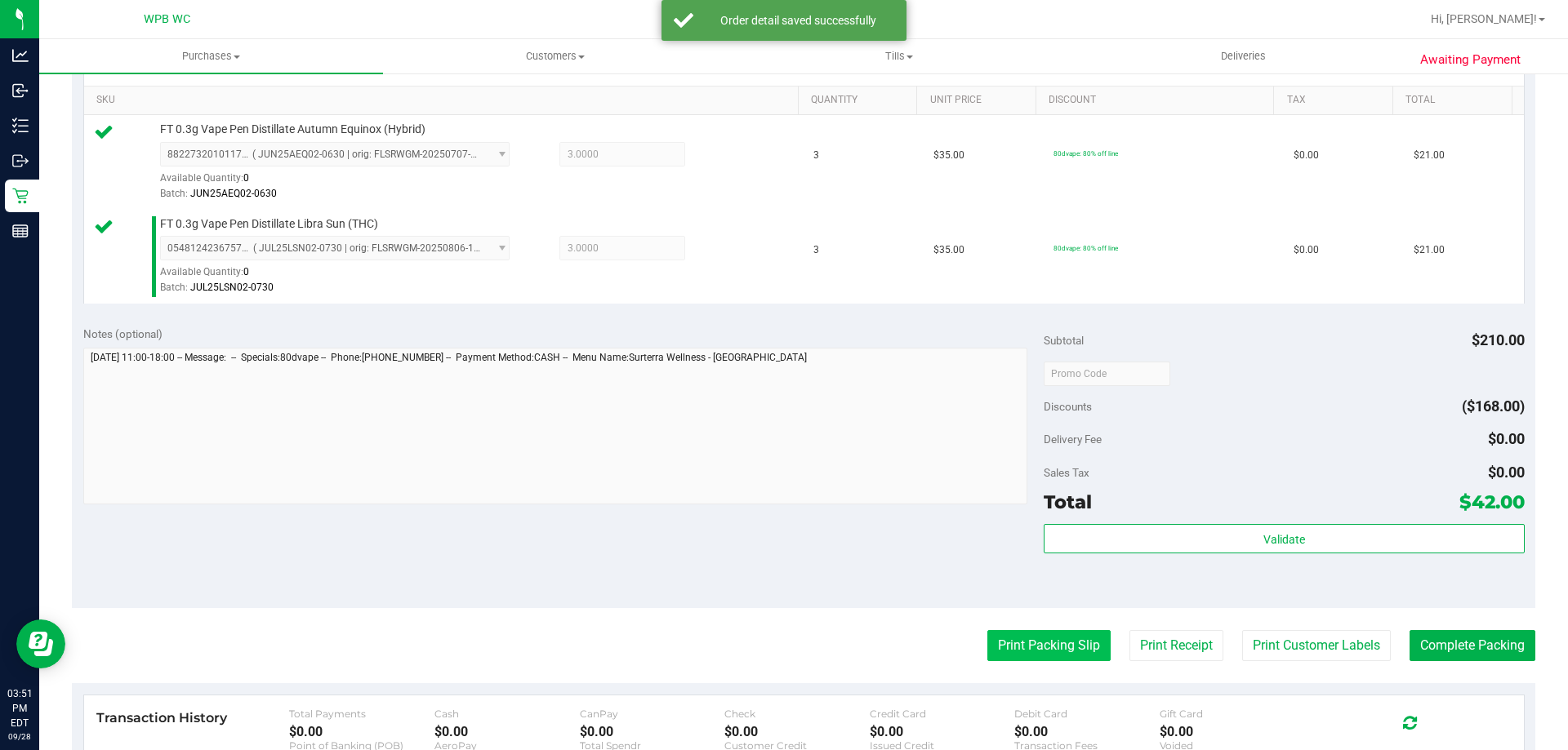
drag, startPoint x: 1004, startPoint y: 622, endPoint x: 1009, endPoint y: 639, distance: 17.7
click at [1009, 639] on purchase-details "Back Edit Purchase Cancel Purchase View Profile # 12021368 BioTrack ID: - Submi…" at bounding box center [803, 334] width 1463 height 1308
click at [1009, 639] on button "Print Packing Slip" at bounding box center [1049, 645] width 123 height 31
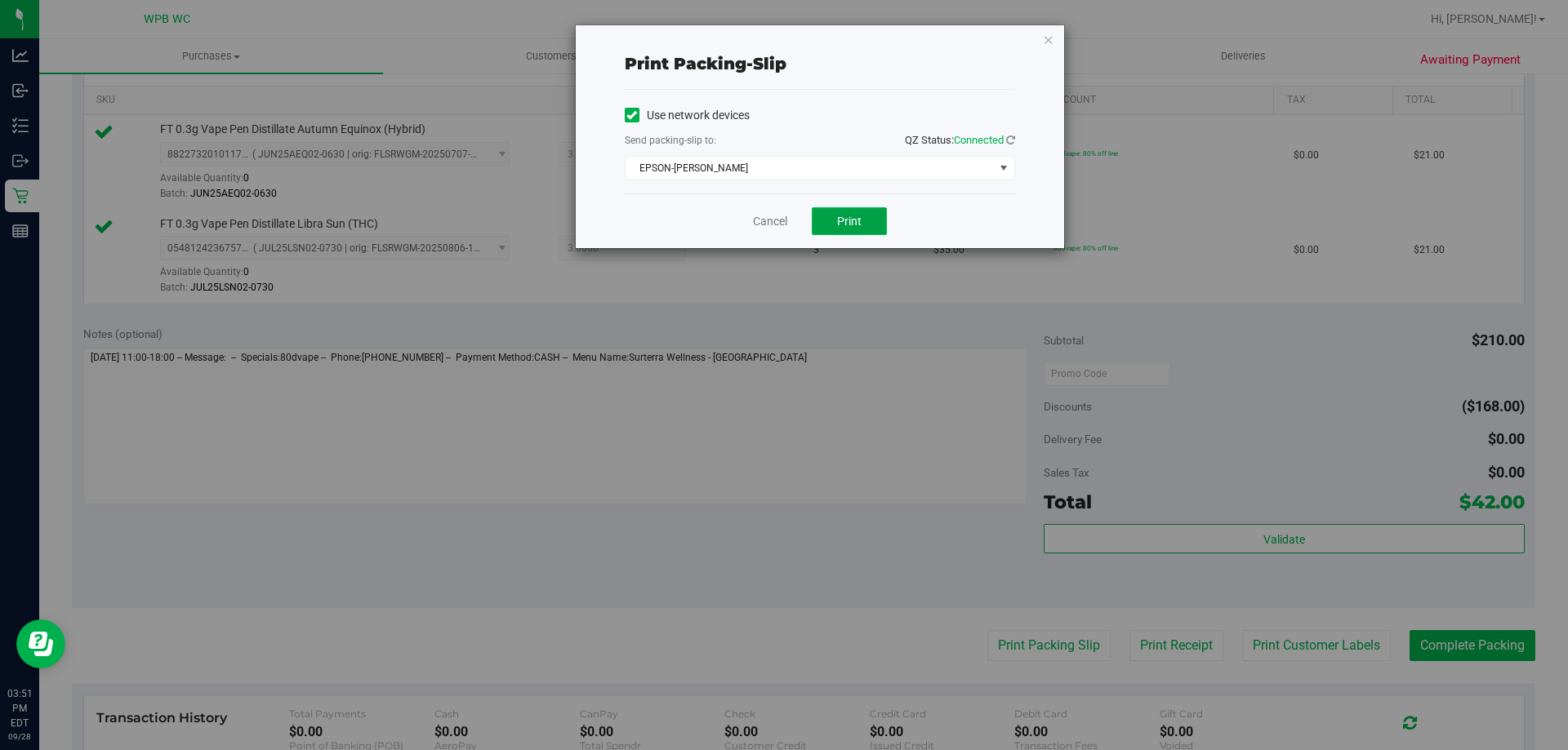
click at [840, 208] on button "Print" at bounding box center [849, 221] width 75 height 28
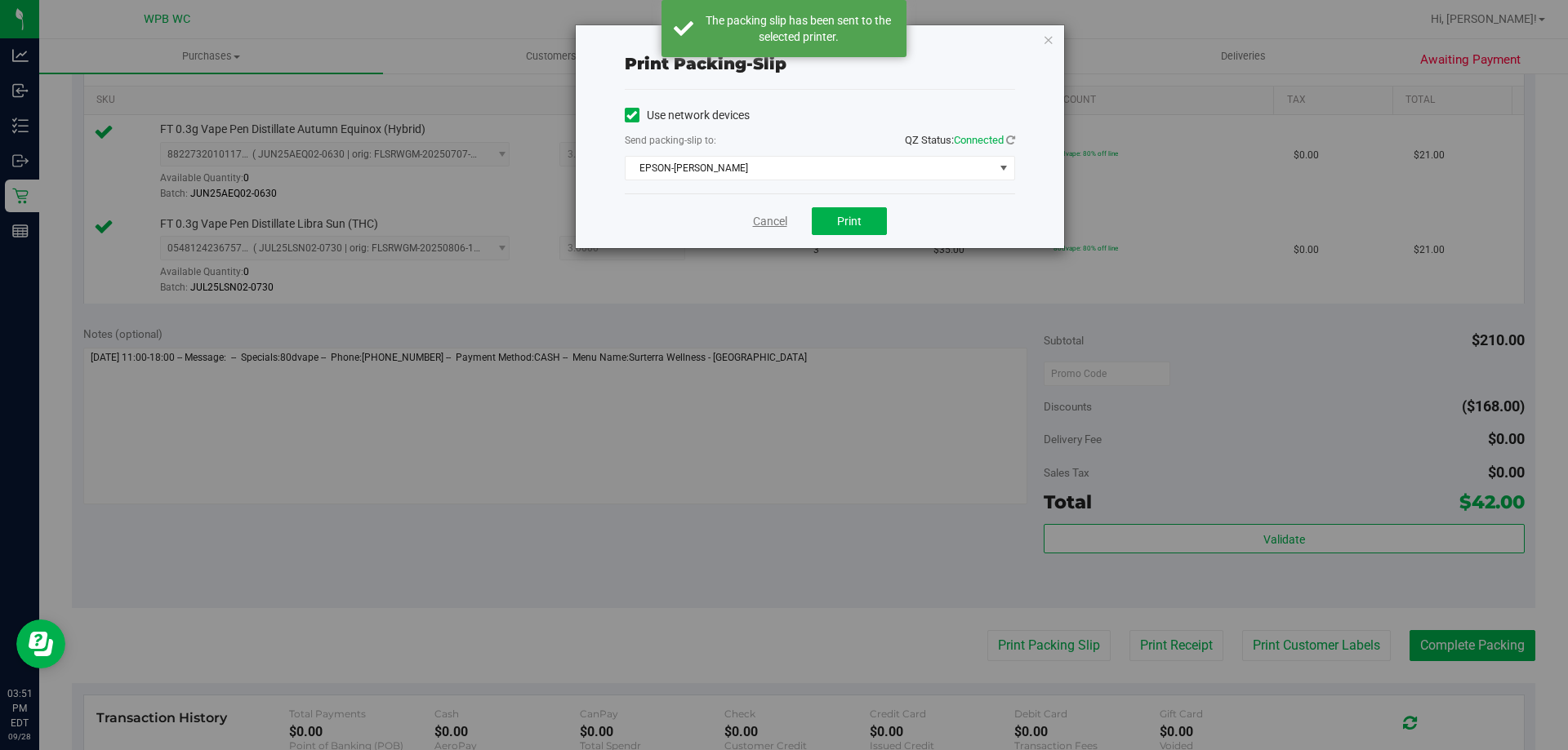
click at [768, 221] on link "Cancel" at bounding box center [770, 221] width 34 height 17
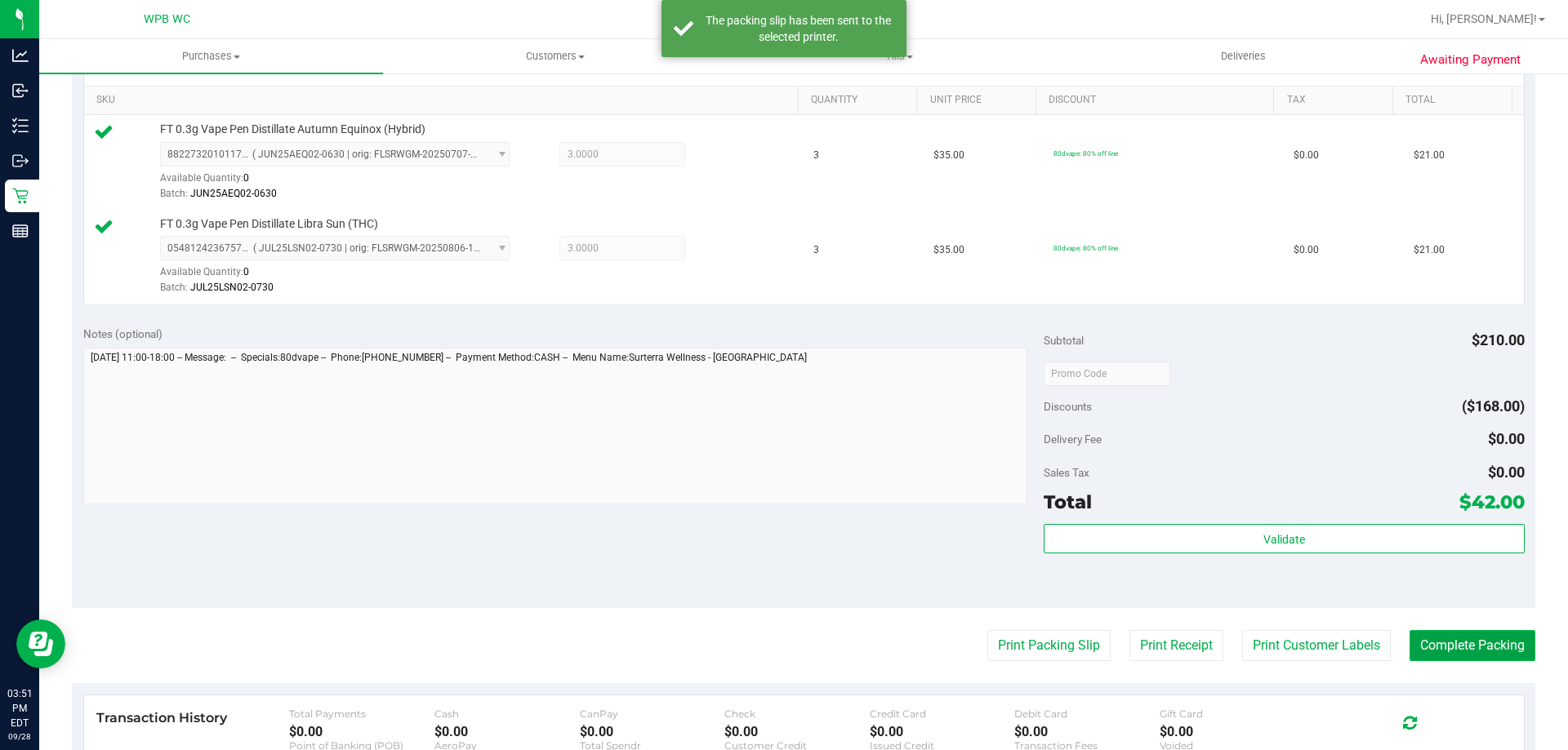
click at [1436, 648] on button "Complete Packing" at bounding box center [1472, 645] width 126 height 31
